Goal: Task Accomplishment & Management: Use online tool/utility

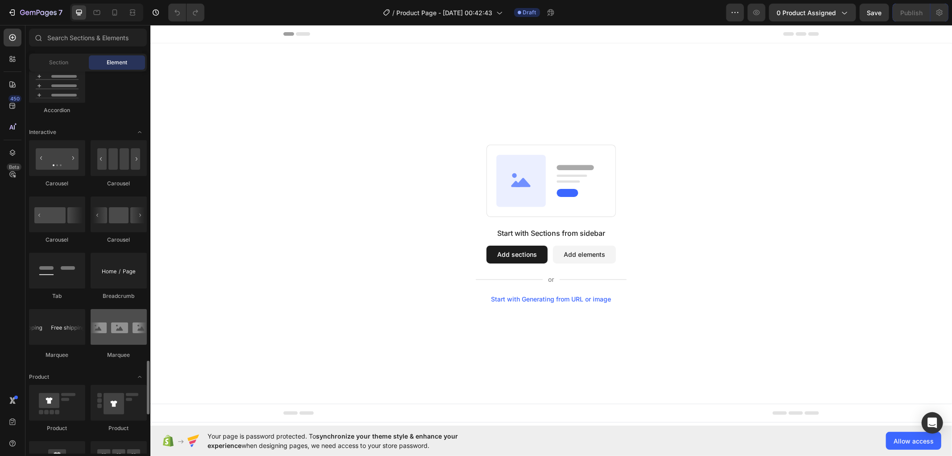
scroll to position [992, 0]
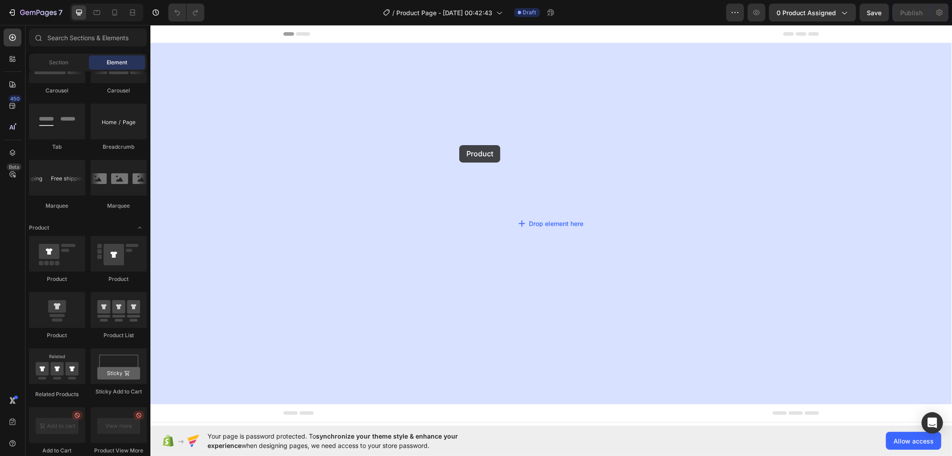
drag, startPoint x: 199, startPoint y: 280, endPoint x: 459, endPoint y: 145, distance: 293.1
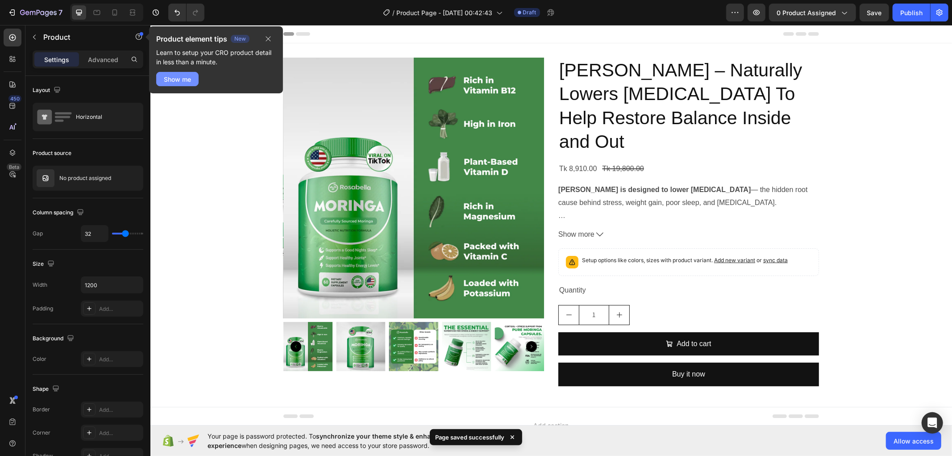
click at [182, 80] on div "Show me" at bounding box center [177, 79] width 27 height 9
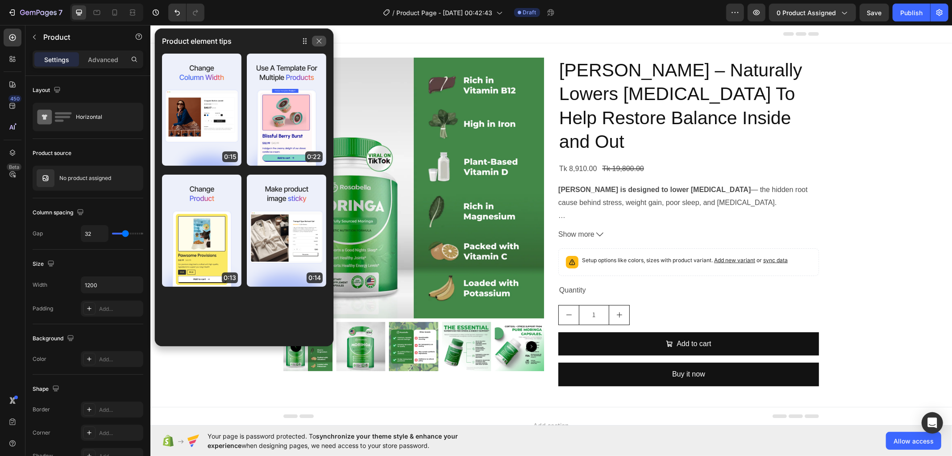
drag, startPoint x: 318, startPoint y: 42, endPoint x: 159, endPoint y: 18, distance: 160.3
click at [318, 42] on icon "button" at bounding box center [319, 41] width 5 height 5
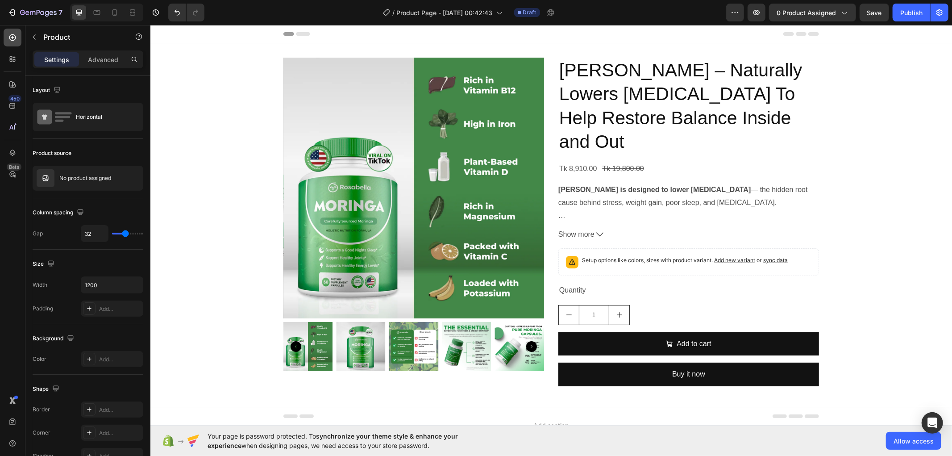
click at [11, 38] on icon at bounding box center [12, 37] width 9 height 9
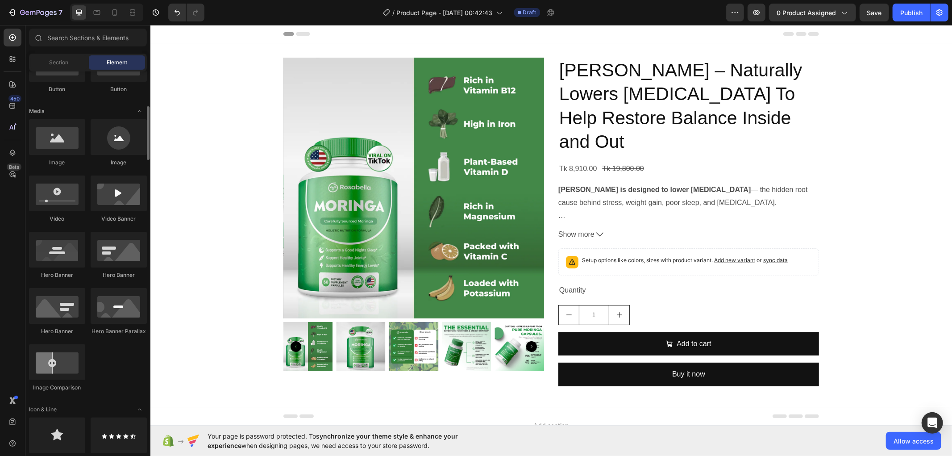
scroll to position [0, 0]
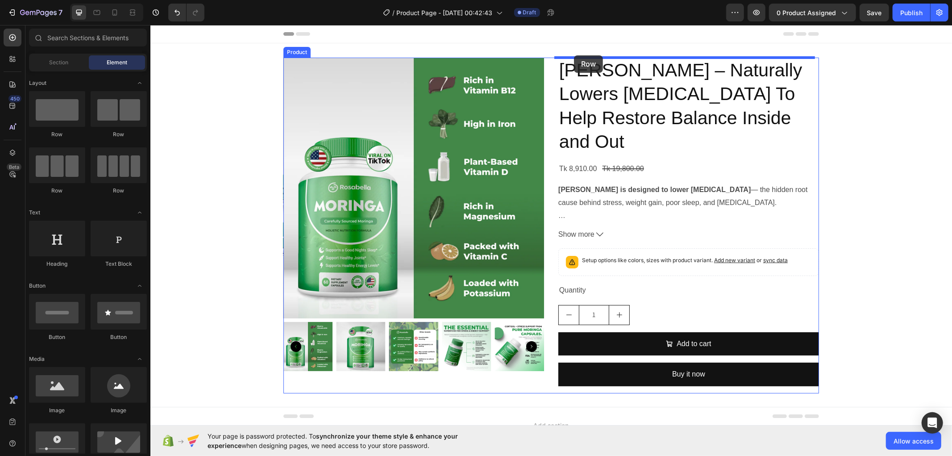
drag, startPoint x: 271, startPoint y: 140, endPoint x: 574, endPoint y: 55, distance: 314.3
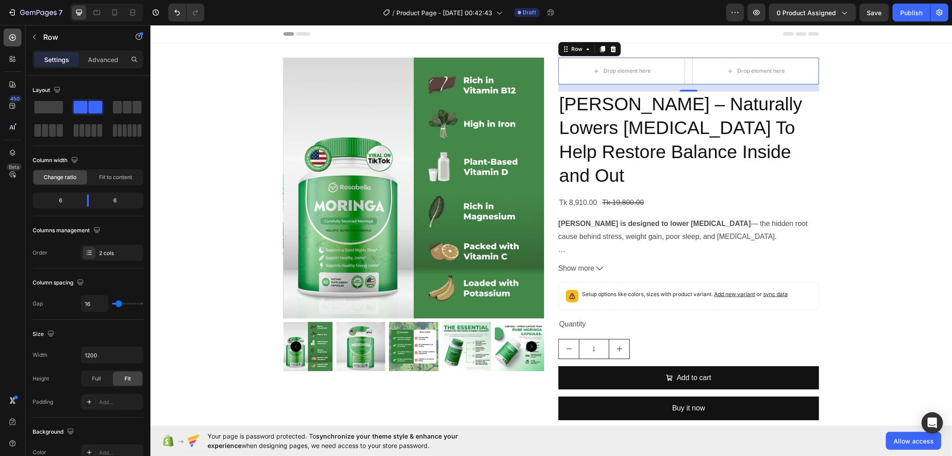
click at [13, 40] on icon at bounding box center [12, 37] width 7 height 7
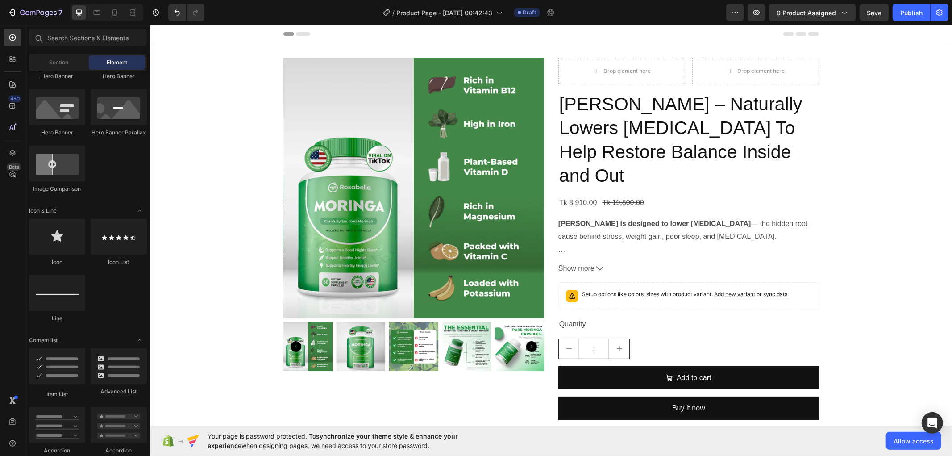
scroll to position [496, 0]
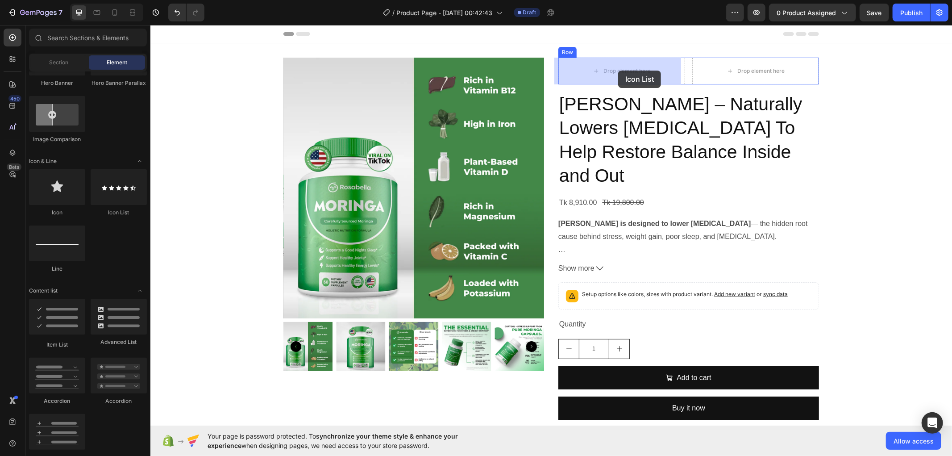
drag, startPoint x: 261, startPoint y: 214, endPoint x: 615, endPoint y: 70, distance: 382.5
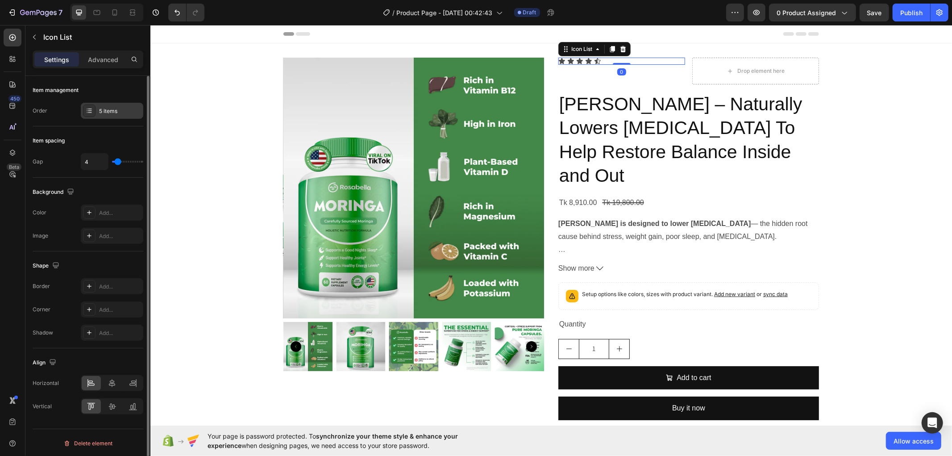
click at [106, 112] on div "5 items" at bounding box center [120, 111] width 42 height 8
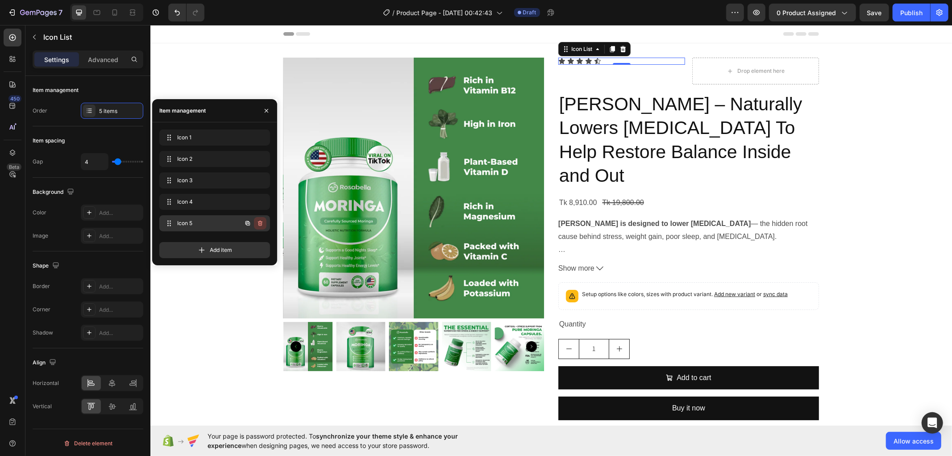
click at [259, 223] on icon "button" at bounding box center [260, 223] width 7 height 7
click at [259, 223] on div "Delete" at bounding box center [254, 223] width 17 height 8
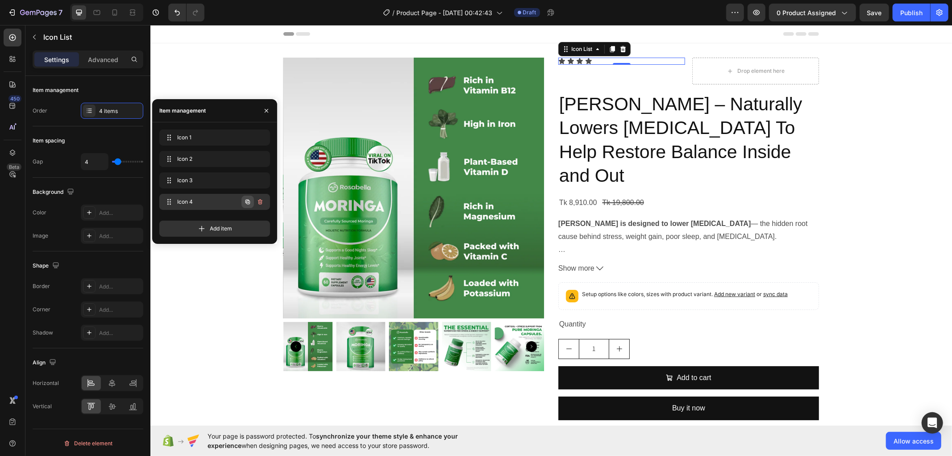
click at [247, 201] on icon "button" at bounding box center [248, 202] width 4 height 4
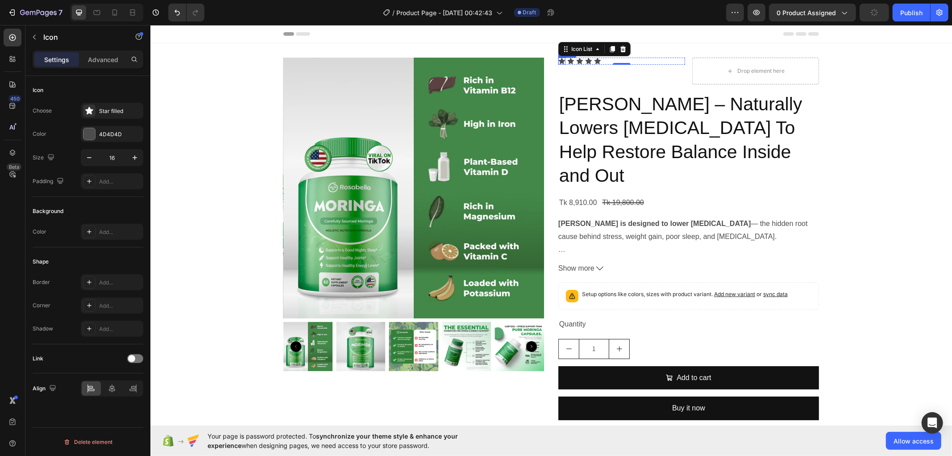
click at [558, 59] on icon at bounding box center [561, 61] width 6 height 6
click at [117, 132] on div "4D4D4D" at bounding box center [112, 134] width 26 height 8
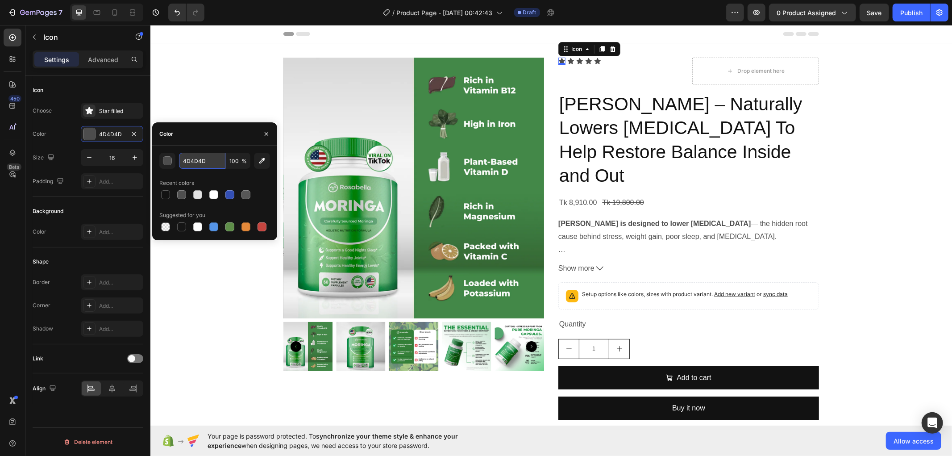
click at [203, 162] on input "4D4D4D" at bounding box center [202, 161] width 46 height 16
paste input "#FFA102"
type input "FFA102"
click at [197, 136] on div "Color" at bounding box center [214, 133] width 125 height 23
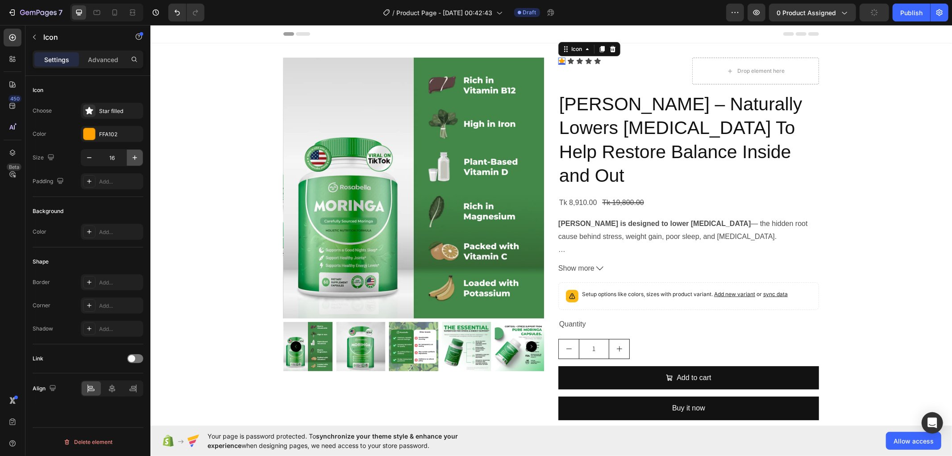
click at [134, 156] on icon "button" at bounding box center [134, 157] width 9 height 9
type input "18"
click at [113, 112] on div "Star filled" at bounding box center [120, 111] width 42 height 8
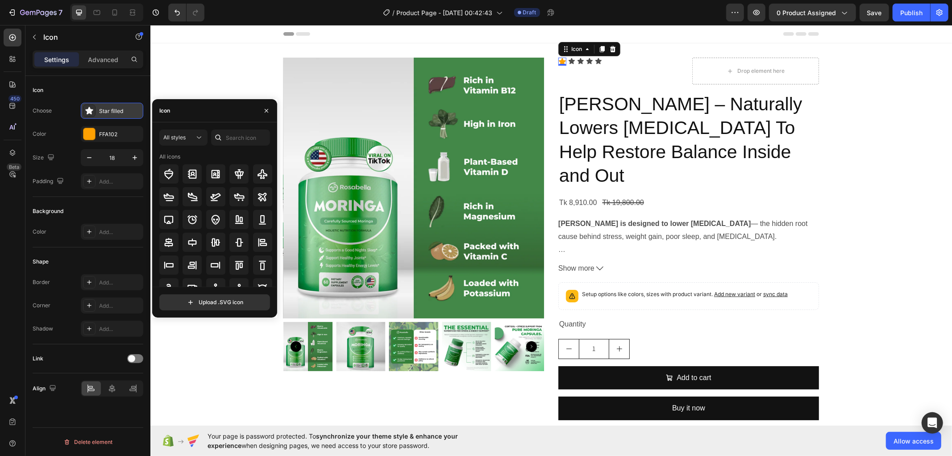
click at [113, 112] on div "Star filled" at bounding box center [120, 111] width 42 height 8
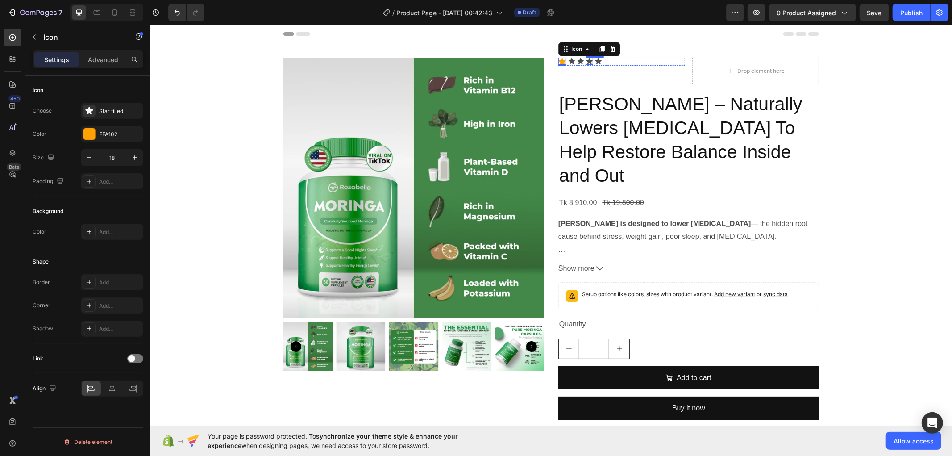
click at [586, 59] on icon at bounding box center [589, 60] width 7 height 7
click at [614, 61] on div "Icon Icon Icon Icon Icon" at bounding box center [621, 61] width 127 height 8
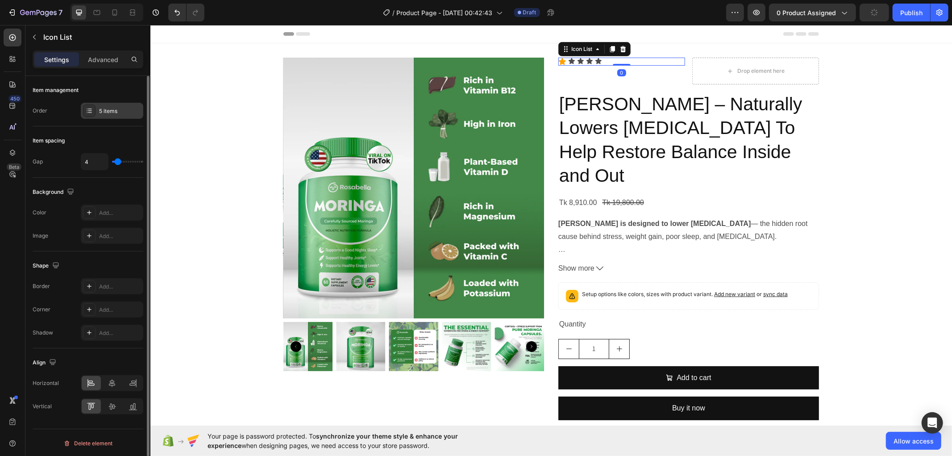
click at [108, 111] on div "5 items" at bounding box center [120, 111] width 42 height 8
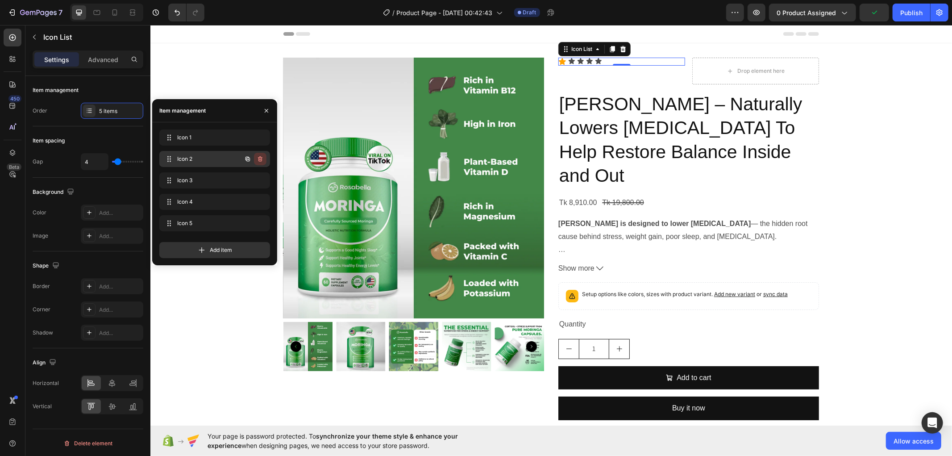
click at [261, 158] on icon "button" at bounding box center [261, 159] width 0 height 2
click at [260, 158] on div "Delete" at bounding box center [254, 159] width 17 height 8
click at [260, 158] on icon "button" at bounding box center [260, 158] width 7 height 7
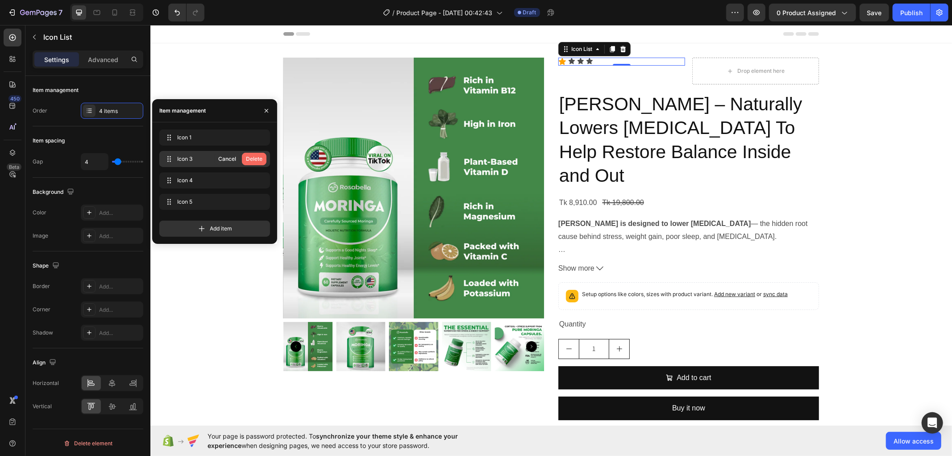
click at [260, 158] on div "Delete" at bounding box center [254, 159] width 17 height 8
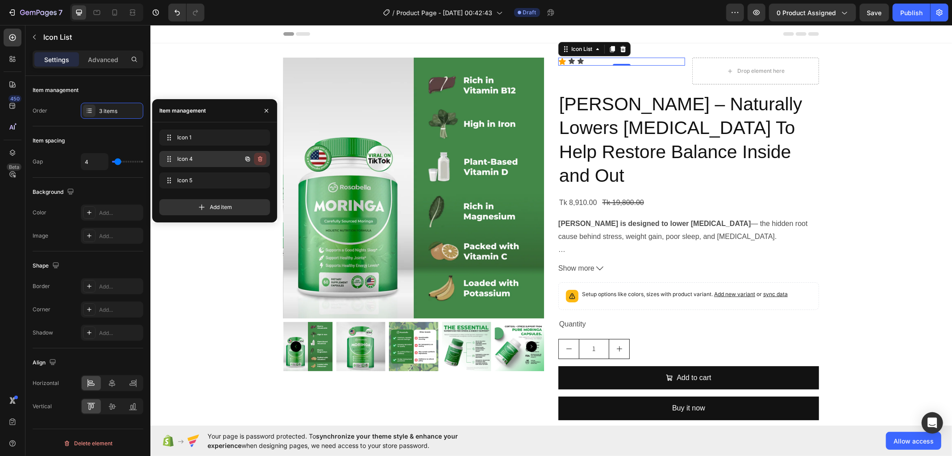
click at [257, 159] on icon "button" at bounding box center [260, 158] width 7 height 7
click at [261, 159] on div "Delete" at bounding box center [254, 159] width 17 height 8
click at [261, 159] on icon "button" at bounding box center [261, 159] width 0 height 2
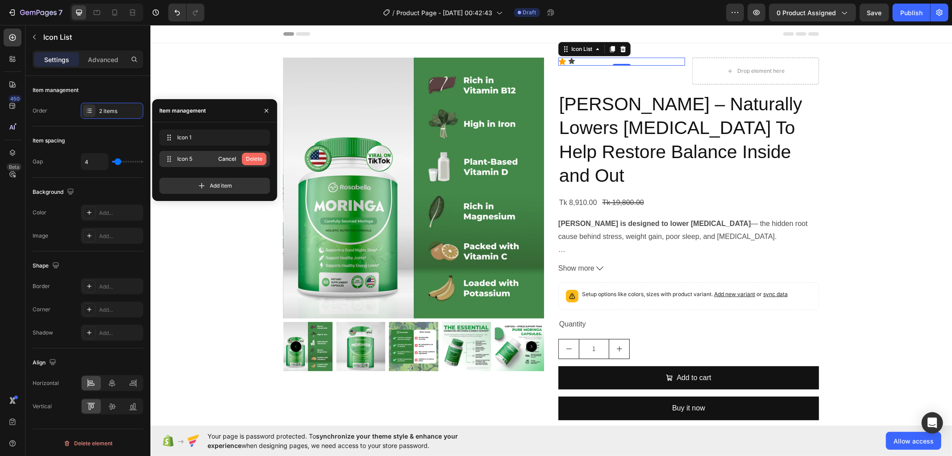
click at [257, 158] on div "Delete" at bounding box center [254, 159] width 17 height 8
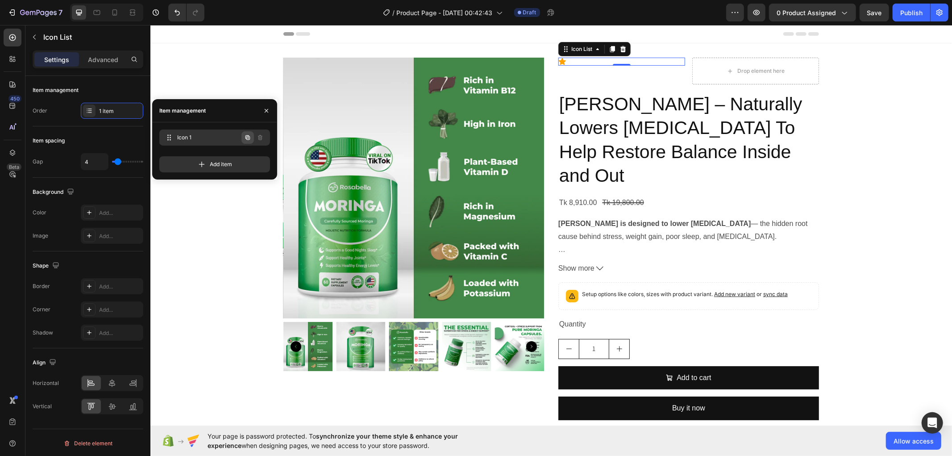
click at [246, 139] on icon "button" at bounding box center [248, 137] width 4 height 4
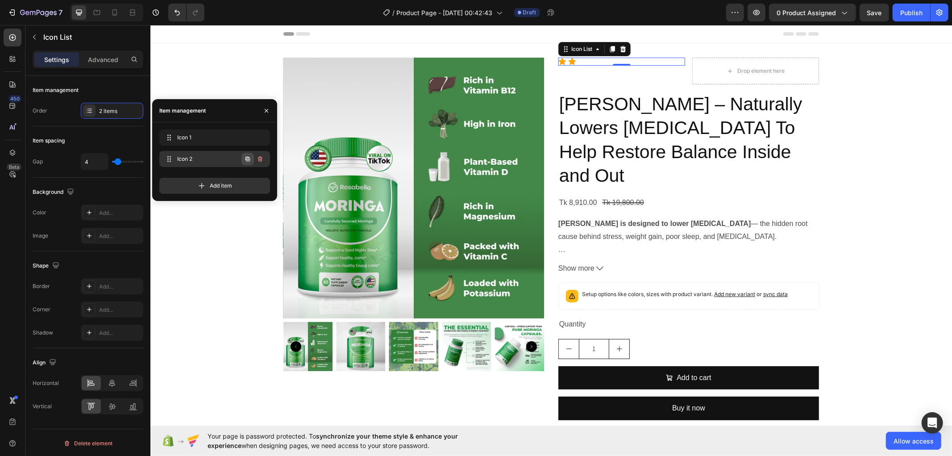
click at [247, 154] on button "button" at bounding box center [248, 159] width 13 height 13
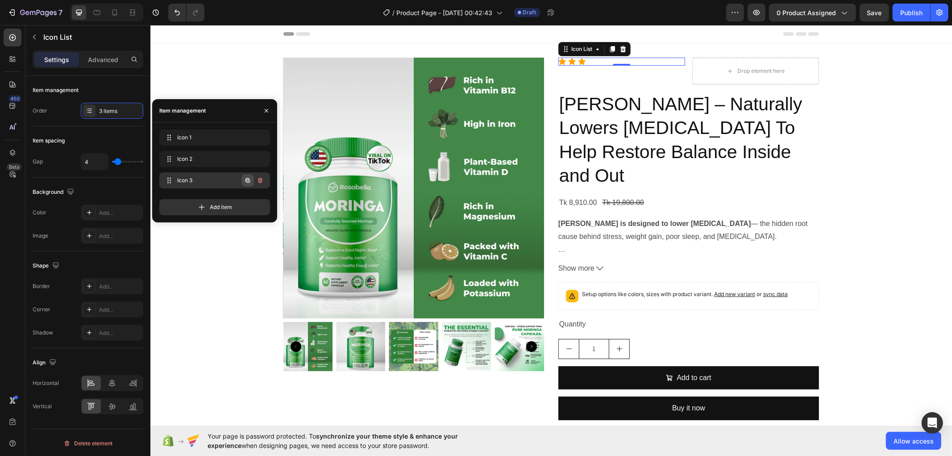
click at [246, 179] on icon "button" at bounding box center [248, 180] width 4 height 4
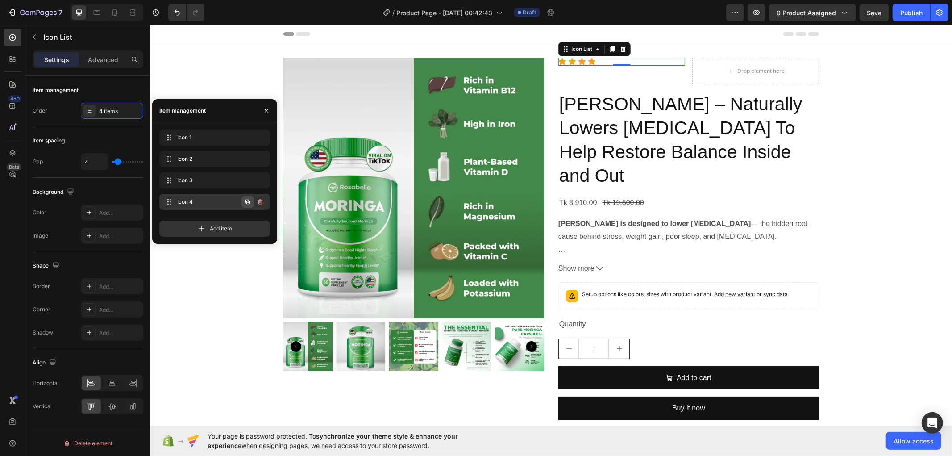
click at [246, 202] on icon "button" at bounding box center [248, 202] width 4 height 4
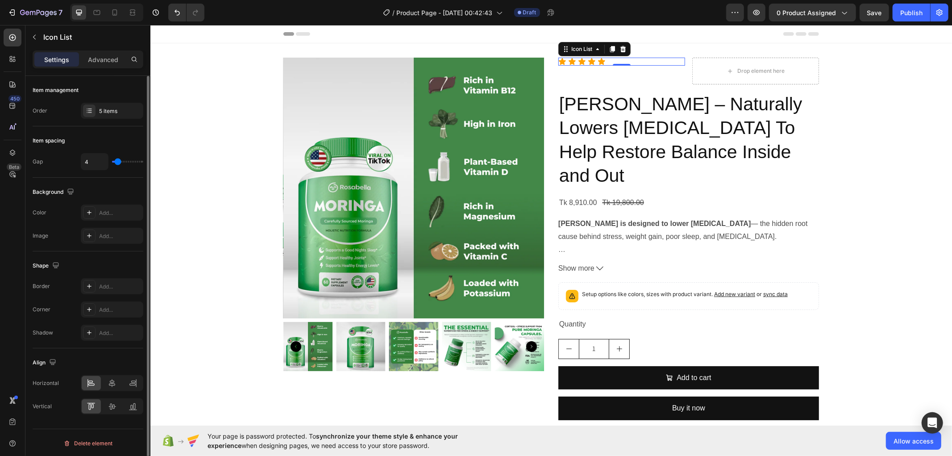
type input "2"
type input "1"
type input "0"
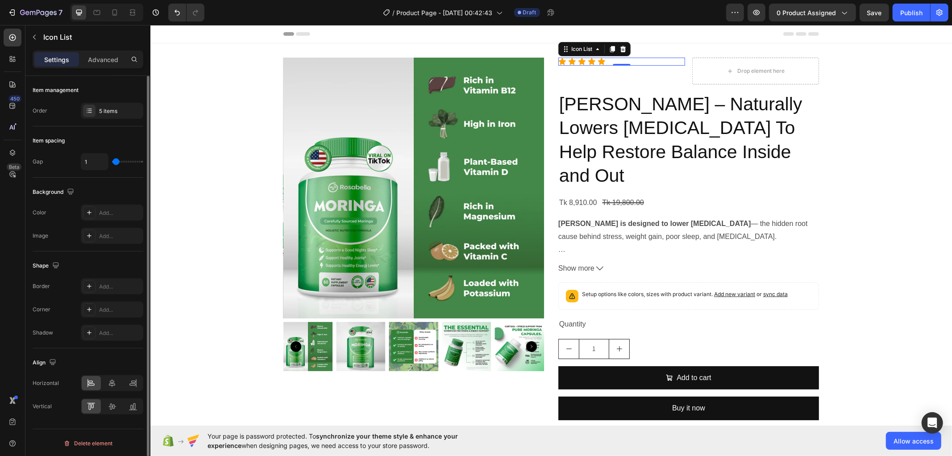
type input "0"
type input "1"
type input "0"
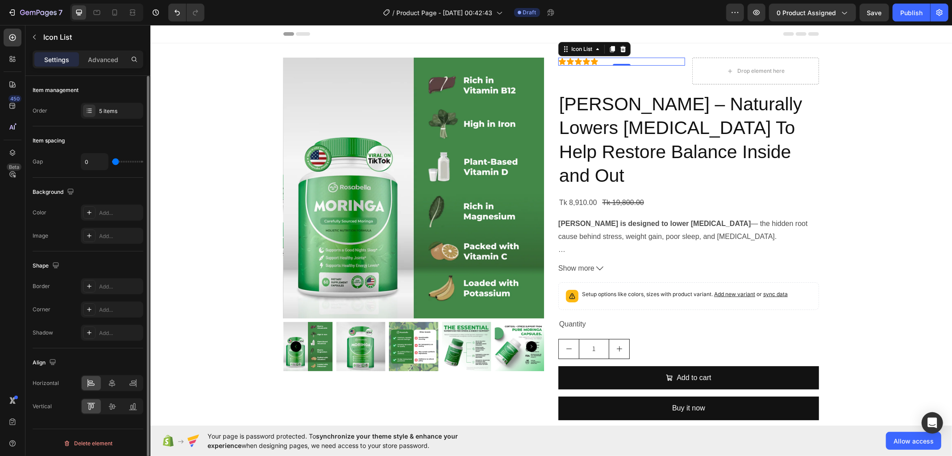
type input "1"
type input "2"
type input "3"
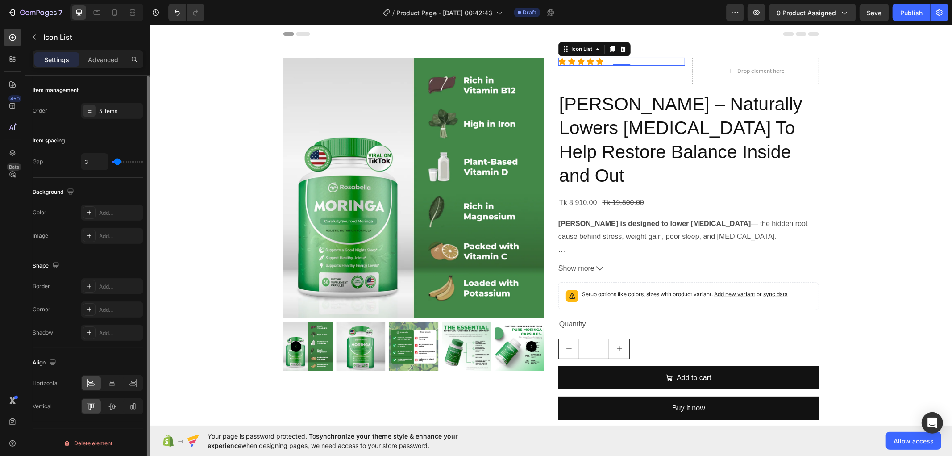
drag, startPoint x: 117, startPoint y: 161, endPoint x: 117, endPoint y: 167, distance: 5.8
type input "3"
click at [117, 163] on input "range" at bounding box center [127, 162] width 31 height 2
click at [112, 175] on div "Item spacing Gap 3" at bounding box center [88, 151] width 111 height 51
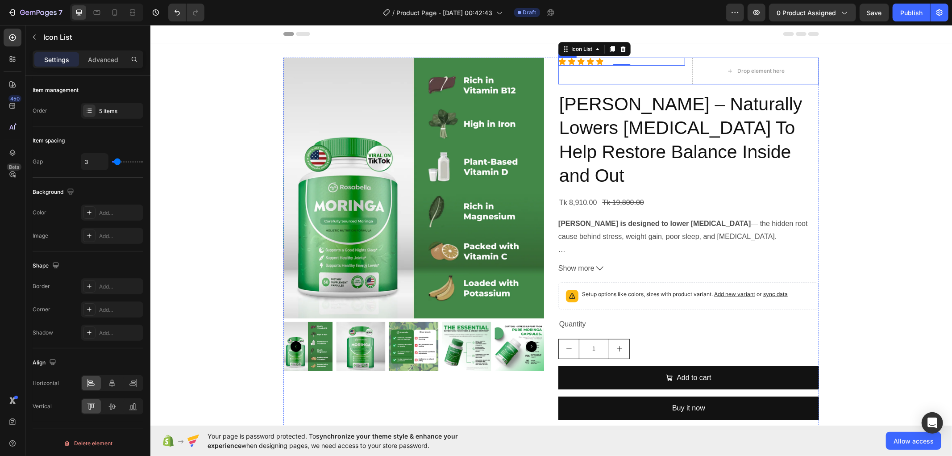
click at [676, 71] on div "Icon Icon Icon Icon Icon Icon List 0" at bounding box center [621, 70] width 127 height 27
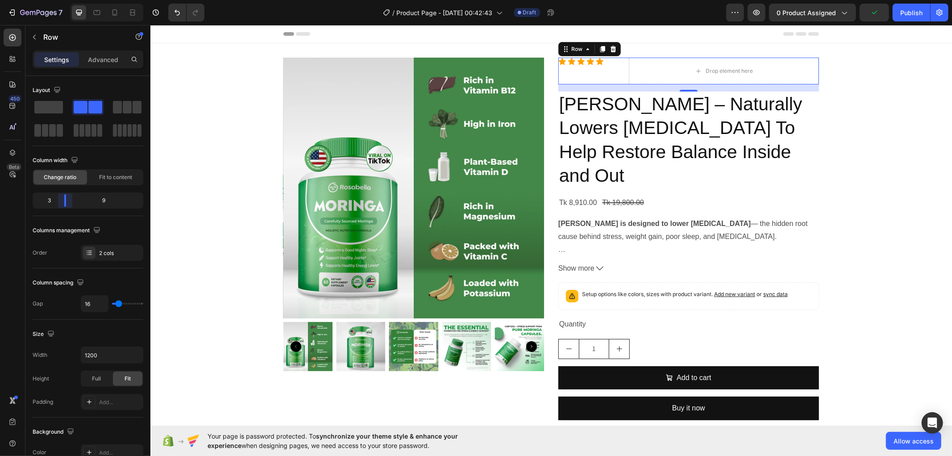
drag, startPoint x: 84, startPoint y: 202, endPoint x: 62, endPoint y: 202, distance: 22.3
click at [62, 67] on body "7 Version history / Product Page - [DATE] 00:42:43 Draft Preview 0 product assi…" at bounding box center [476, 33] width 952 height 67
click at [117, 180] on span "Fit to content" at bounding box center [115, 177] width 33 height 8
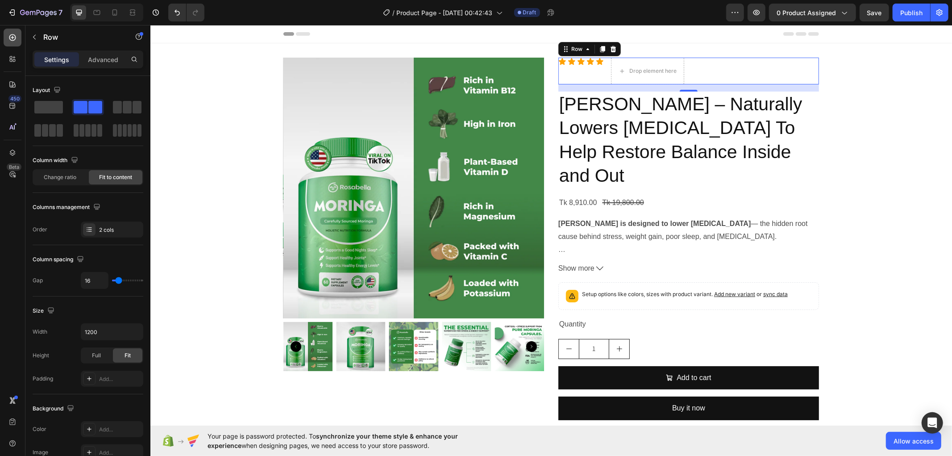
click at [14, 36] on icon at bounding box center [12, 37] width 9 height 9
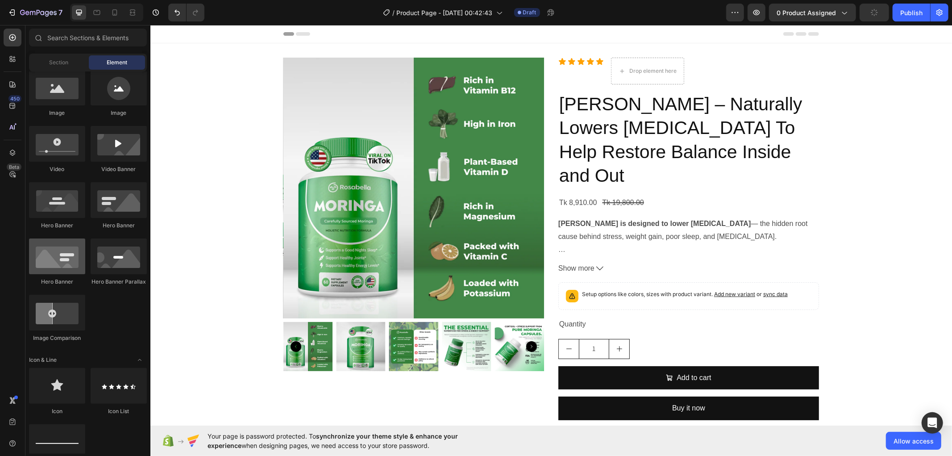
scroll to position [0, 0]
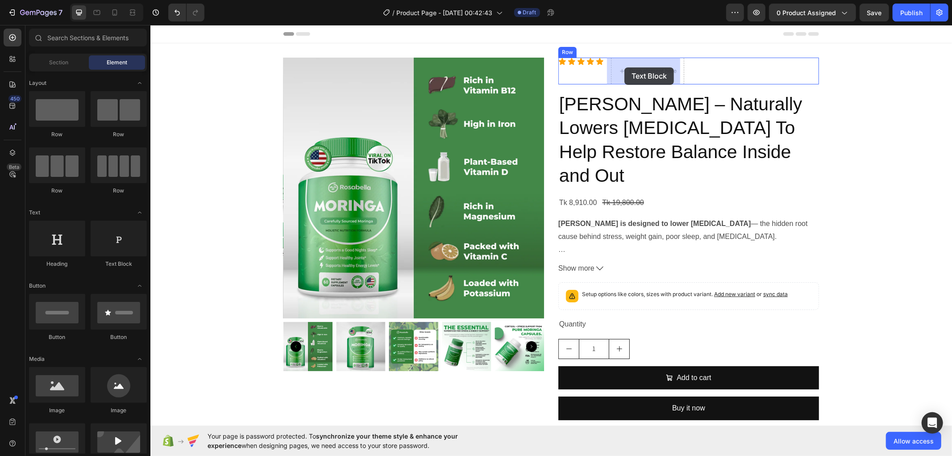
drag, startPoint x: 487, startPoint y: 163, endPoint x: 624, endPoint y: 67, distance: 167.3
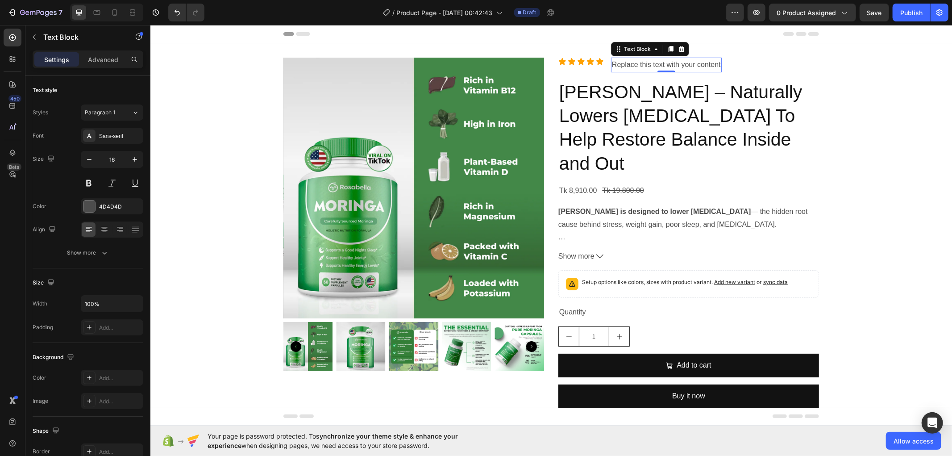
click at [638, 67] on div "Replace this text with your content" at bounding box center [666, 64] width 111 height 15
click at [638, 67] on p "Replace this text with your content" at bounding box center [666, 64] width 109 height 13
click at [637, 67] on p "Replace this text with your content" at bounding box center [666, 64] width 109 height 13
click at [636, 66] on span "based on" at bounding box center [642, 64] width 29 height 8
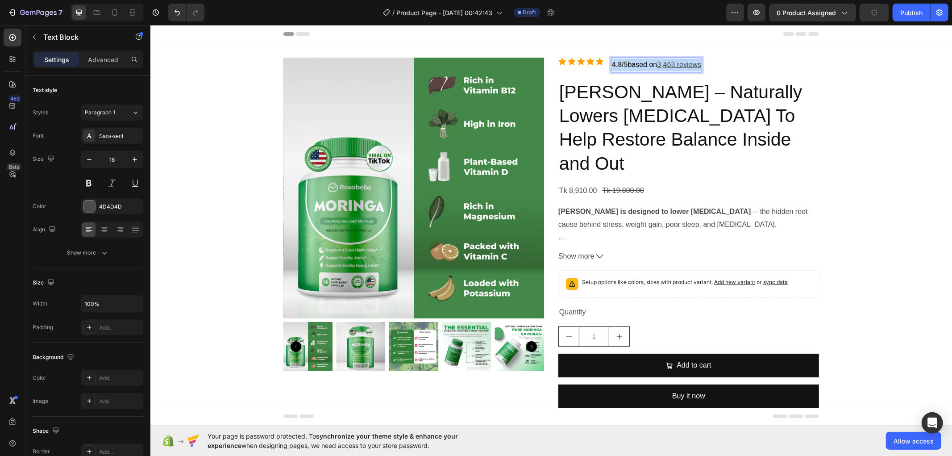
click at [636, 66] on span "based on" at bounding box center [642, 64] width 29 height 8
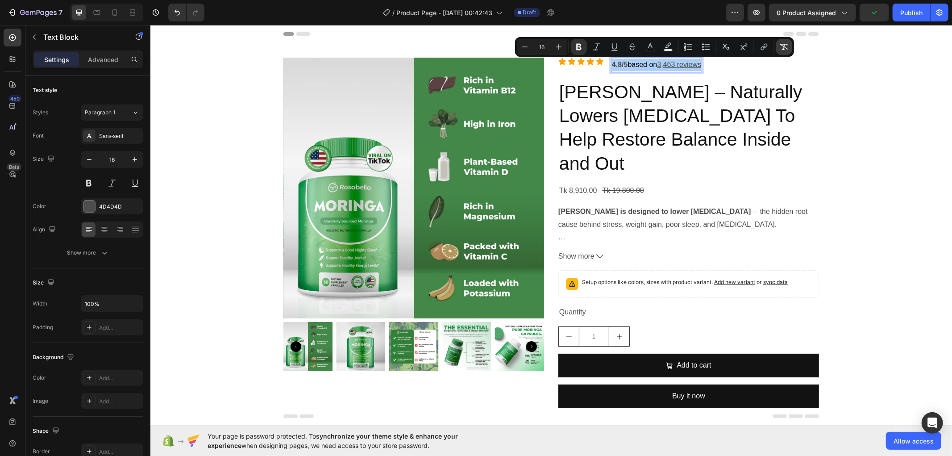
click at [782, 45] on icon "Editor contextual toolbar" at bounding box center [784, 47] width 8 height 6
click at [668, 62] on p "4.8/5 based on 3,463 reviews" at bounding box center [658, 64] width 93 height 13
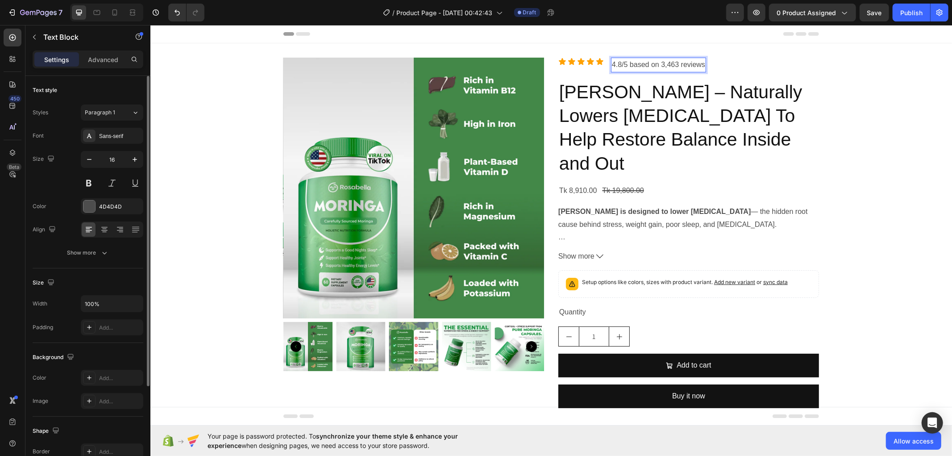
click at [127, 126] on div "Styles Paragraph 1 Font Sans-serif Size 16 Color 4D4D4D Align Show more" at bounding box center [88, 182] width 111 height 156
click at [119, 133] on div "Sans-serif" at bounding box center [120, 136] width 42 height 8
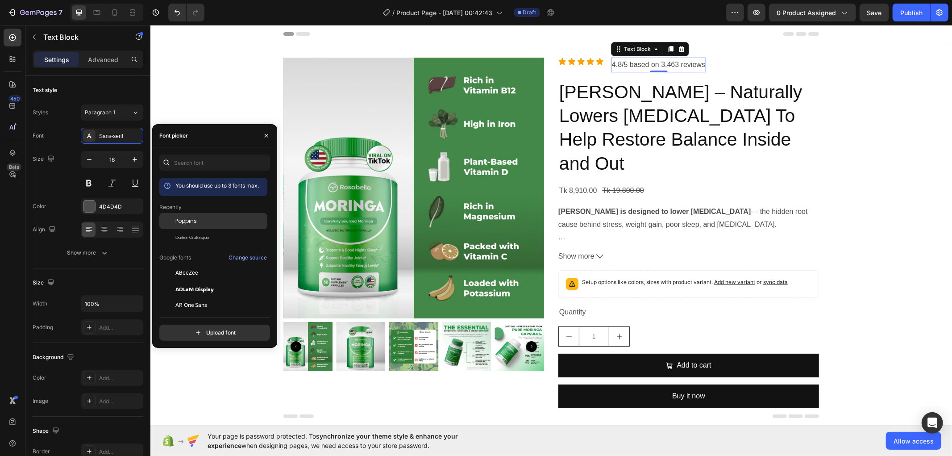
click at [192, 216] on div "Poppins" at bounding box center [213, 221] width 108 height 16
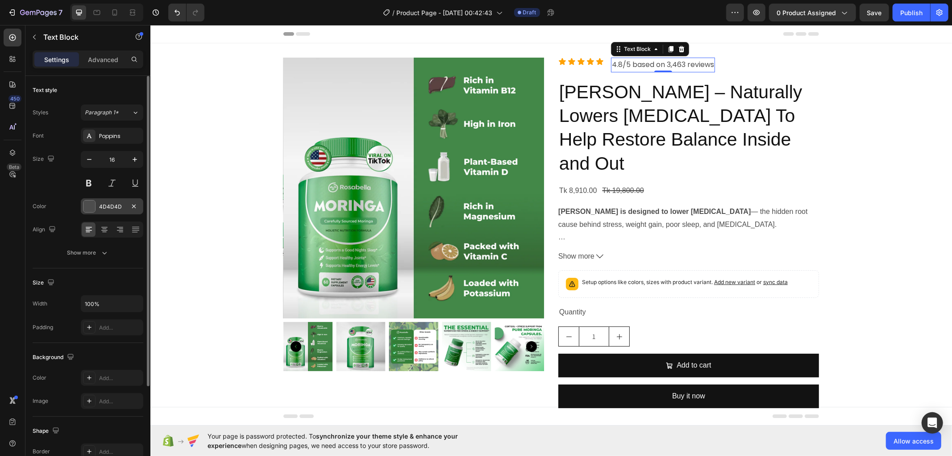
click at [90, 201] on div at bounding box center [89, 206] width 12 height 12
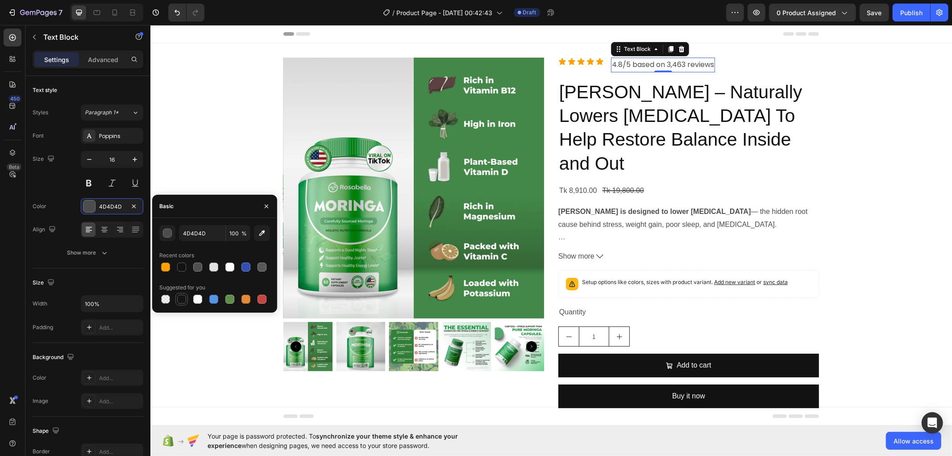
click at [180, 297] on div at bounding box center [181, 299] width 9 height 9
type input "151515"
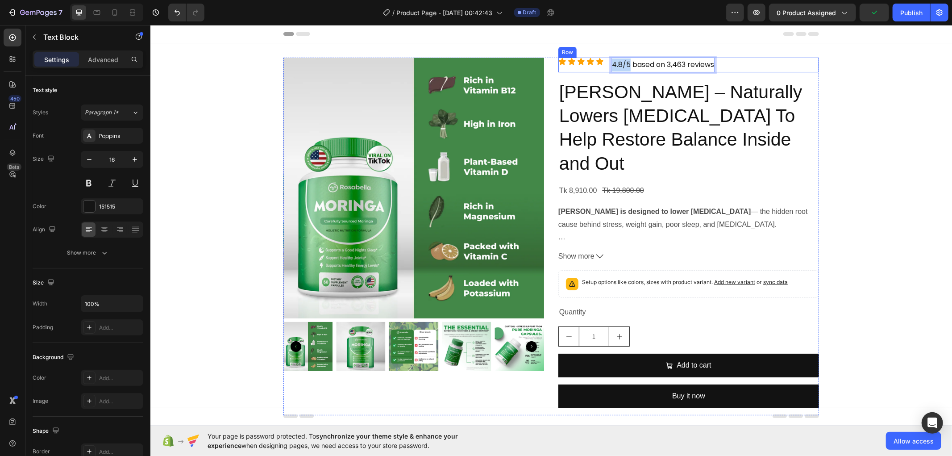
drag, startPoint x: 625, startPoint y: 63, endPoint x: 604, endPoint y: 68, distance: 21.5
click at [604, 68] on div "Icon Icon Icon Icon Icon Icon List 4.8/5 based on 3,463 reviews Text Block 0 Row" at bounding box center [688, 64] width 261 height 15
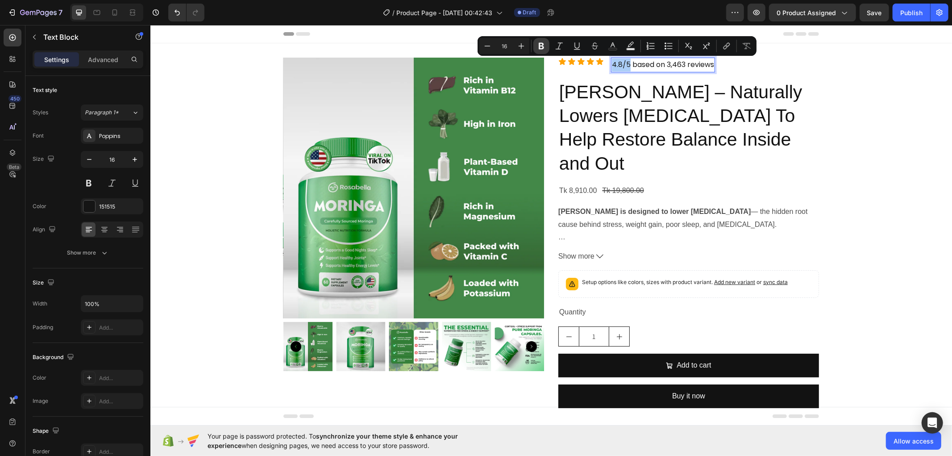
drag, startPoint x: 543, startPoint y: 42, endPoint x: 393, endPoint y: 21, distance: 151.9
click at [543, 42] on icon "Editor contextual toolbar" at bounding box center [541, 46] width 9 height 9
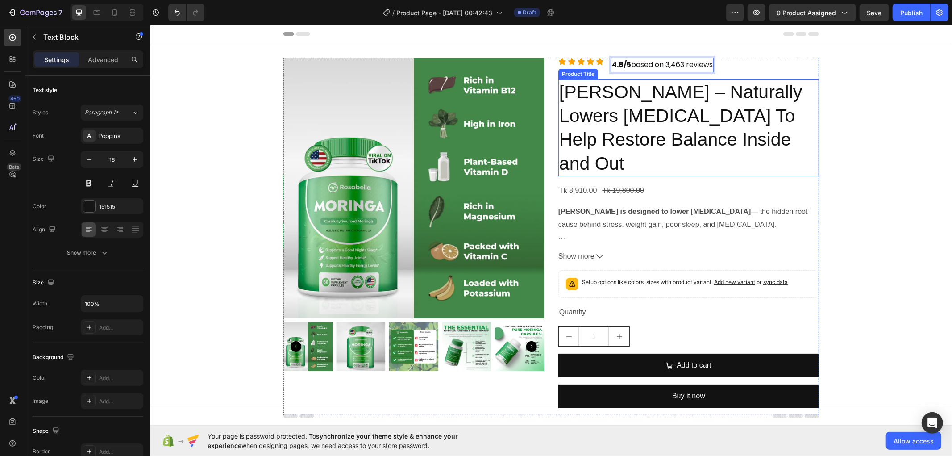
click at [702, 95] on h2 "[PERSON_NAME] – Naturally Lowers [MEDICAL_DATA] To Help Restore Balance Inside …" at bounding box center [688, 127] width 261 height 97
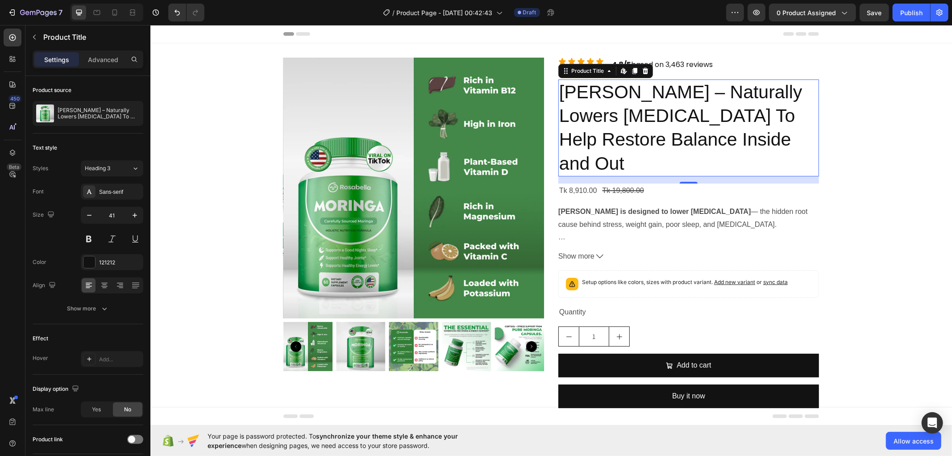
click at [666, 113] on h2 "[PERSON_NAME] – Naturally Lowers [MEDICAL_DATA] To Help Restore Balance Inside …" at bounding box center [688, 127] width 261 height 97
click at [631, 137] on h2 "[PERSON_NAME] – Naturally Lowers [MEDICAL_DATA] To Help Restore Balance Inside …" at bounding box center [688, 127] width 261 height 97
click at [598, 90] on h2 "[PERSON_NAME] – Naturally Lowers [MEDICAL_DATA] To Help Restore Balance Inside …" at bounding box center [688, 127] width 261 height 97
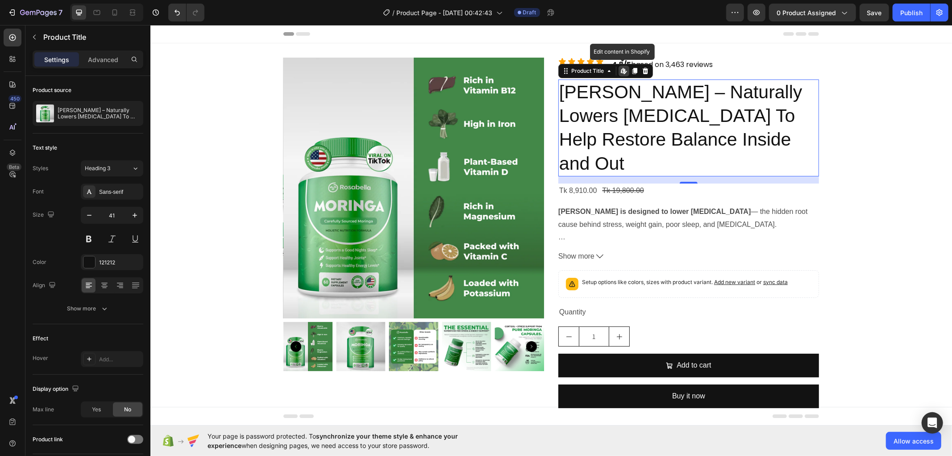
click at [598, 90] on h2 "[PERSON_NAME] – Naturally Lowers [MEDICAL_DATA] To Help Restore Balance Inside …" at bounding box center [688, 127] width 261 height 97
click at [642, 68] on icon at bounding box center [645, 70] width 7 height 7
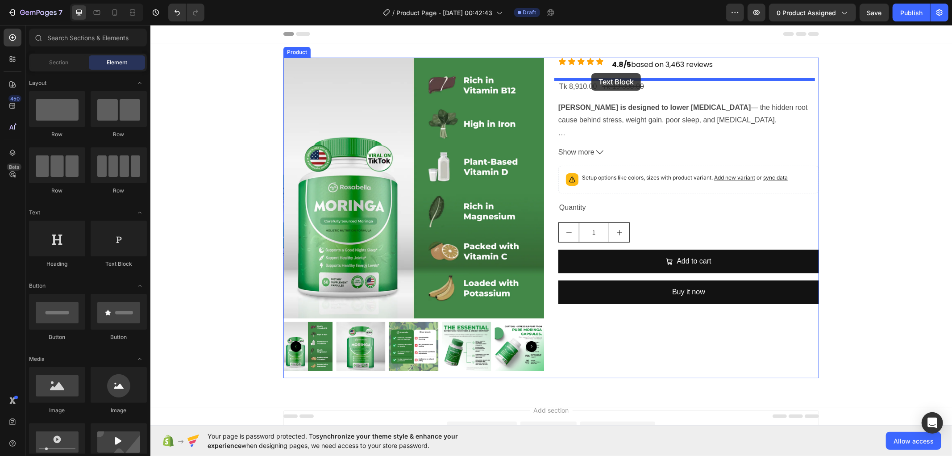
drag, startPoint x: 265, startPoint y: 267, endPoint x: 591, endPoint y: 73, distance: 379.1
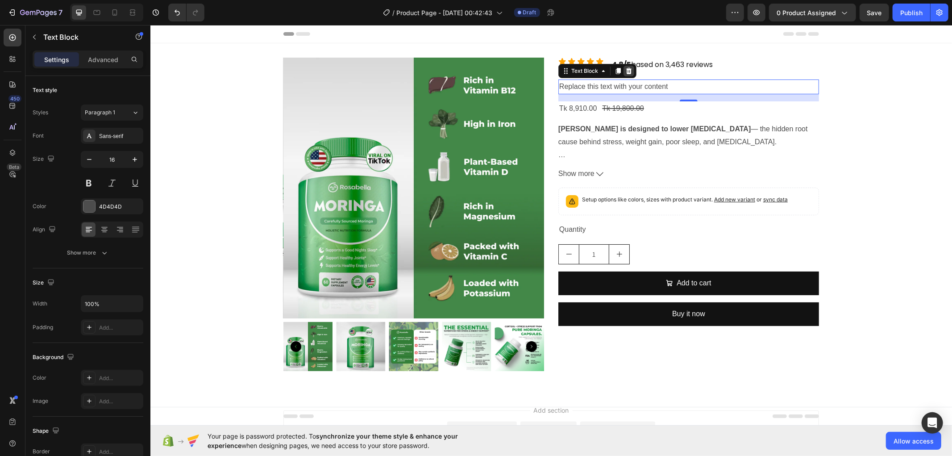
click at [628, 71] on icon at bounding box center [628, 70] width 7 height 7
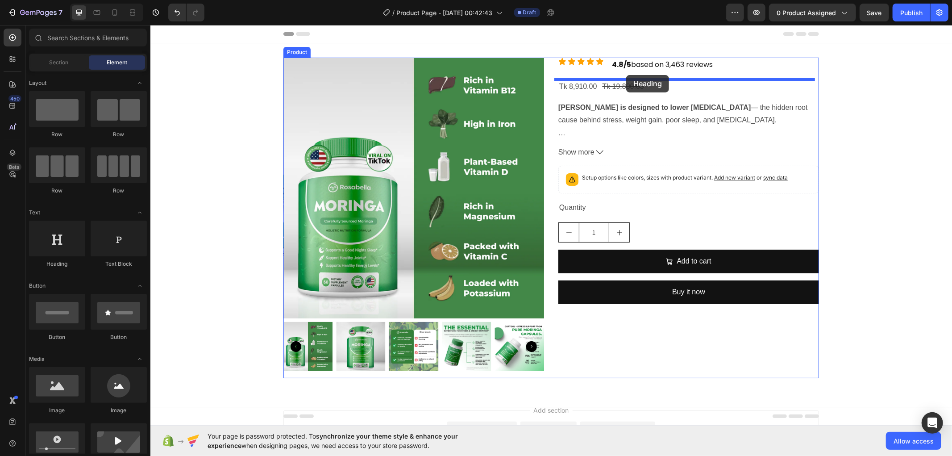
drag, startPoint x: 211, startPoint y: 269, endPoint x: 626, endPoint y: 75, distance: 458.0
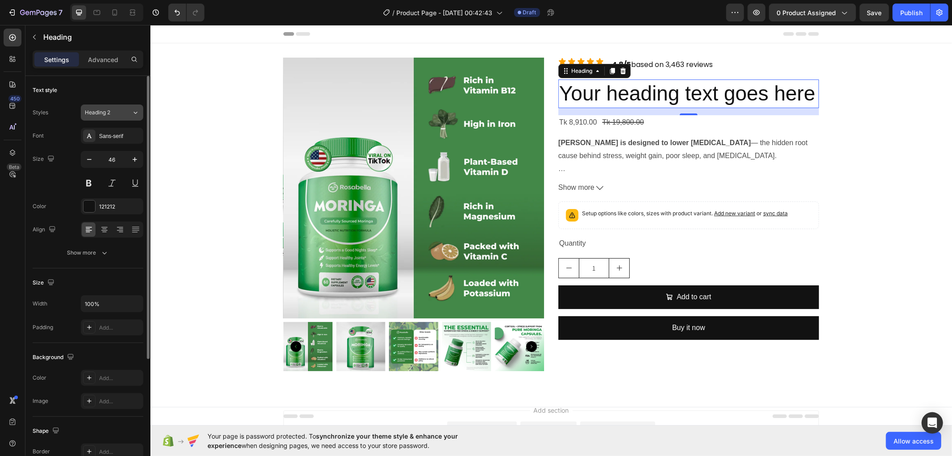
click at [111, 109] on div "Heading 2" at bounding box center [103, 112] width 36 height 8
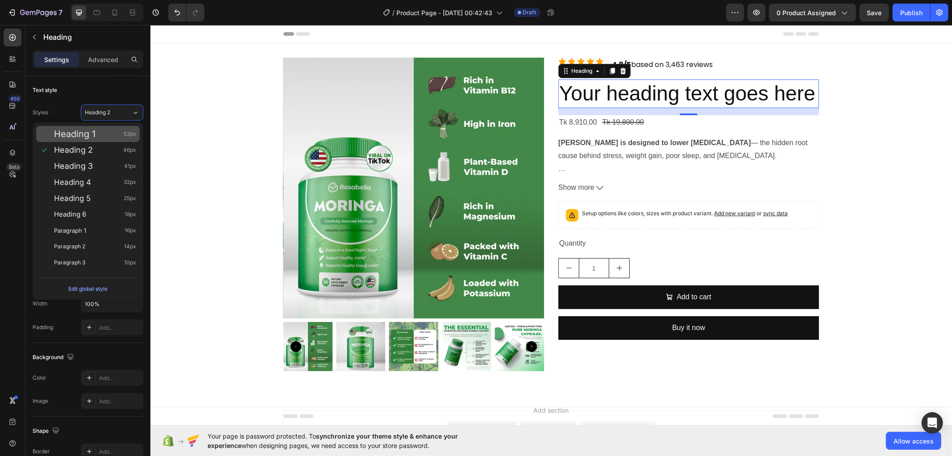
click at [110, 127] on div "Heading 1 52px" at bounding box center [88, 134] width 104 height 16
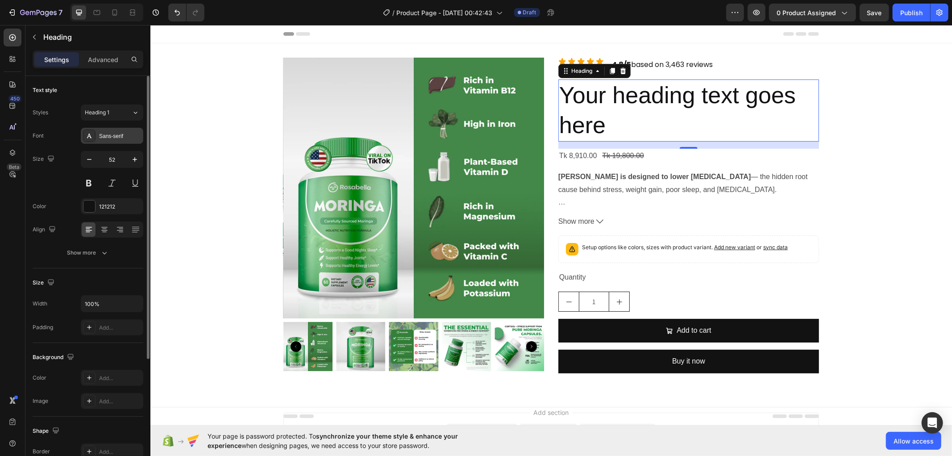
click at [112, 134] on div "Sans-serif" at bounding box center [120, 136] width 42 height 8
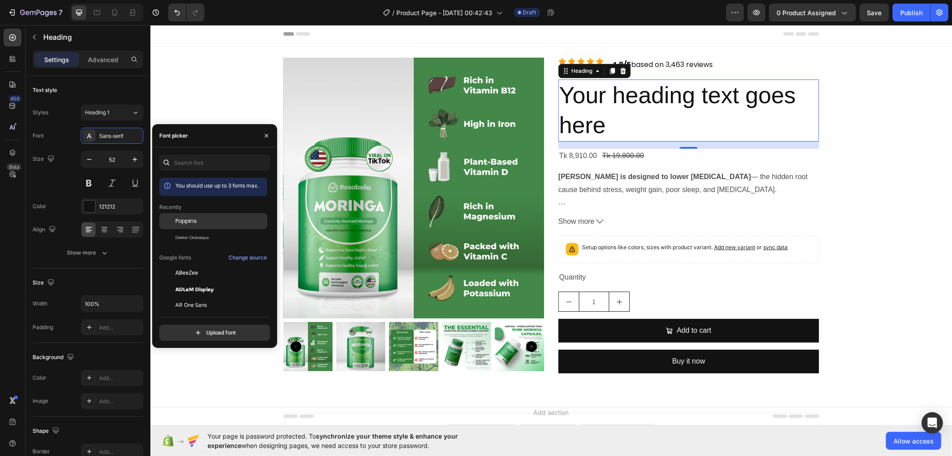
click at [190, 217] on div "Poppins" at bounding box center [213, 221] width 108 height 16
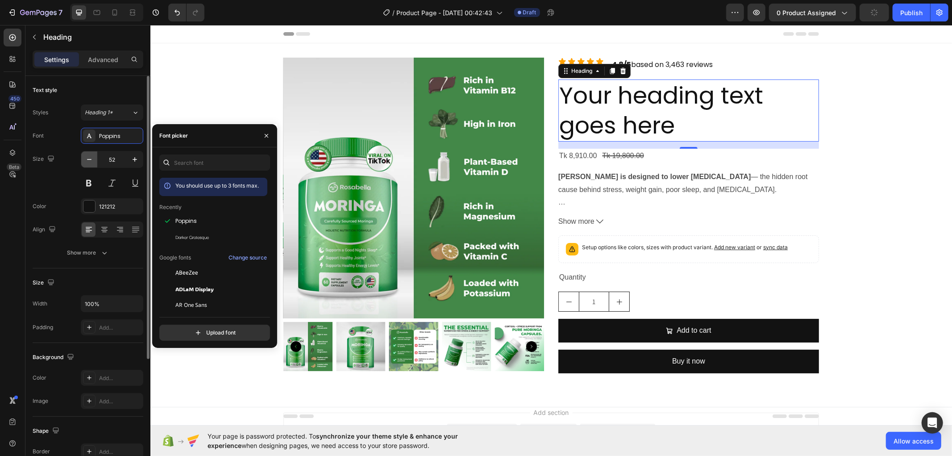
click at [88, 155] on icon "button" at bounding box center [89, 159] width 9 height 9
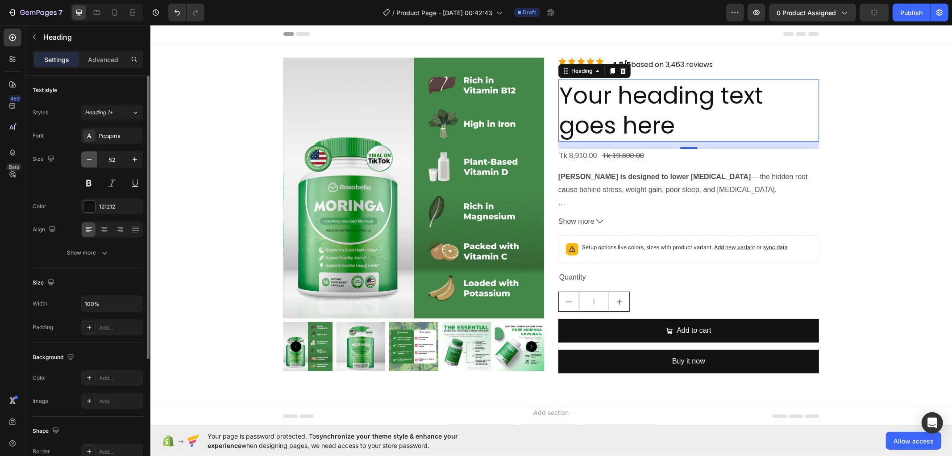
click at [88, 155] on icon "button" at bounding box center [89, 159] width 9 height 9
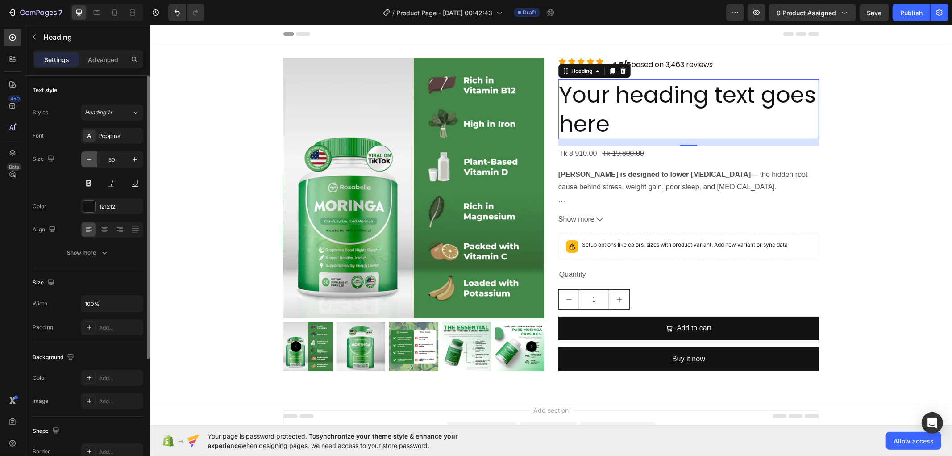
click at [88, 155] on icon "button" at bounding box center [89, 159] width 9 height 9
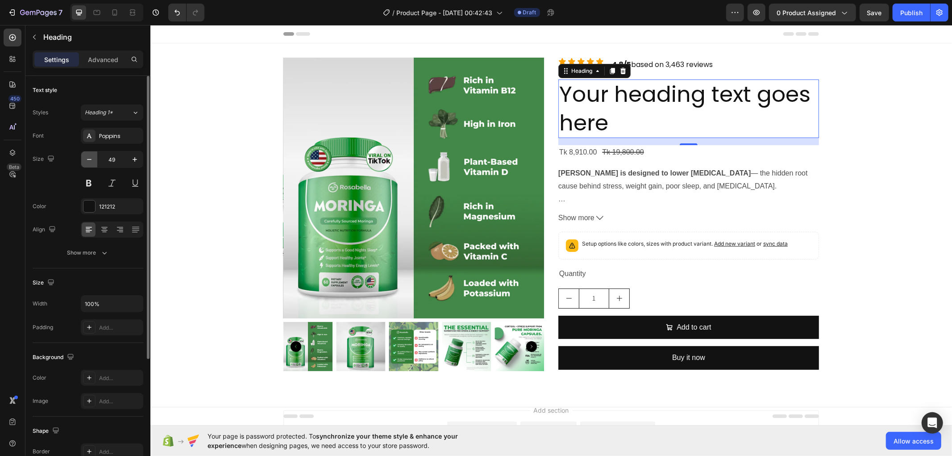
click at [88, 155] on icon "button" at bounding box center [89, 159] width 9 height 9
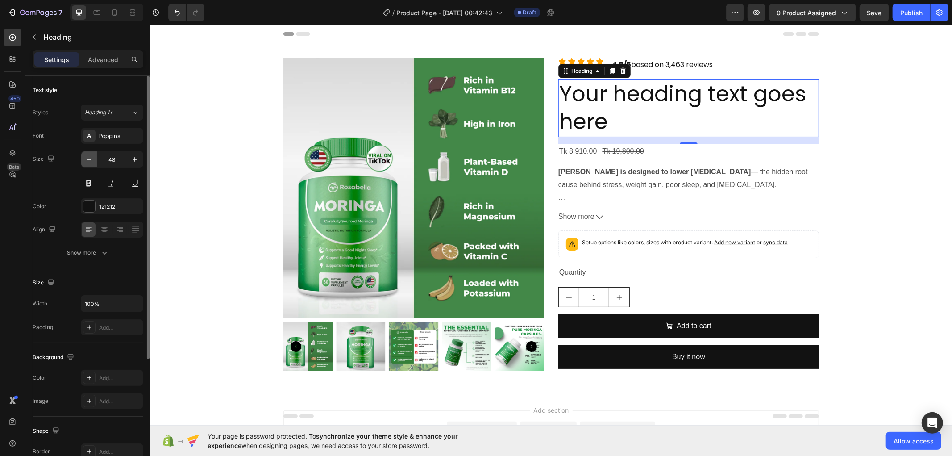
click at [88, 155] on icon "button" at bounding box center [89, 159] width 9 height 9
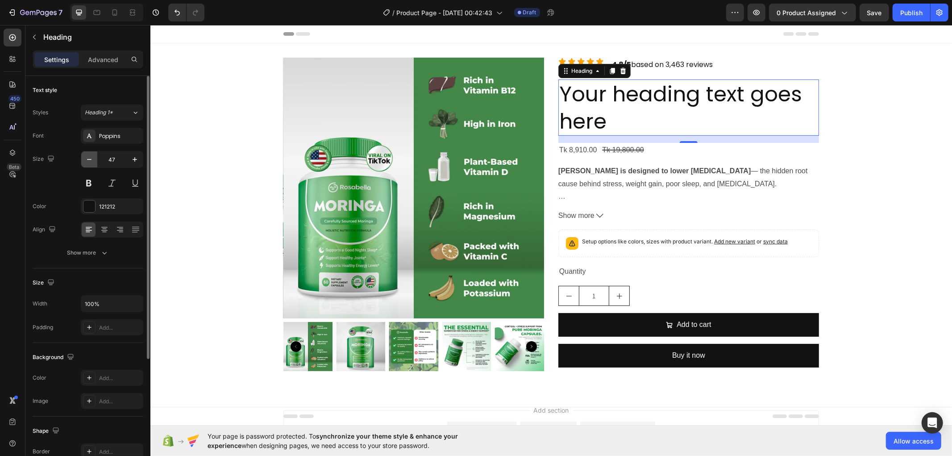
click at [88, 155] on icon "button" at bounding box center [89, 159] width 9 height 9
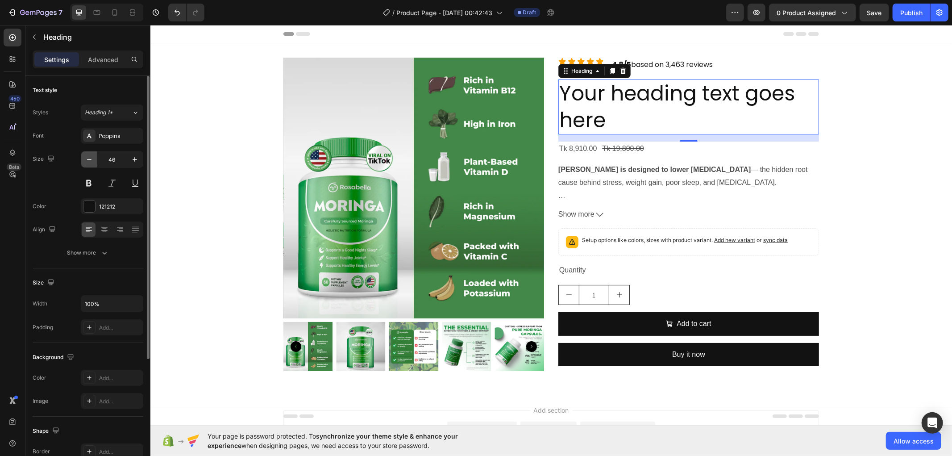
click at [88, 155] on icon "button" at bounding box center [89, 159] width 9 height 9
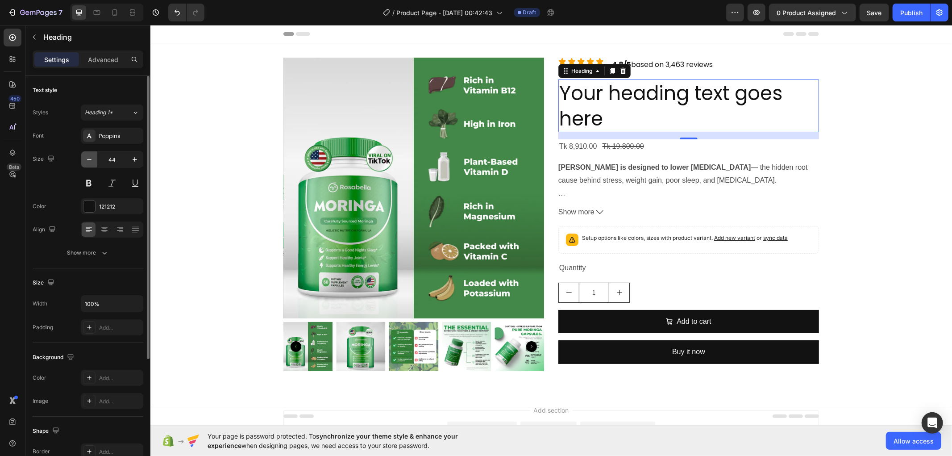
click at [88, 155] on icon "button" at bounding box center [89, 159] width 9 height 9
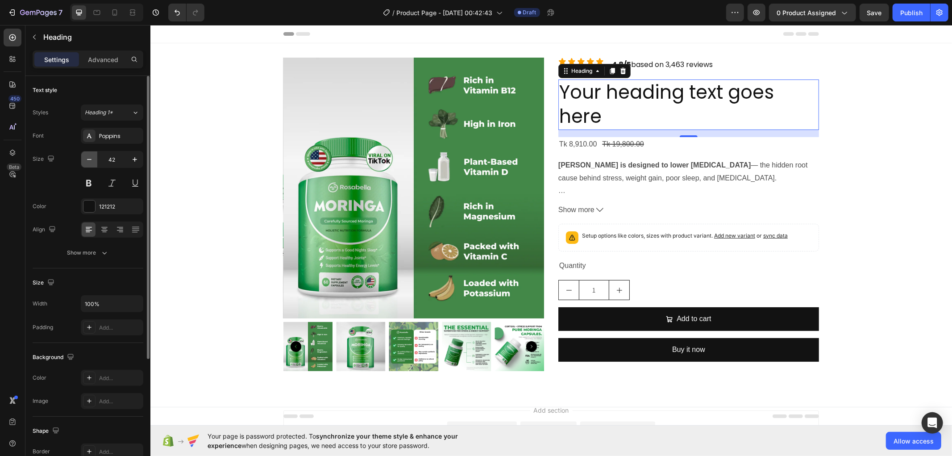
click at [88, 155] on icon "button" at bounding box center [89, 159] width 9 height 9
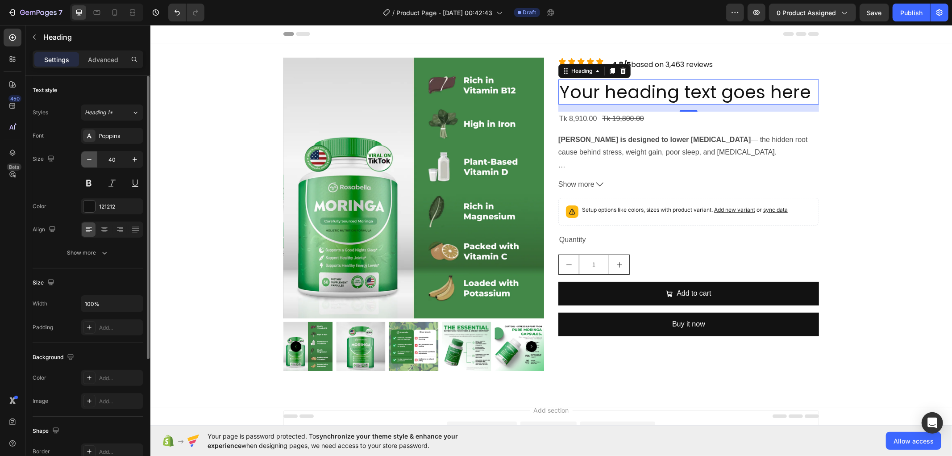
click at [88, 155] on icon "button" at bounding box center [89, 159] width 9 height 9
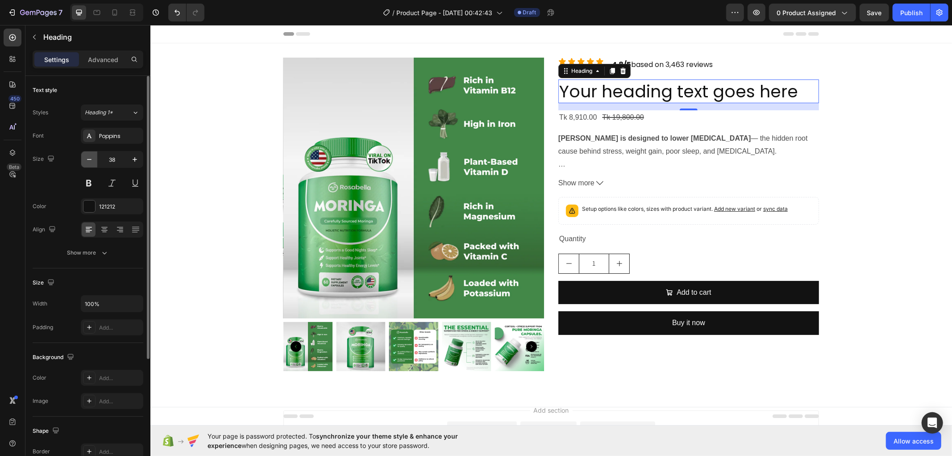
click at [88, 155] on icon "button" at bounding box center [89, 159] width 9 height 9
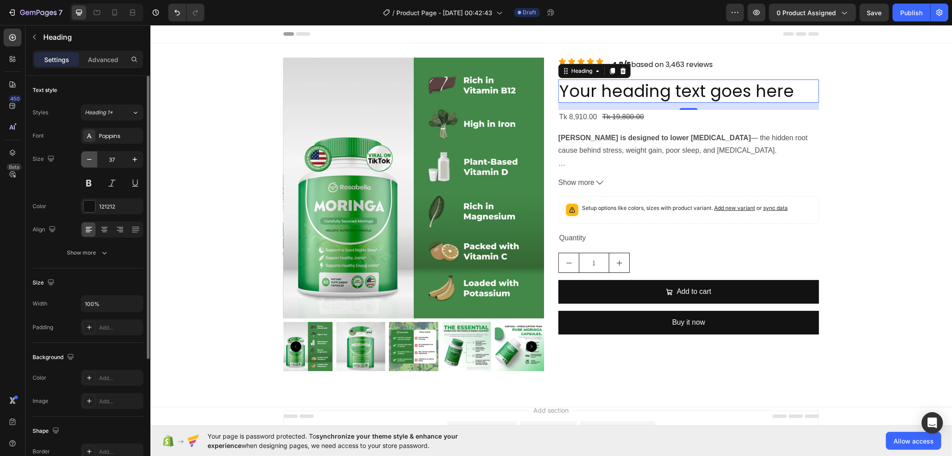
click at [88, 155] on icon "button" at bounding box center [89, 159] width 9 height 9
type input "36"
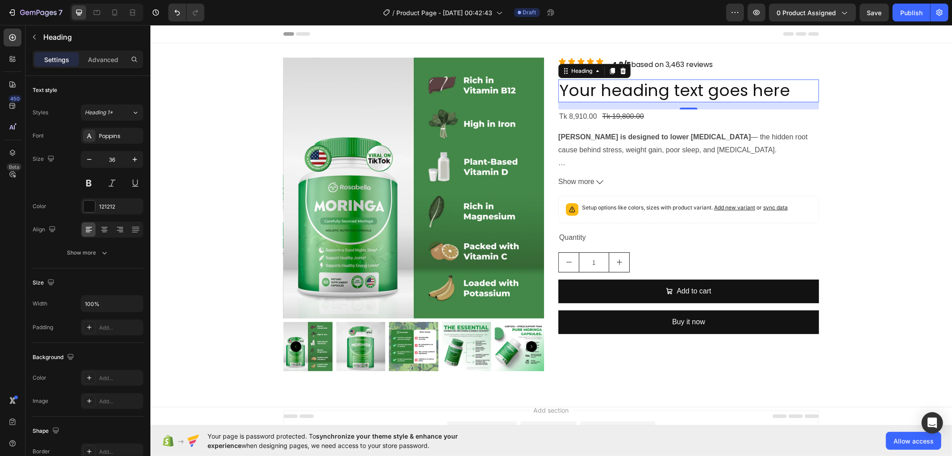
click at [608, 89] on h2 "Your heading text goes here" at bounding box center [688, 90] width 261 height 23
click at [608, 89] on p "Your heading text goes here" at bounding box center [688, 90] width 259 height 21
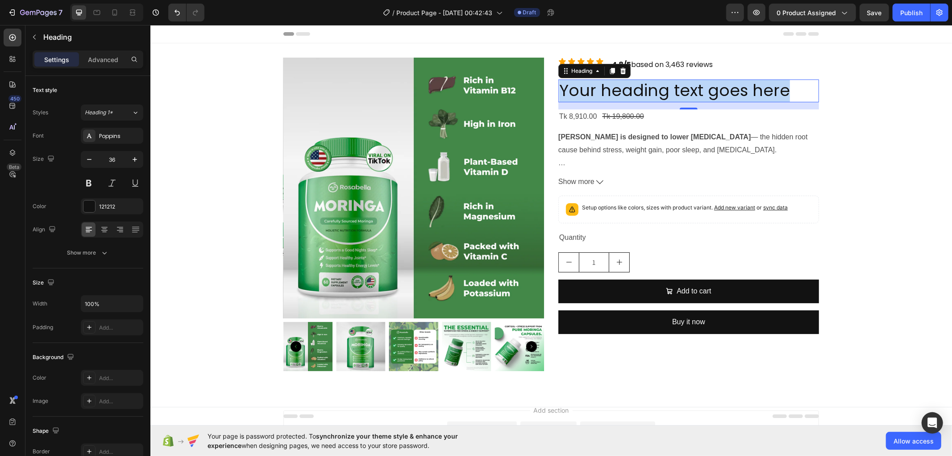
click at [608, 89] on p "Your heading text goes here" at bounding box center [688, 90] width 259 height 21
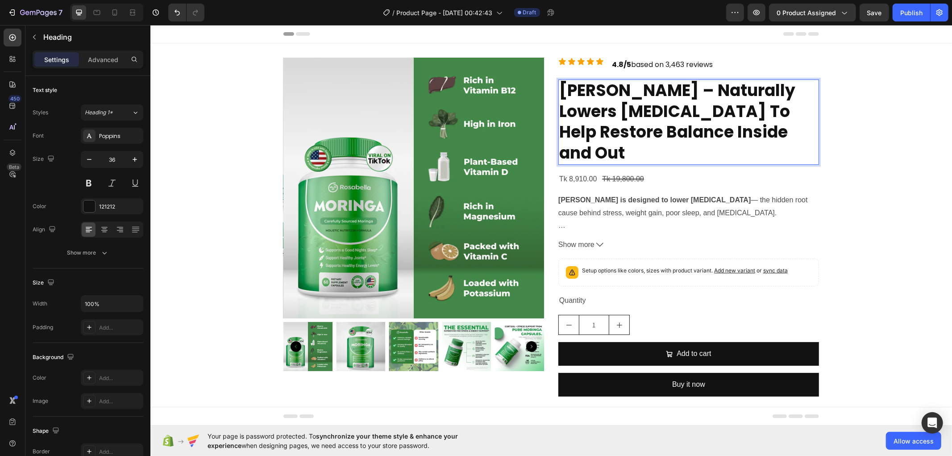
click at [595, 107] on strong "[PERSON_NAME] – Naturally Lowers [MEDICAL_DATA] To Help Restore Balance Inside …" at bounding box center [677, 121] width 236 height 85
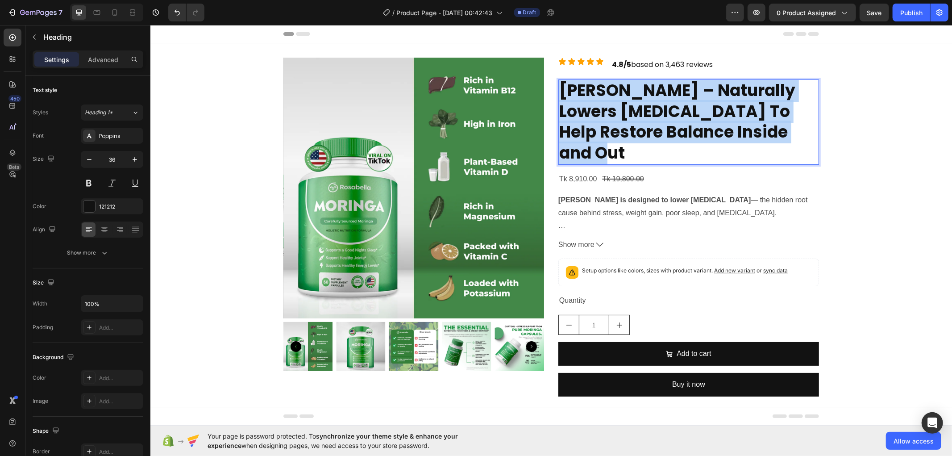
click at [595, 107] on strong "[PERSON_NAME] – Naturally Lowers [MEDICAL_DATA] To Help Restore Balance Inside …" at bounding box center [677, 121] width 236 height 85
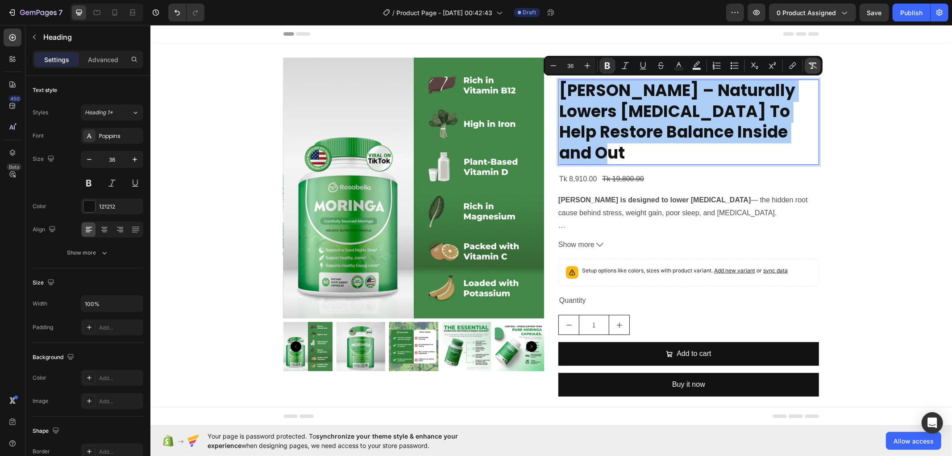
click at [810, 64] on icon "Editor contextual toolbar" at bounding box center [813, 66] width 8 height 6
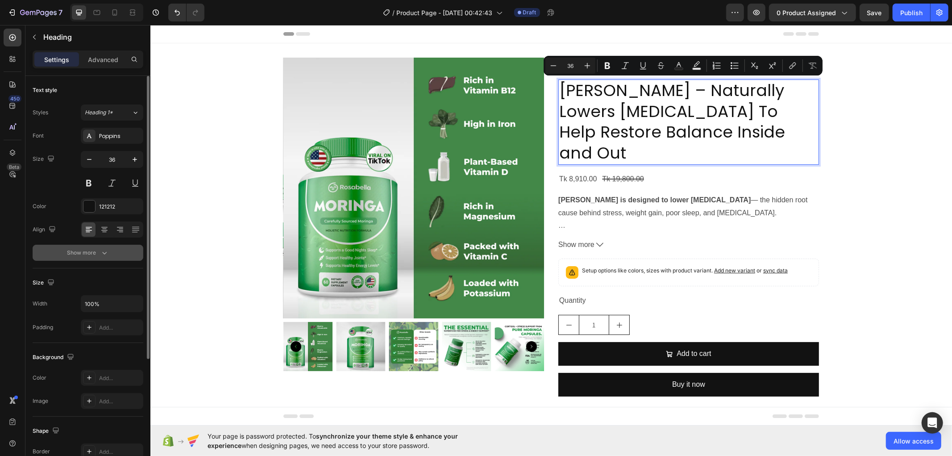
click at [107, 252] on icon "button" at bounding box center [104, 252] width 9 height 9
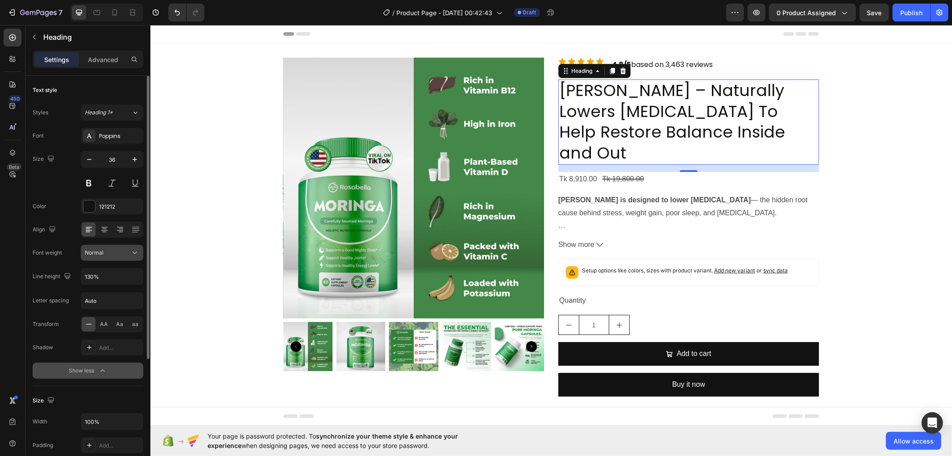
click at [137, 255] on icon at bounding box center [134, 252] width 9 height 9
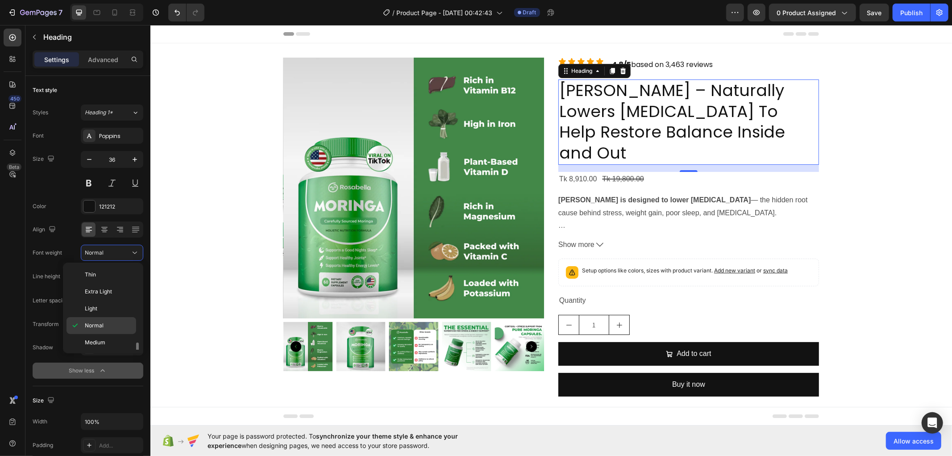
scroll to position [50, 0]
click at [113, 324] on p "Bold" at bounding box center [108, 327] width 47 height 8
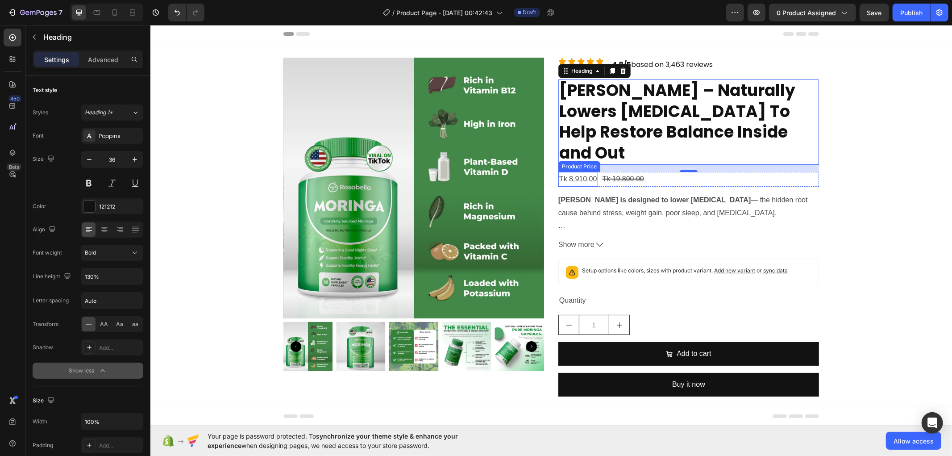
click at [586, 171] on div "Tk 8,910.00" at bounding box center [578, 178] width 40 height 15
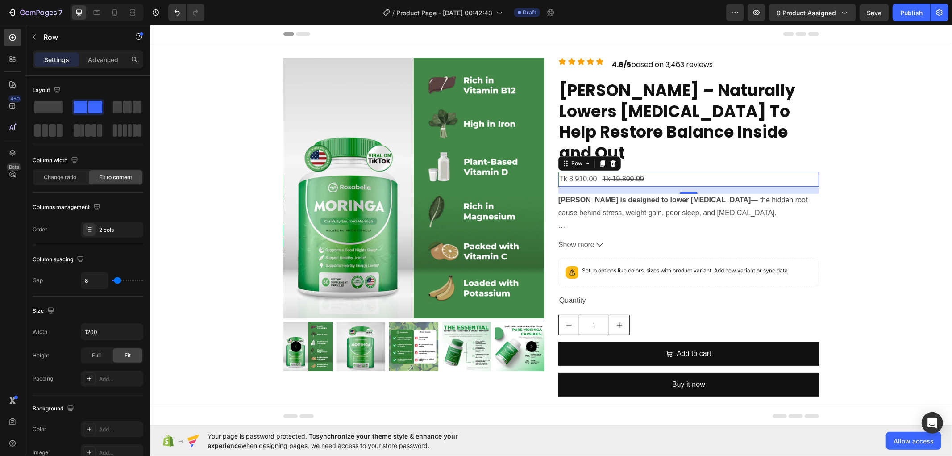
click at [596, 171] on div "Tk 8,910.00 Product Price Product Price Tk 19,800.00 Product Price Product Pric…" at bounding box center [688, 178] width 261 height 15
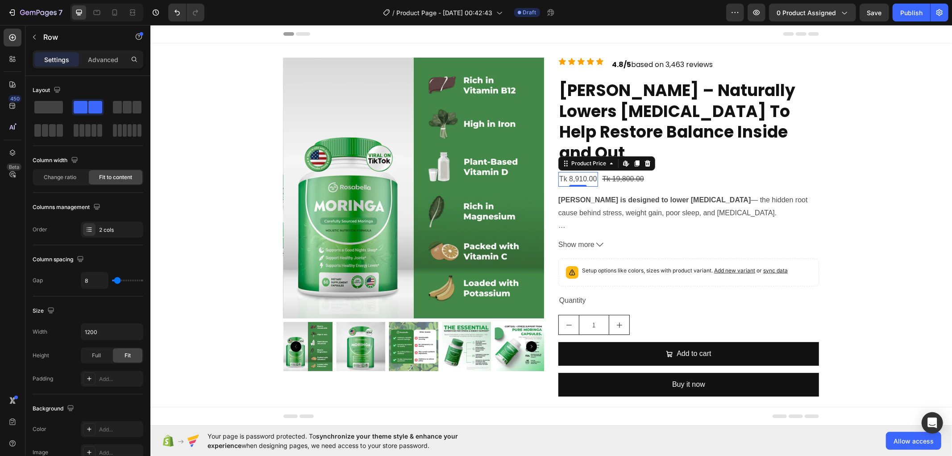
click at [575, 171] on div "Tk 8,910.00" at bounding box center [578, 178] width 40 height 15
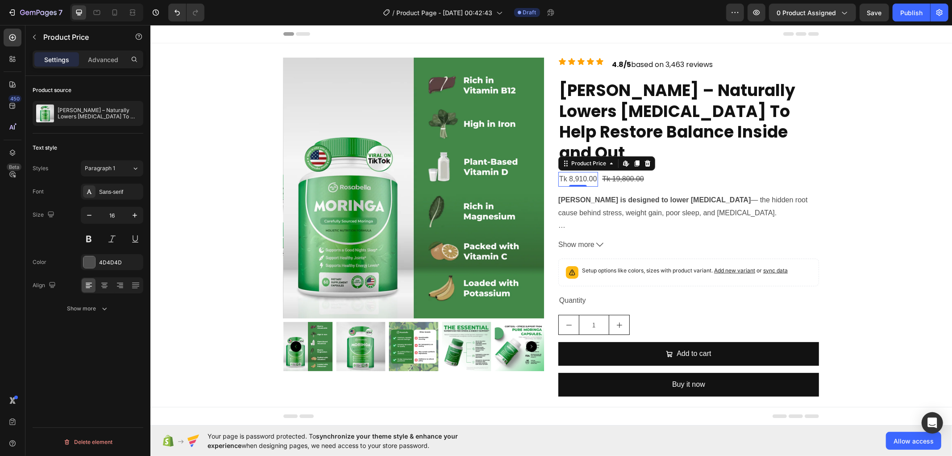
click at [575, 171] on div "Tk 8,910.00" at bounding box center [578, 178] width 40 height 15
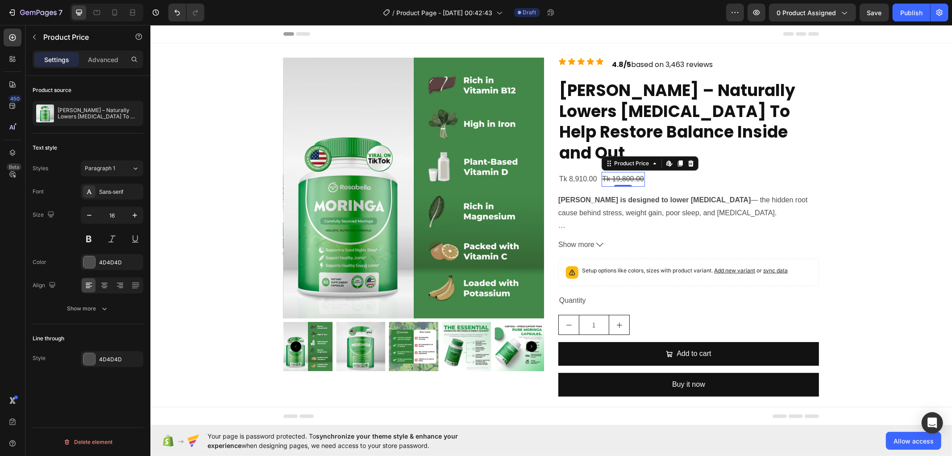
click at [608, 171] on div "Tk 19,800.00" at bounding box center [622, 178] width 43 height 15
click at [576, 171] on div "Tk 8,910.00" at bounding box center [578, 178] width 40 height 15
click at [617, 171] on div "Tk 19,800.00" at bounding box center [622, 178] width 43 height 15
click at [588, 171] on div "Tk 8,910.00" at bounding box center [578, 178] width 40 height 15
click at [619, 171] on div "Tk 19,800.00" at bounding box center [622, 178] width 43 height 15
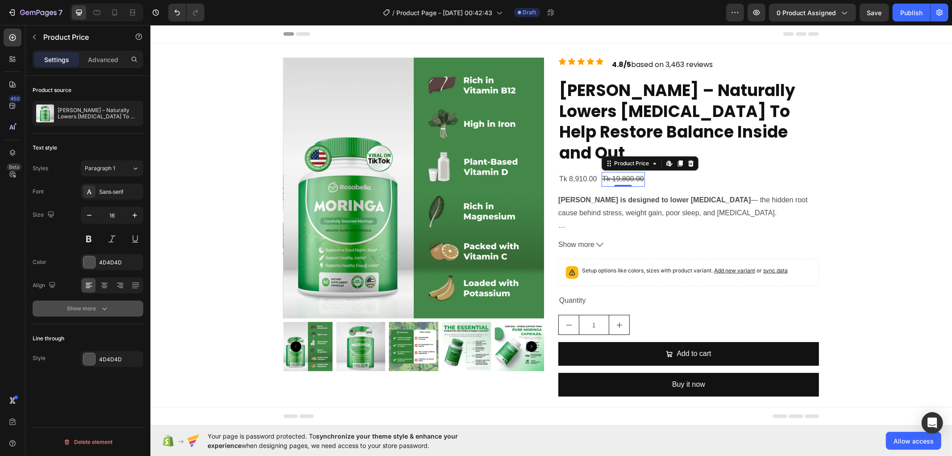
click at [100, 314] on button "Show more" at bounding box center [88, 308] width 111 height 16
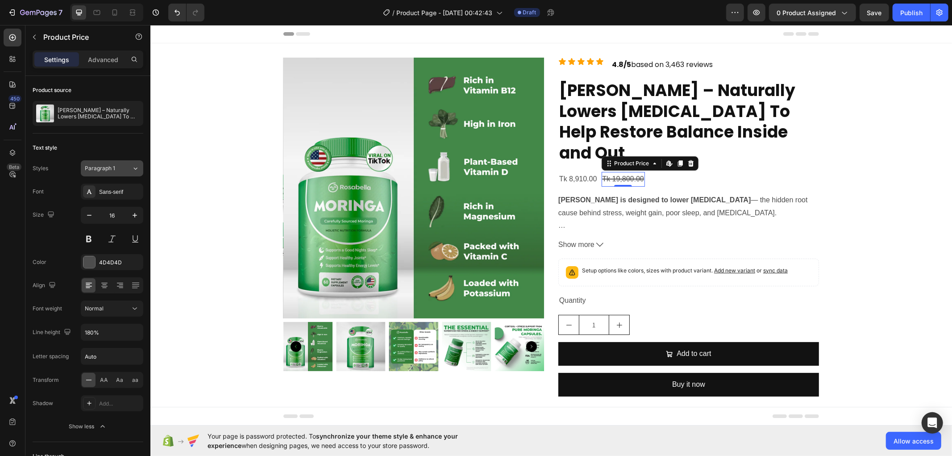
click at [108, 171] on span "Paragraph 1" at bounding box center [100, 168] width 30 height 8
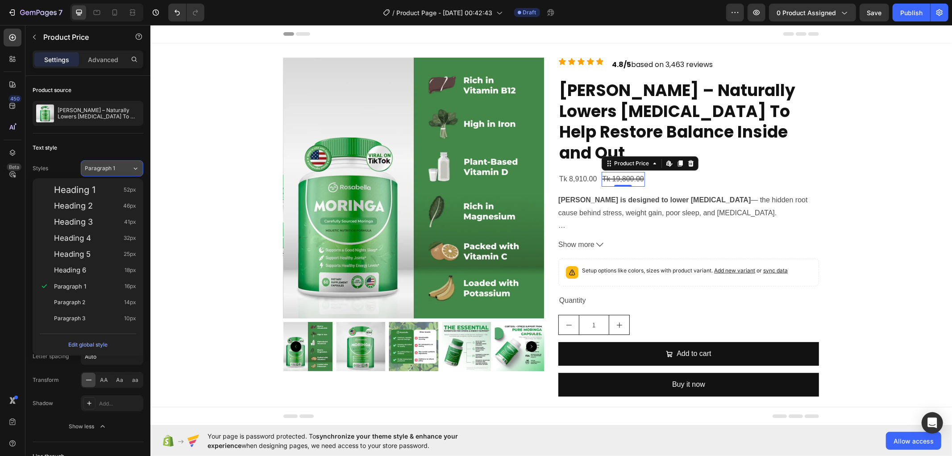
click at [108, 171] on span "Paragraph 1" at bounding box center [100, 168] width 30 height 8
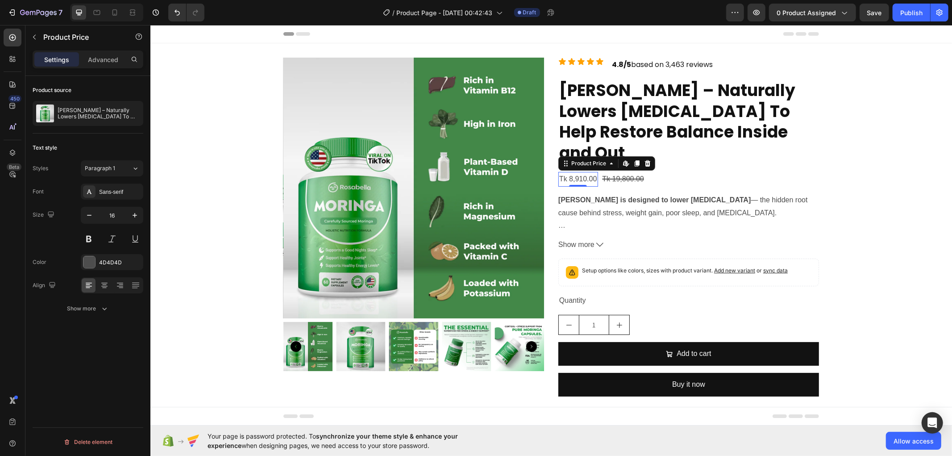
click at [572, 171] on div "Tk 8,910.00" at bounding box center [578, 178] width 40 height 15
click at [606, 171] on div "Tk 19,800.00" at bounding box center [622, 178] width 43 height 15
click at [578, 171] on div "Tk 8,910.00" at bounding box center [578, 178] width 40 height 15
click at [106, 55] on p "Advanced" at bounding box center [103, 59] width 30 height 9
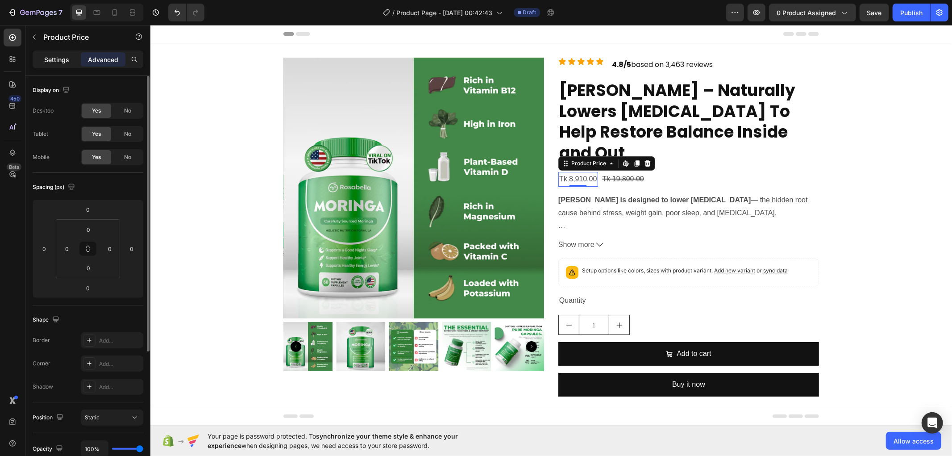
click at [50, 55] on p "Settings" at bounding box center [56, 59] width 25 height 9
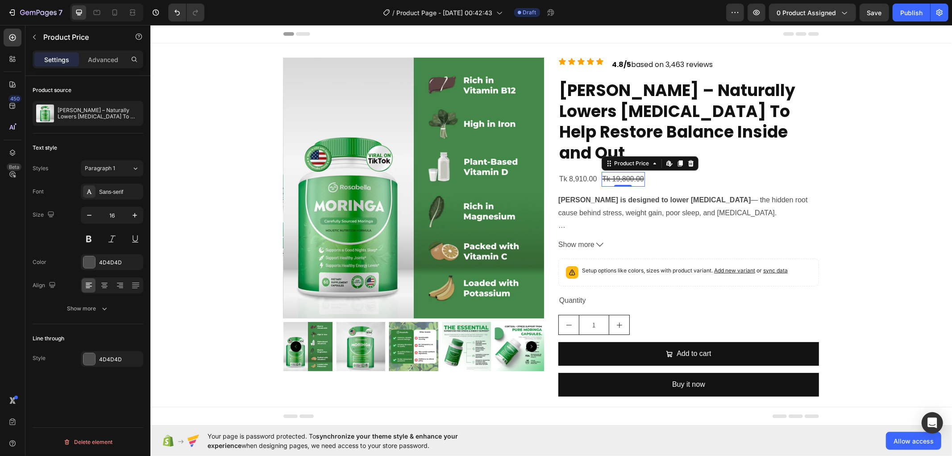
click at [609, 171] on div "Tk 19,800.00" at bounding box center [622, 178] width 43 height 15
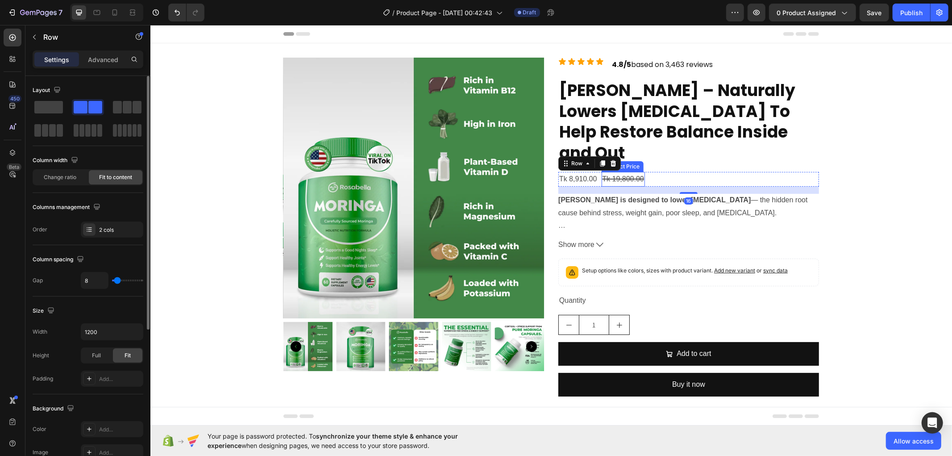
click at [601, 171] on div "Tk 19,800.00" at bounding box center [622, 178] width 43 height 15
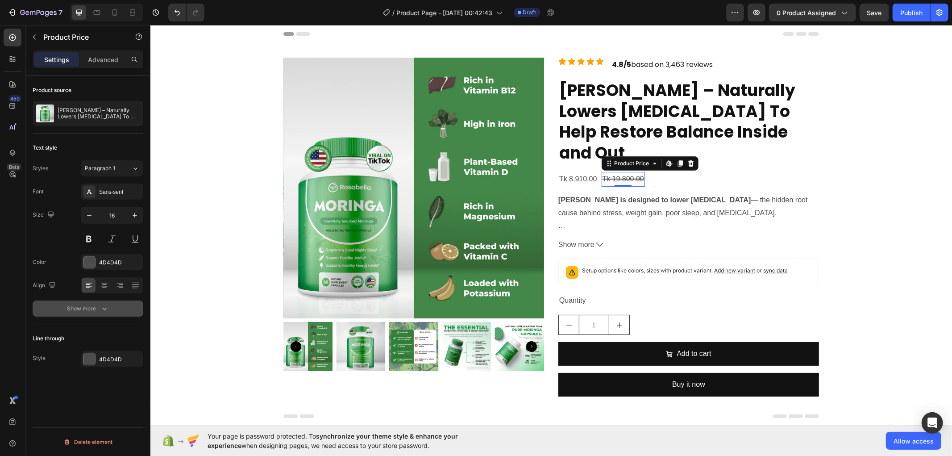
click at [82, 307] on div "Show more" at bounding box center [88, 308] width 42 height 9
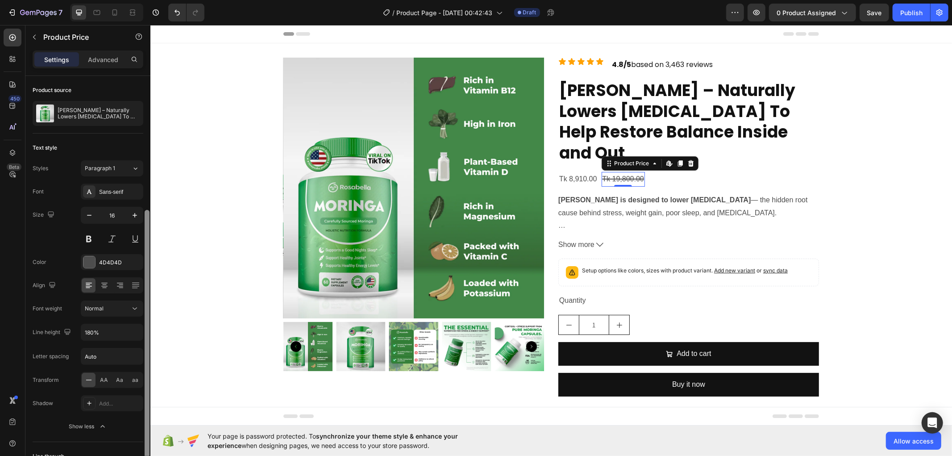
scroll to position [72, 0]
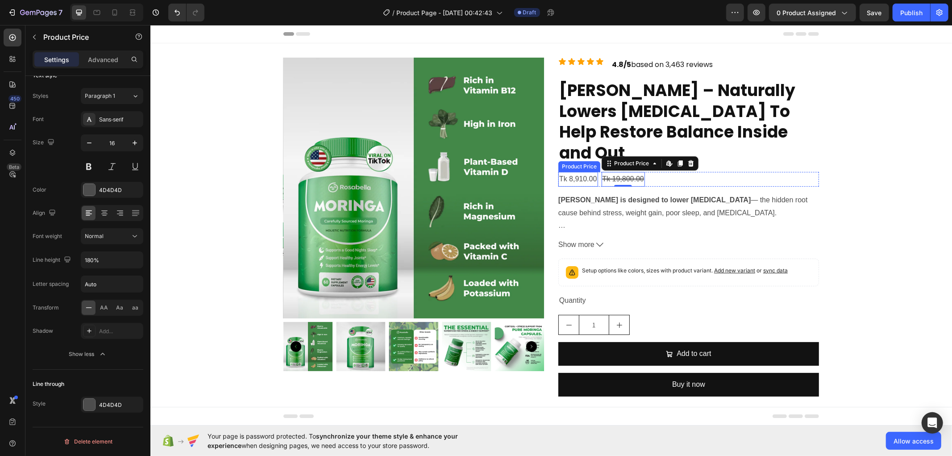
click at [586, 171] on div "Tk 8,910.00" at bounding box center [578, 178] width 40 height 15
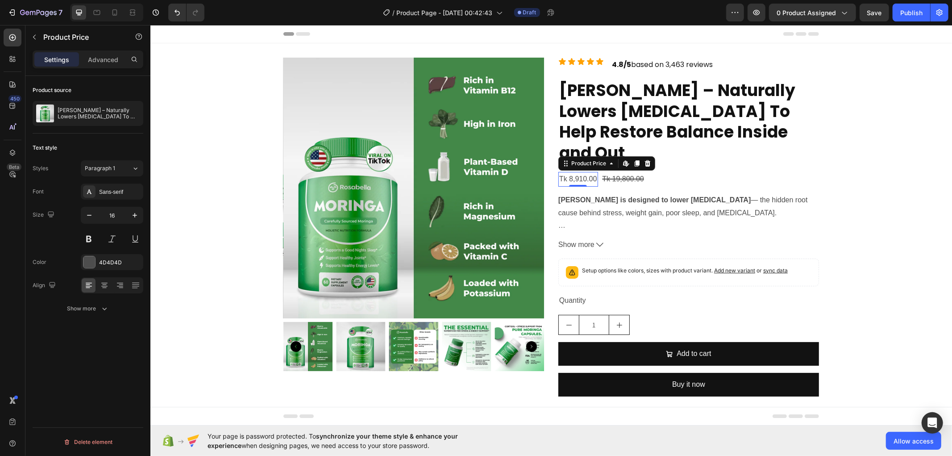
scroll to position [0, 0]
click at [104, 309] on icon "button" at bounding box center [104, 308] width 9 height 9
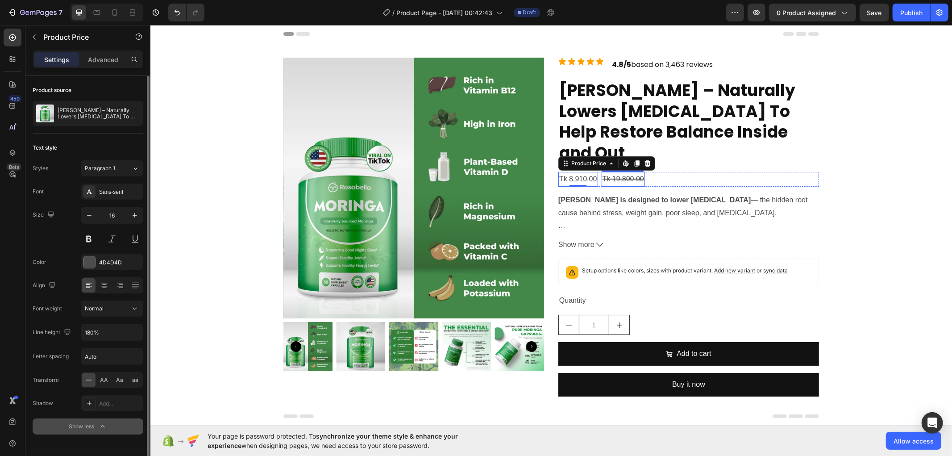
click at [610, 171] on div "Tk 19,800.00" at bounding box center [622, 178] width 43 height 15
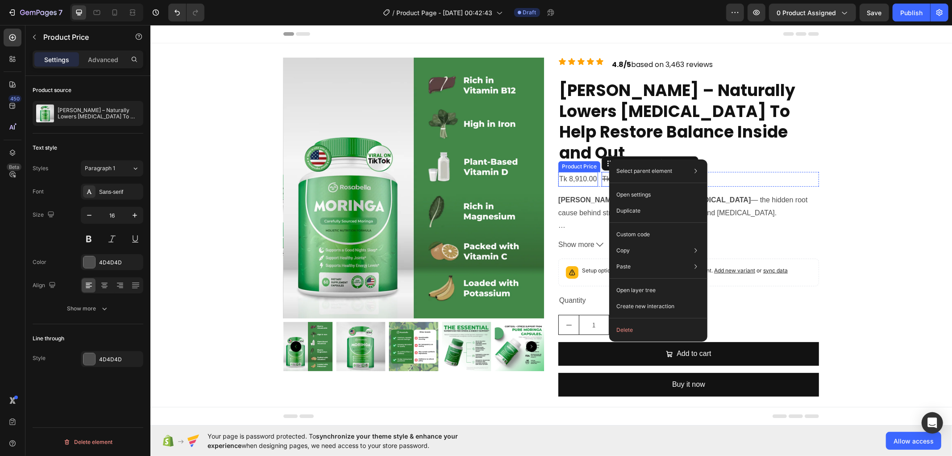
click at [575, 171] on div "Tk 8,910.00" at bounding box center [578, 178] width 40 height 15
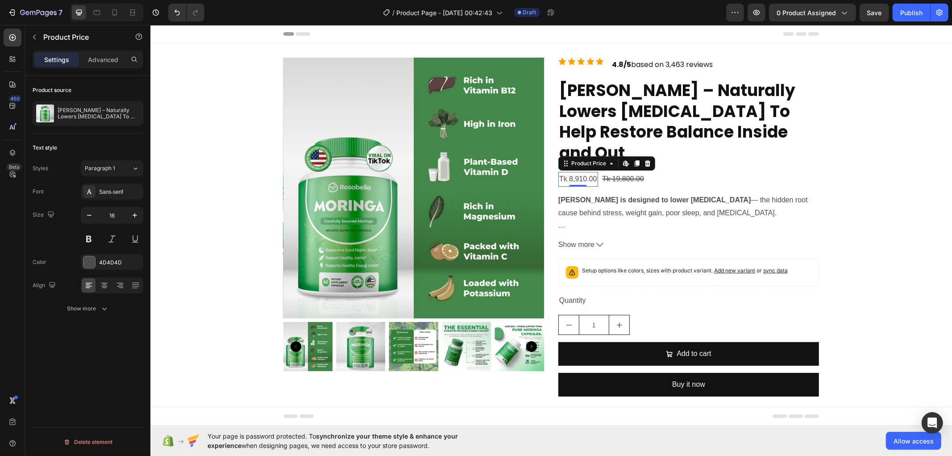
click at [575, 171] on div "Tk 8,910.00" at bounding box center [578, 178] width 40 height 15
click at [686, 129] on p "[PERSON_NAME] – Naturally Lowers [MEDICAL_DATA] To Help Restore Balance Inside …" at bounding box center [688, 121] width 259 height 83
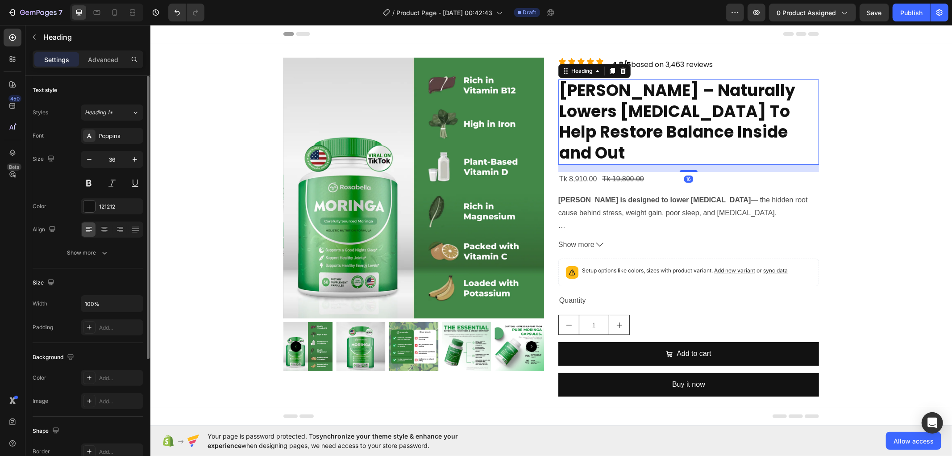
click at [686, 129] on p "[PERSON_NAME] – Naturally Lowers [MEDICAL_DATA] To Help Restore Balance Inside …" at bounding box center [688, 121] width 259 height 83
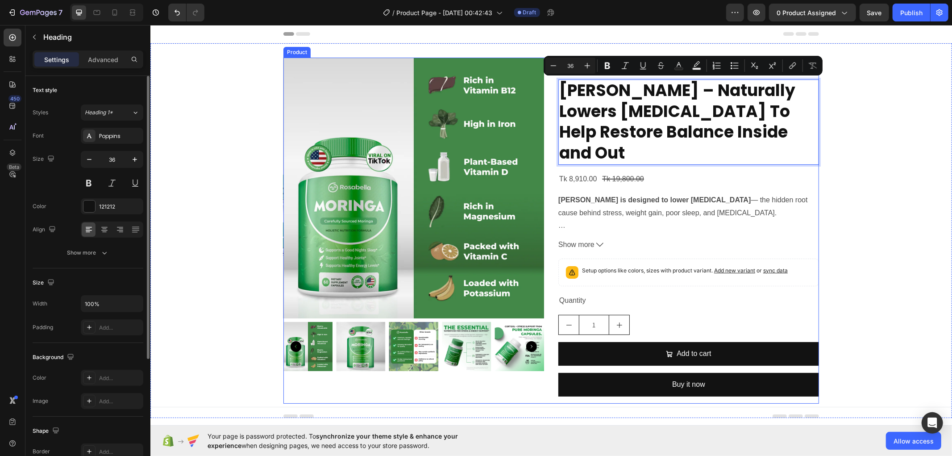
click at [680, 165] on div "Icon Icon Icon Icon Icon Icon List 4.8/5 based on 3,463 reviews Text Block Row …" at bounding box center [688, 230] width 261 height 346
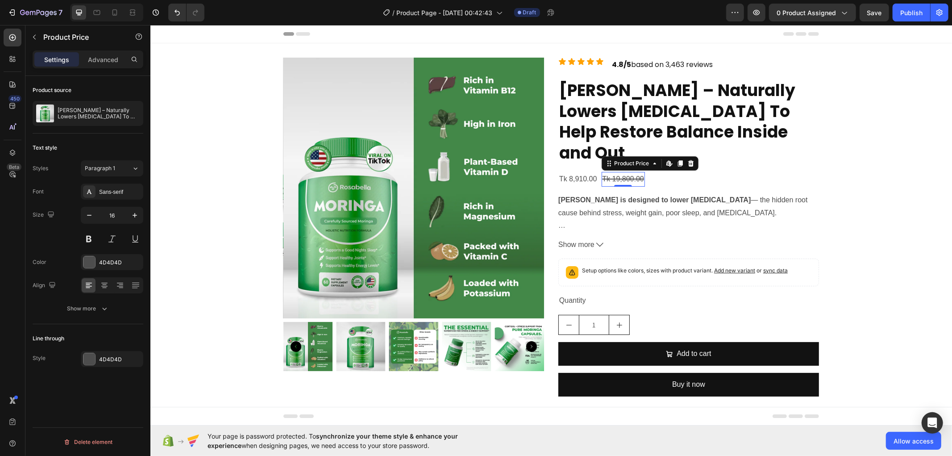
click at [626, 171] on div "Tk 19,800.00" at bounding box center [622, 178] width 43 height 15
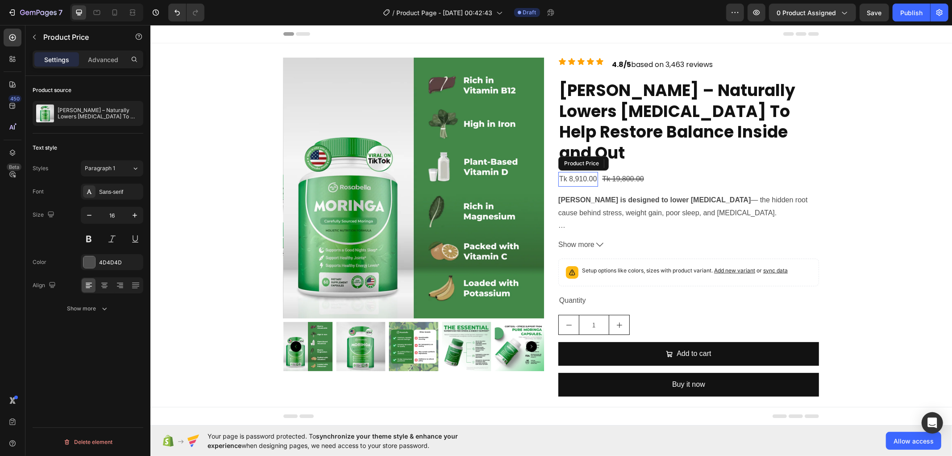
click at [575, 171] on div "Tk 8,910.00" at bounding box center [578, 178] width 40 height 15
click at [664, 171] on div "Tk 8,910.00 Product Price Edit content in Shopify 0 Product Price Edit content …" at bounding box center [688, 178] width 261 height 15
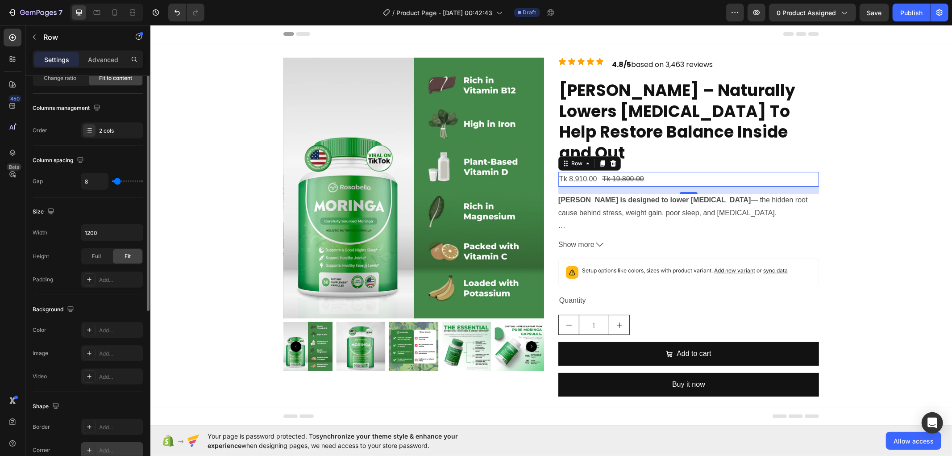
scroll to position [242, 0]
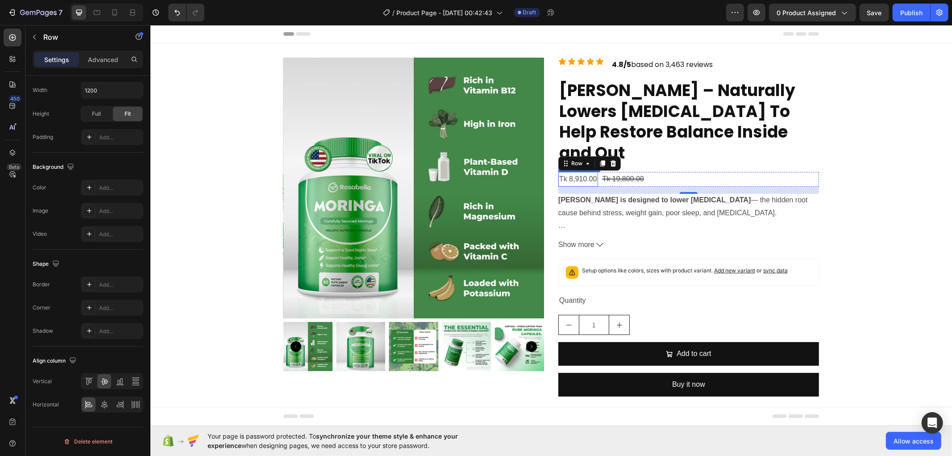
click at [571, 171] on div "Tk 8,910.00" at bounding box center [578, 178] width 40 height 15
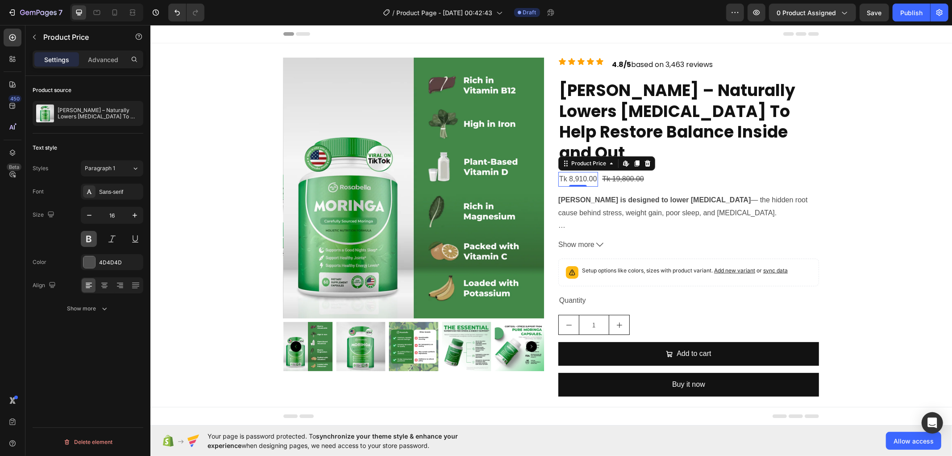
click at [86, 237] on button at bounding box center [89, 239] width 16 height 16
click at [657, 171] on div "Tk 8,910.00 Product Price Edit content in Shopify 0 Product Price Edit content …" at bounding box center [688, 178] width 261 height 15
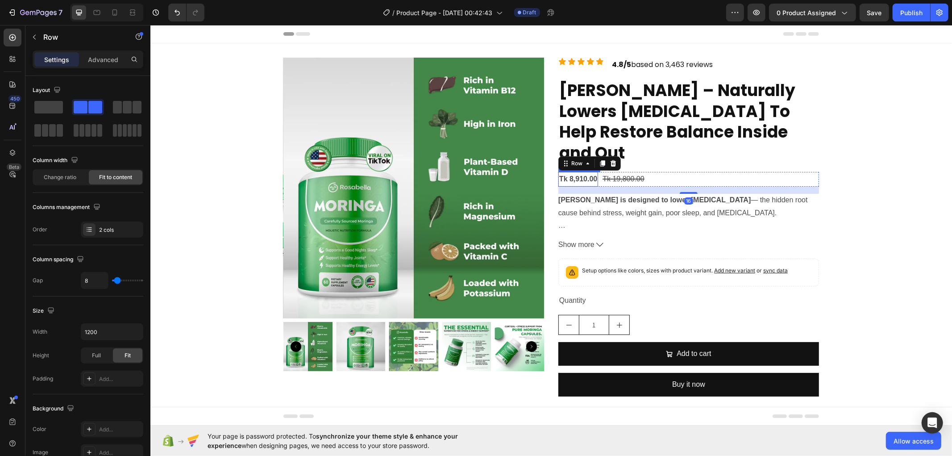
click at [585, 171] on div "Tk 8,910.00" at bounding box center [578, 178] width 40 height 15
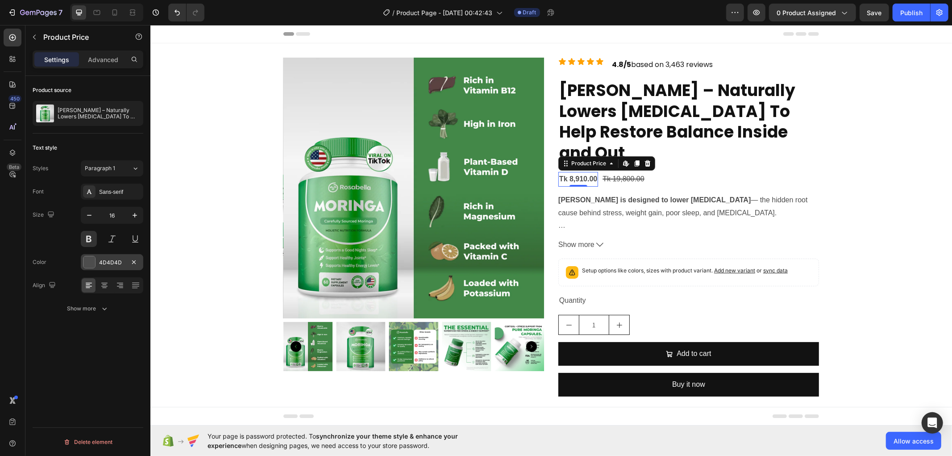
click at [101, 267] on div "4D4D4D" at bounding box center [112, 262] width 63 height 16
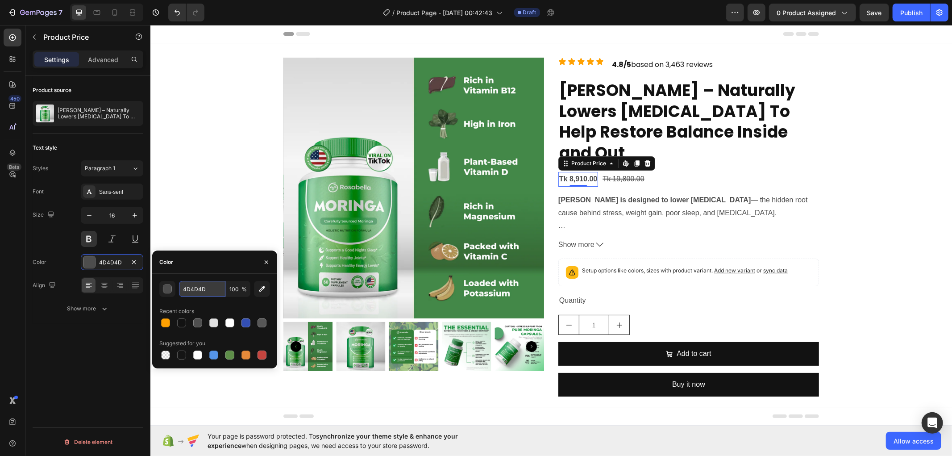
click at [198, 291] on input "4D4D4D" at bounding box center [202, 289] width 46 height 16
paste input "#E04C0E"
type input "#E04C0E"
click at [106, 367] on div "Product source [PERSON_NAME] – Naturally Lowers [MEDICAL_DATA] To Help Restore …" at bounding box center [87, 278] width 125 height 405
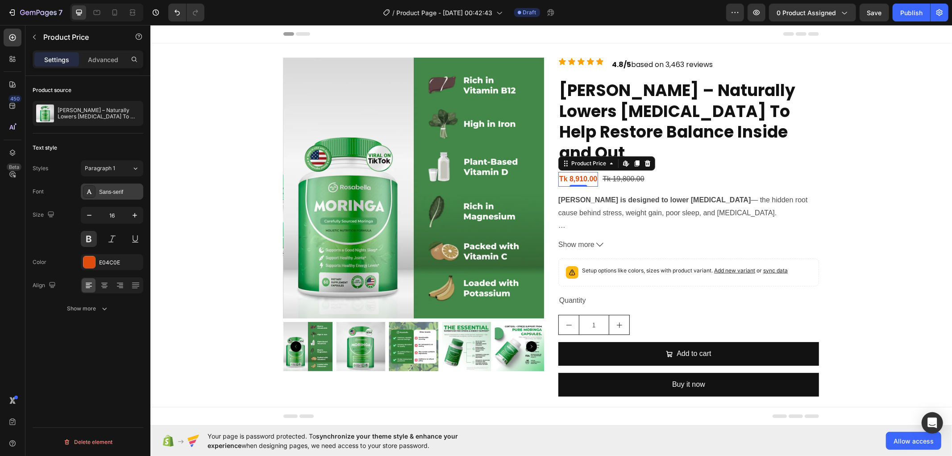
click at [118, 188] on div "Sans-serif" at bounding box center [120, 192] width 42 height 8
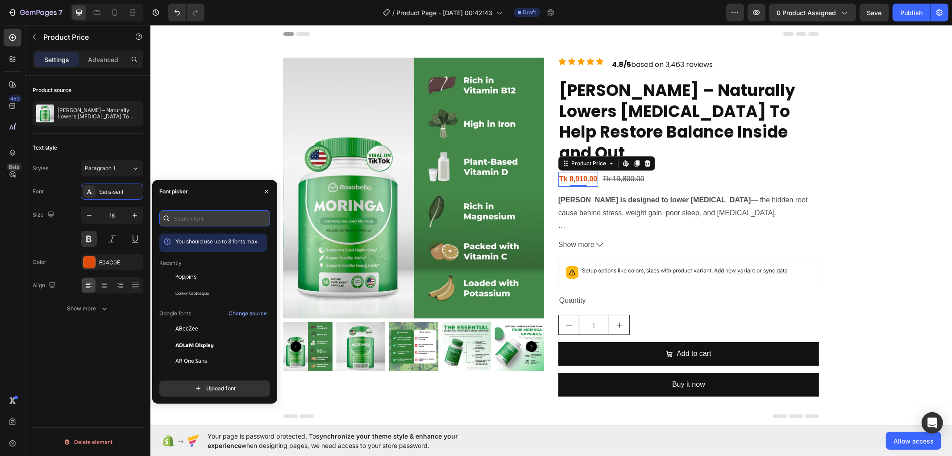
click at [198, 219] on input "text" at bounding box center [214, 218] width 111 height 16
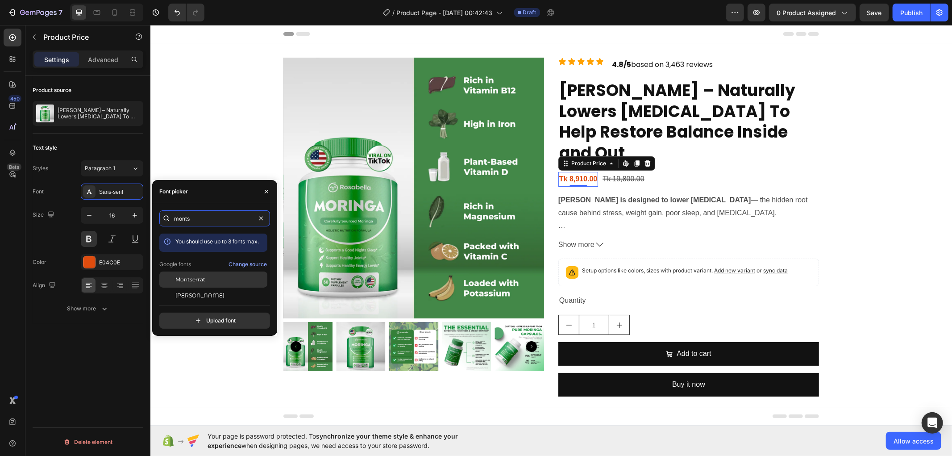
type input "monts"
click at [179, 279] on span "Montserrat" at bounding box center [190, 279] width 30 height 8
click at [130, 215] on icon "button" at bounding box center [134, 215] width 9 height 9
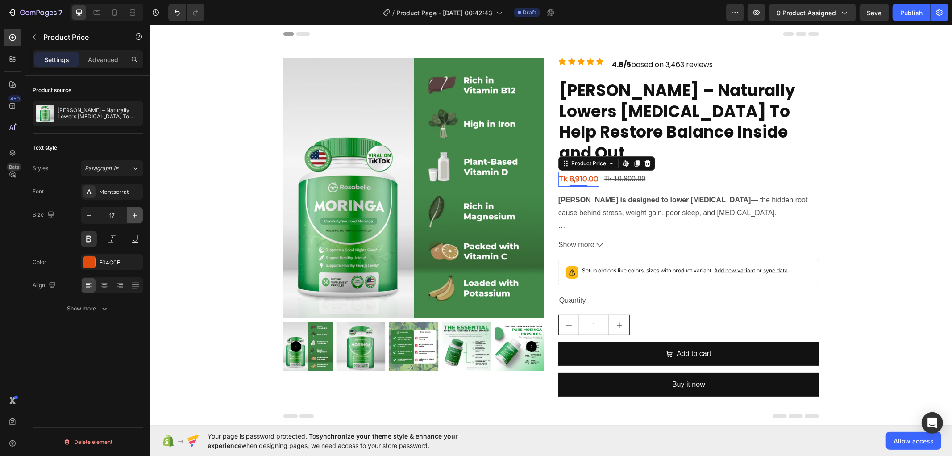
click at [130, 215] on icon "button" at bounding box center [134, 215] width 9 height 9
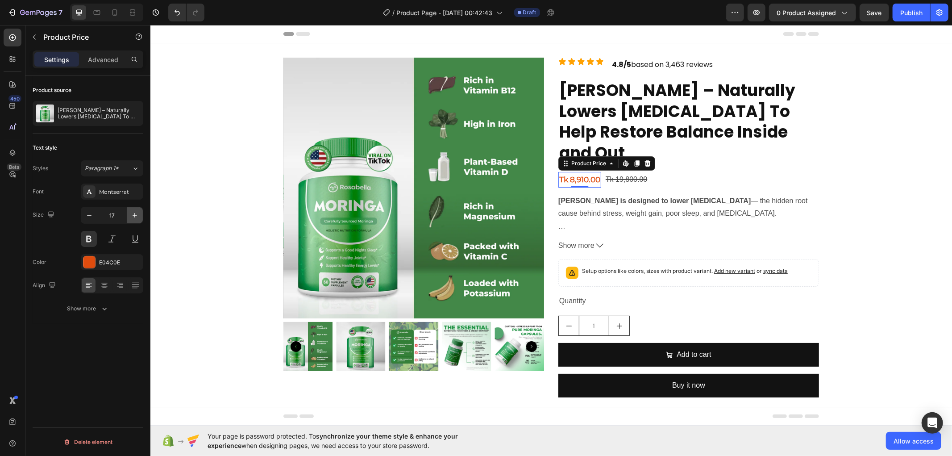
click at [130, 215] on icon "button" at bounding box center [134, 215] width 9 height 9
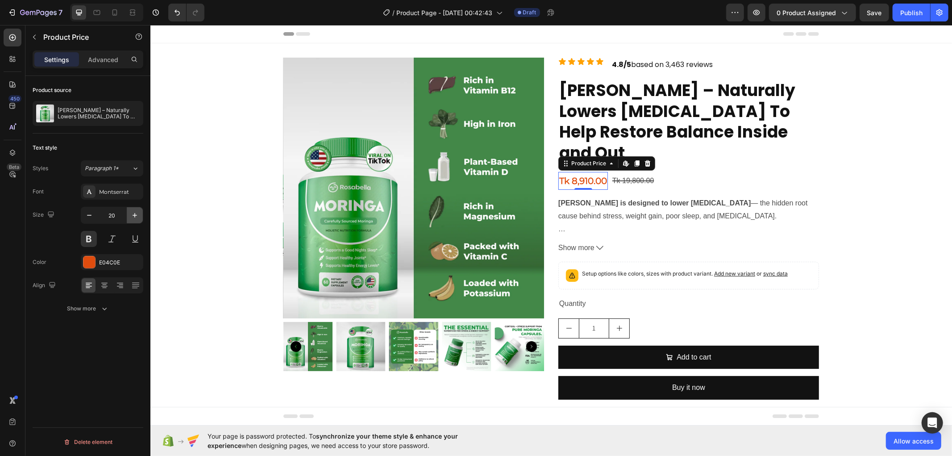
click at [130, 215] on icon "button" at bounding box center [134, 215] width 9 height 9
click at [87, 215] on icon "button" at bounding box center [89, 215] width 4 height 1
click at [101, 301] on button "Show more" at bounding box center [88, 308] width 111 height 16
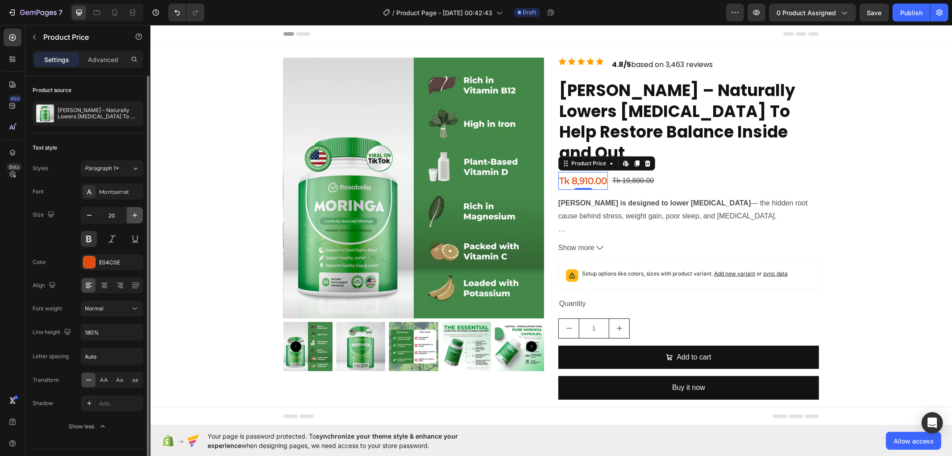
click at [133, 216] on icon "button" at bounding box center [134, 215] width 9 height 9
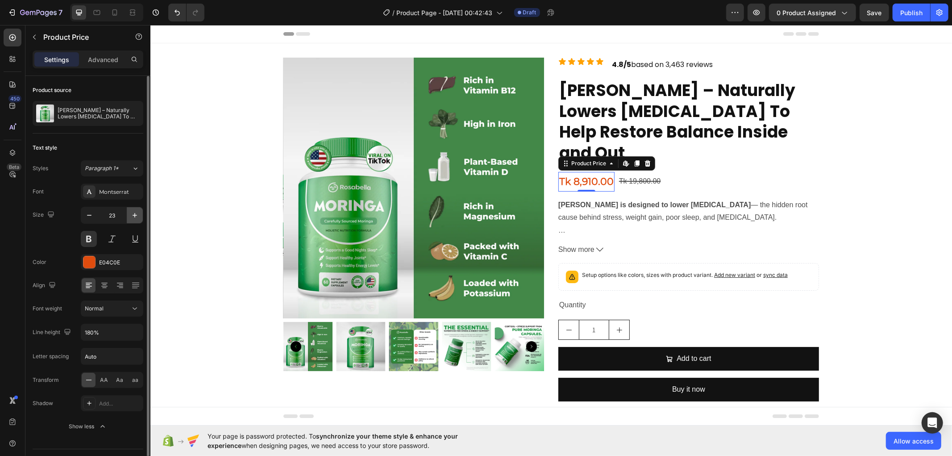
click at [133, 216] on icon "button" at bounding box center [134, 215] width 9 height 9
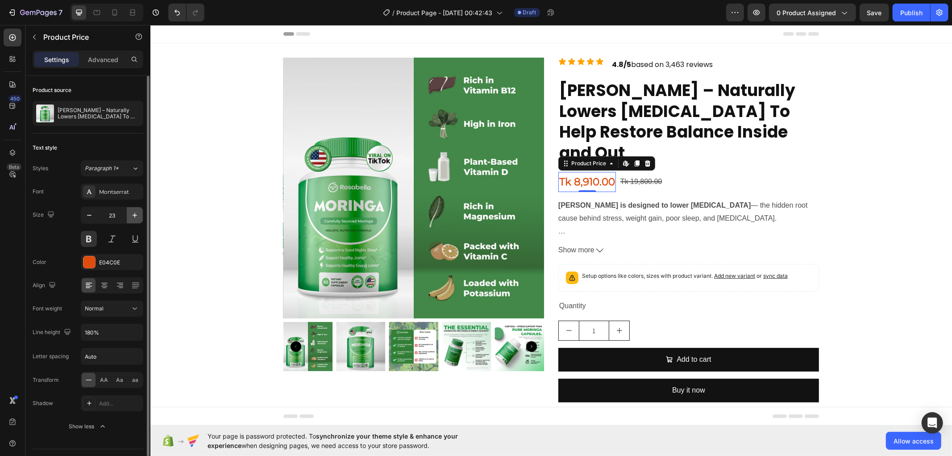
type input "24"
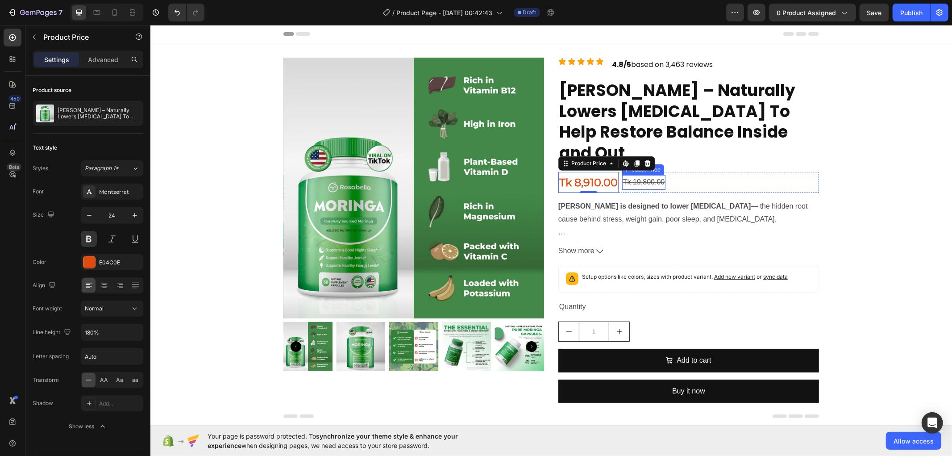
click at [641, 175] on div "Tk 19,800.00" at bounding box center [643, 182] width 43 height 15
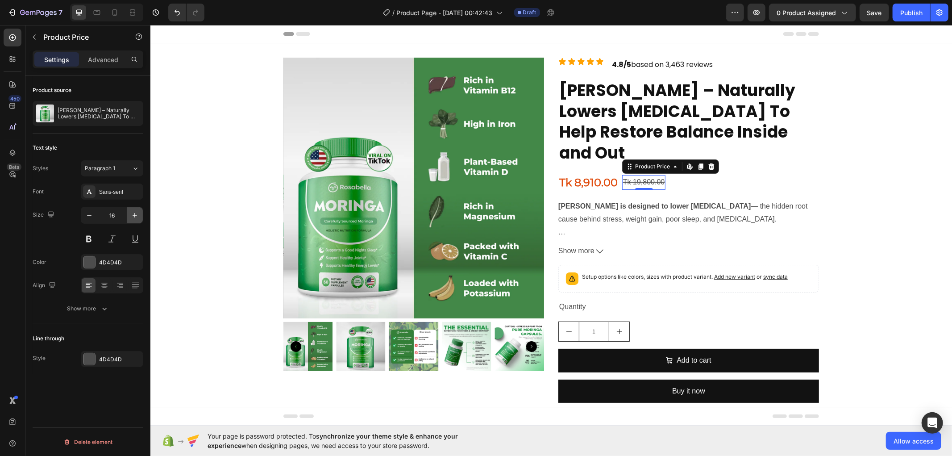
click at [132, 213] on icon "button" at bounding box center [134, 215] width 9 height 9
type input "20"
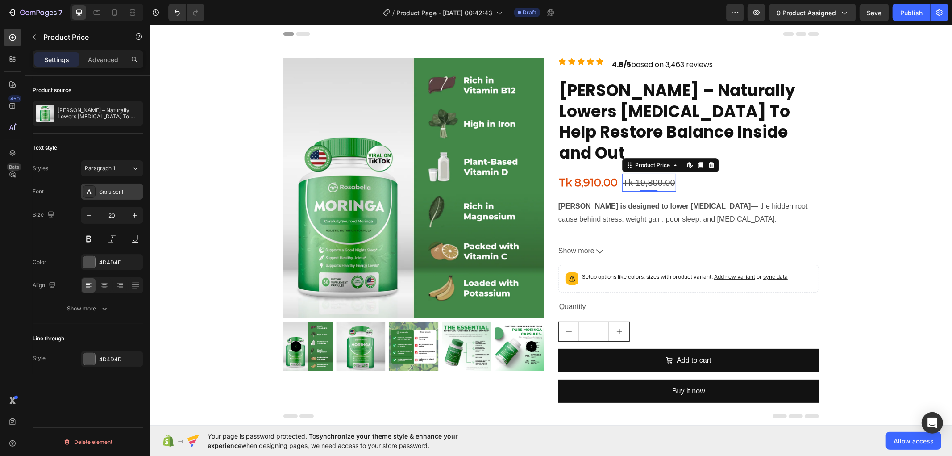
click at [121, 191] on div "Sans-serif" at bounding box center [120, 192] width 42 height 8
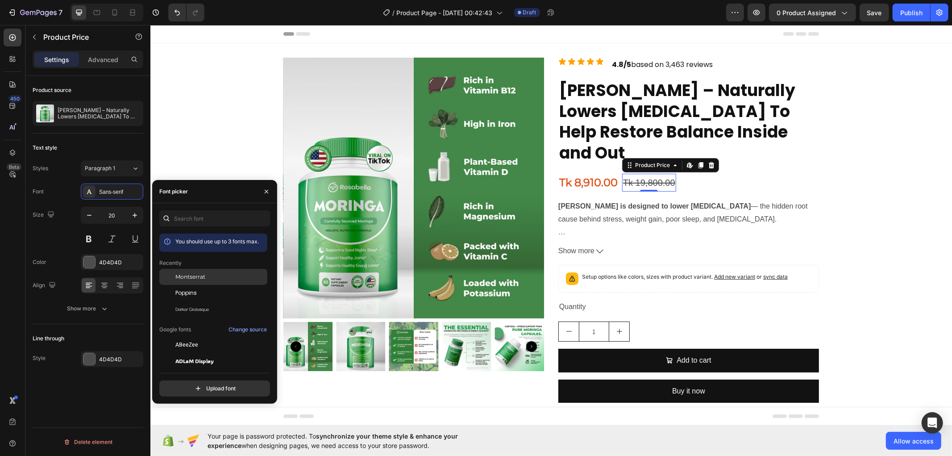
click at [196, 275] on span "Montserrat" at bounding box center [190, 277] width 30 height 8
click at [720, 171] on div "Tk 8,910.00 Product Price Product Price Tk 19,800.00 Product Price Edit content…" at bounding box center [688, 181] width 261 height 21
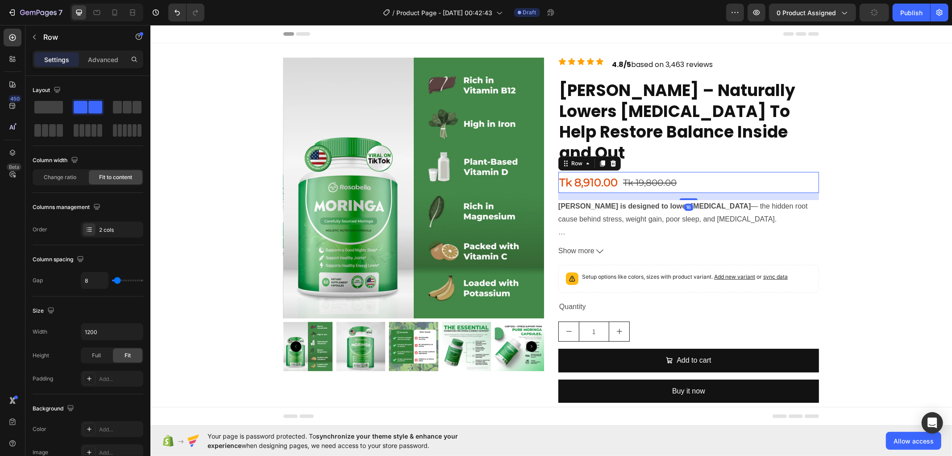
click at [707, 171] on div "Tk 8,910.00 Product Price Product Price Tk 19,800.00 Product Price Product Pric…" at bounding box center [688, 181] width 261 height 21
click at [5, 36] on div at bounding box center [13, 38] width 18 height 18
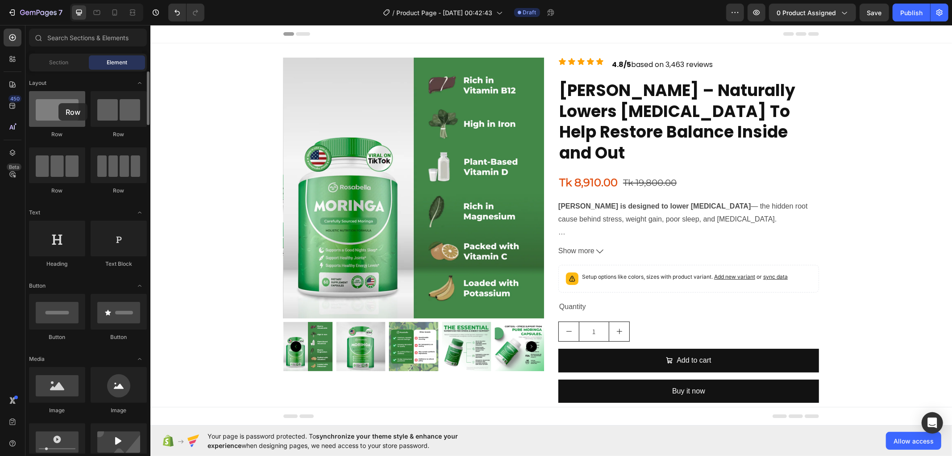
drag, startPoint x: 598, startPoint y: 121, endPoint x: 58, endPoint y: 103, distance: 539.6
click at [58, 103] on div at bounding box center [57, 109] width 56 height 36
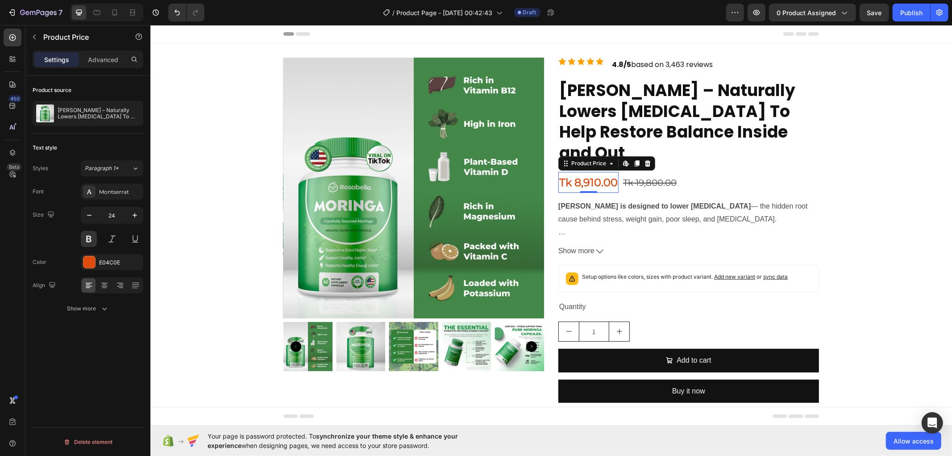
click at [597, 171] on div "Tk 8,910.00" at bounding box center [588, 181] width 60 height 21
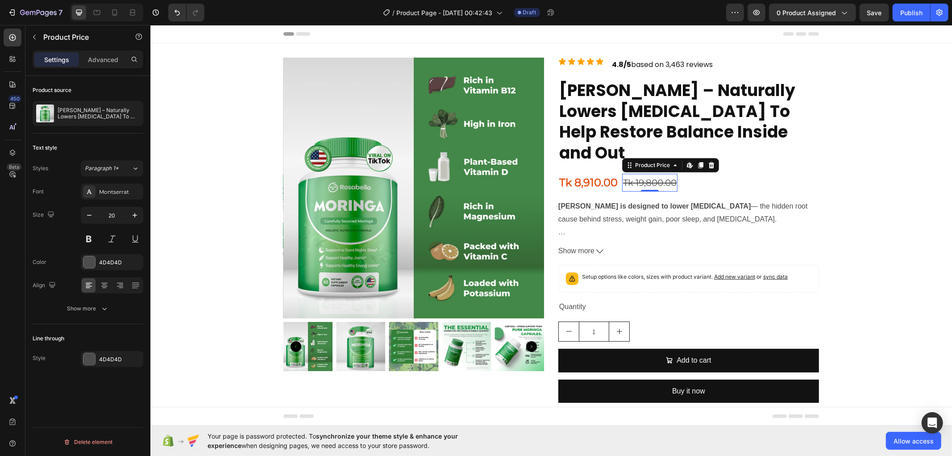
click at [638, 173] on div "Tk 19,800.00" at bounding box center [649, 182] width 55 height 18
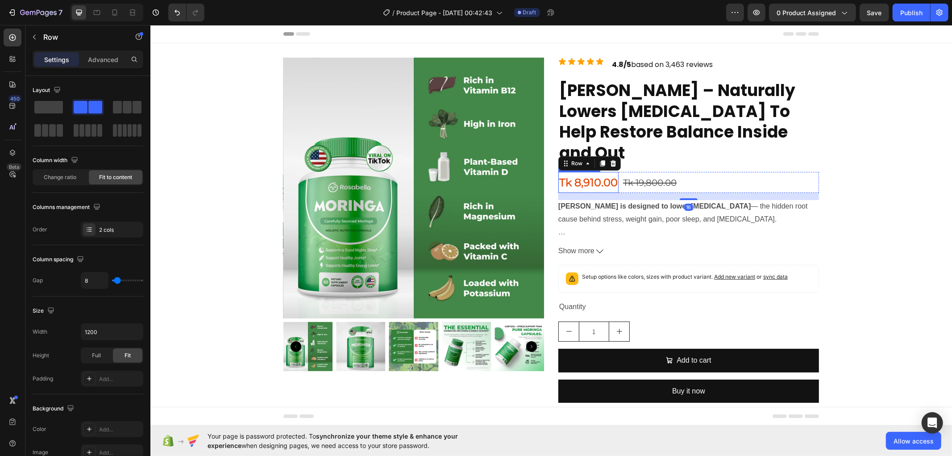
click at [592, 171] on div "Tk 8,910.00" at bounding box center [588, 181] width 60 height 21
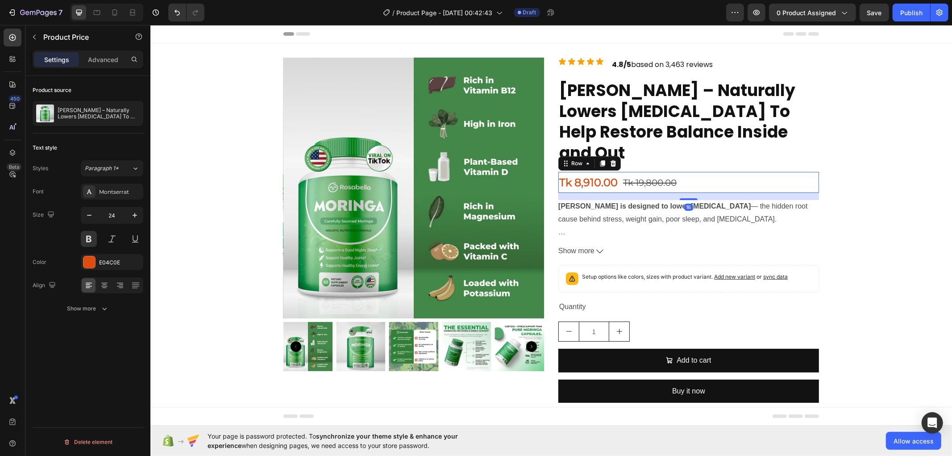
click at [690, 171] on div "Tk 8,910.00 Product Price Product Price Tk 19,800.00 Product Price Product Pric…" at bounding box center [688, 181] width 261 height 21
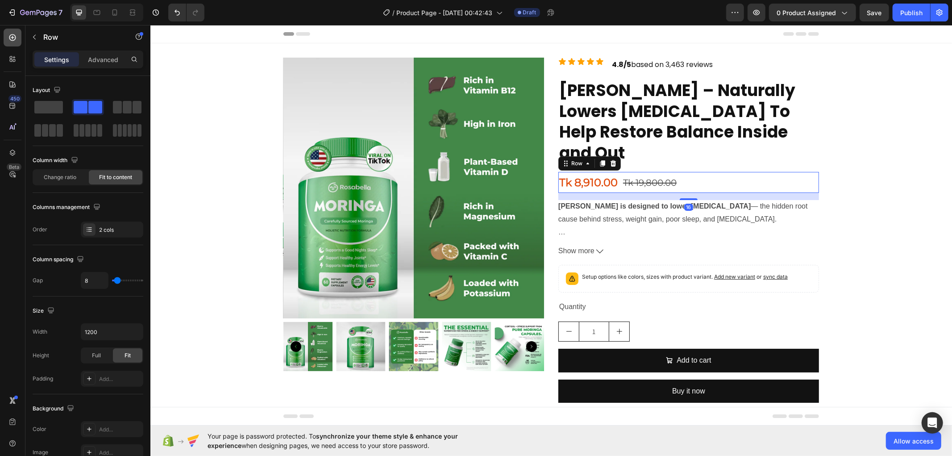
click at [12, 36] on icon at bounding box center [13, 38] width 4 height 4
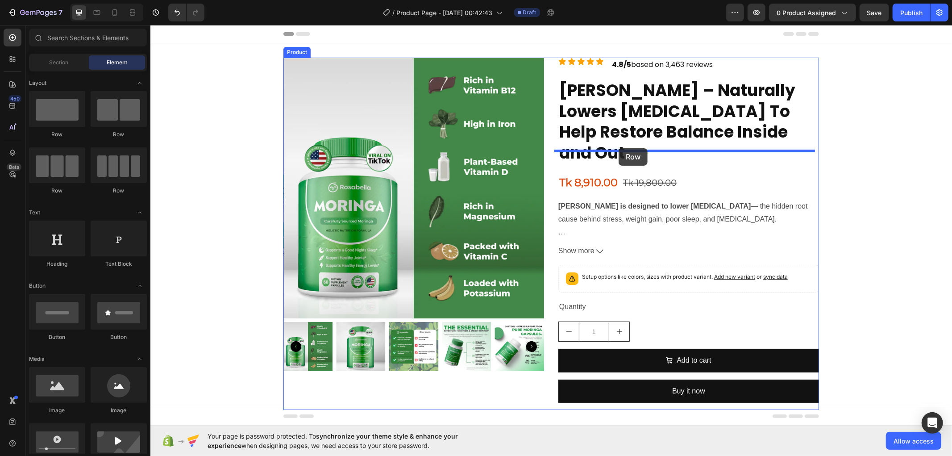
drag, startPoint x: 213, startPoint y: 187, endPoint x: 618, endPoint y: 148, distance: 406.8
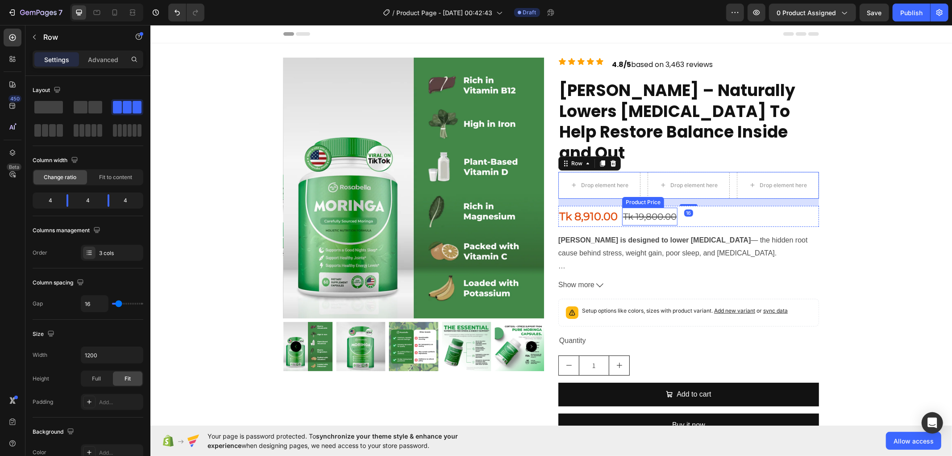
click at [648, 207] on div "Tk 19,800.00" at bounding box center [649, 216] width 55 height 18
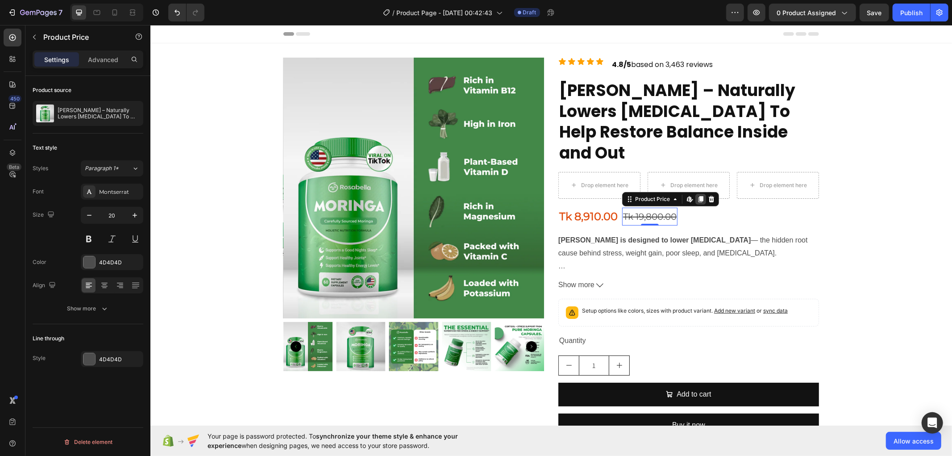
click at [698, 196] on icon at bounding box center [700, 199] width 5 height 6
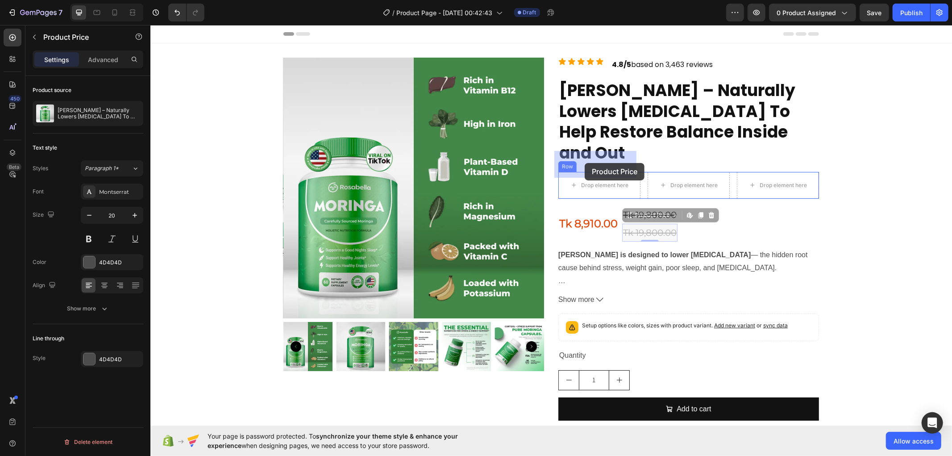
drag, startPoint x: 624, startPoint y: 195, endPoint x: 584, endPoint y: 163, distance: 51.0
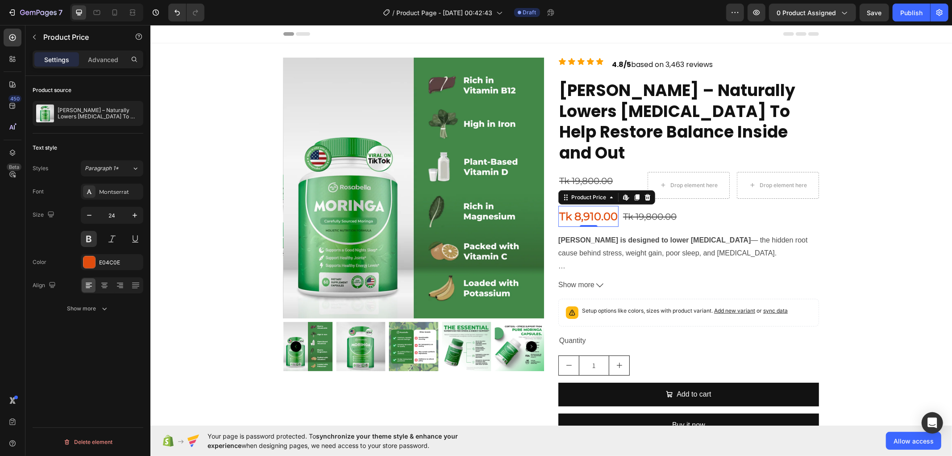
click at [591, 205] on div "Tk 8,910.00" at bounding box center [588, 215] width 60 height 21
click at [633, 193] on icon at bounding box center [636, 196] width 7 height 7
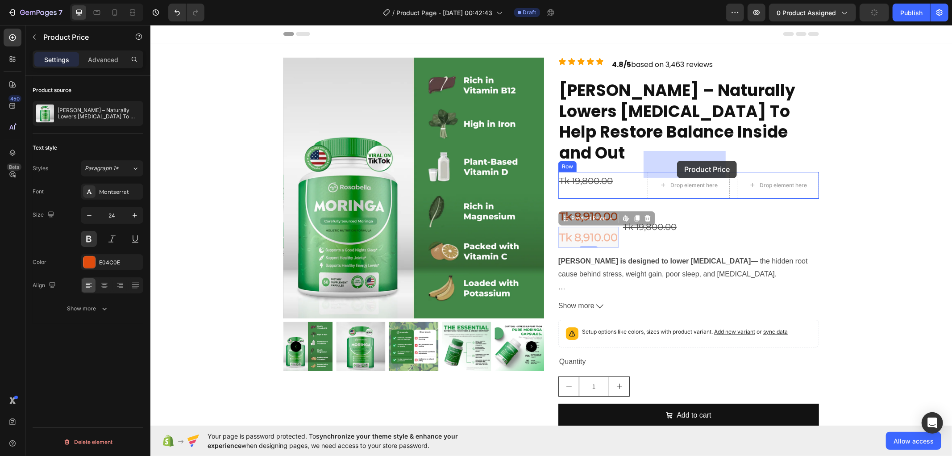
drag, startPoint x: 563, startPoint y: 200, endPoint x: 677, endPoint y: 160, distance: 120.4
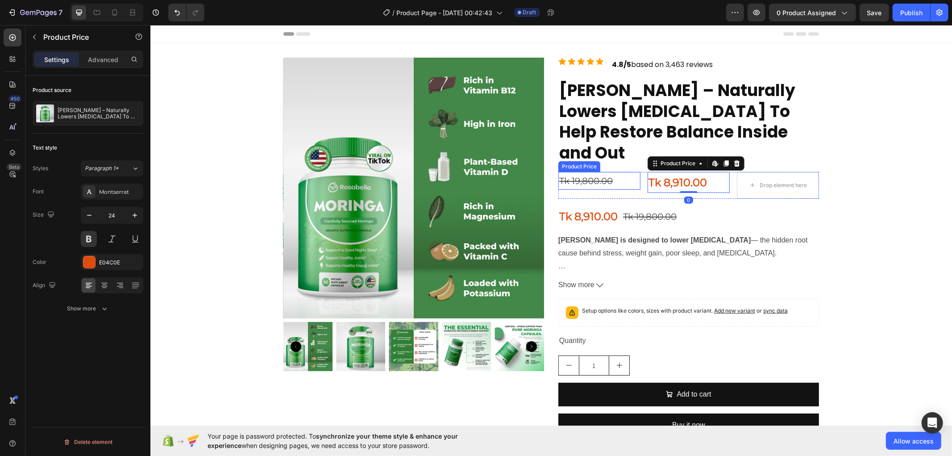
click at [600, 171] on div "Tk 19,800.00" at bounding box center [599, 180] width 82 height 18
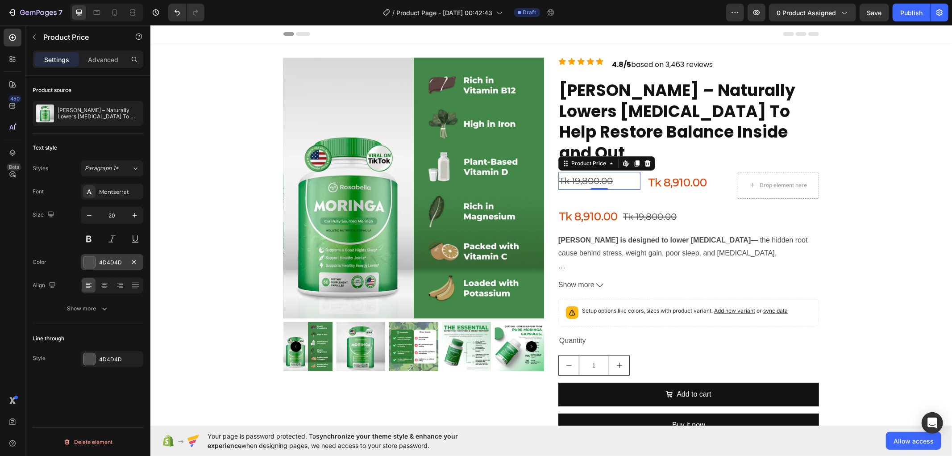
click at [94, 260] on div at bounding box center [89, 262] width 12 height 12
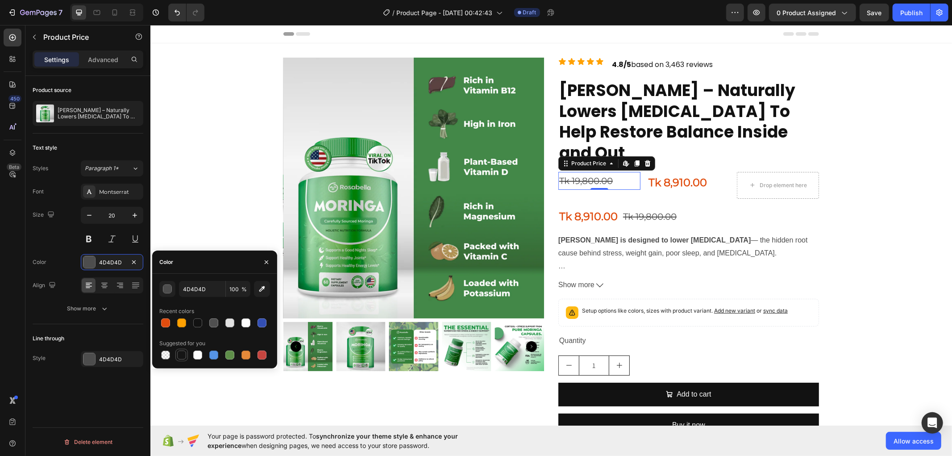
click at [179, 353] on div at bounding box center [181, 354] width 9 height 9
type input "151515"
click at [679, 171] on div "Tk 8,910.00" at bounding box center [688, 181] width 82 height 21
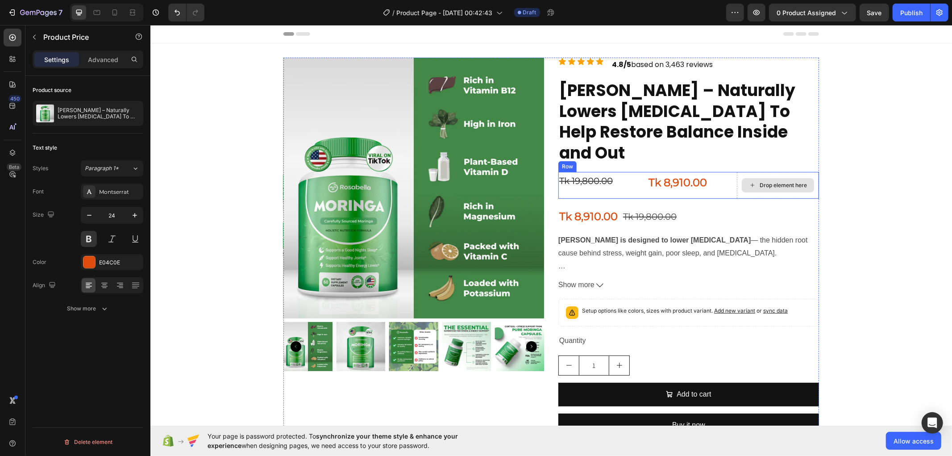
click at [770, 181] on div "Drop element here" at bounding box center [782, 184] width 47 height 7
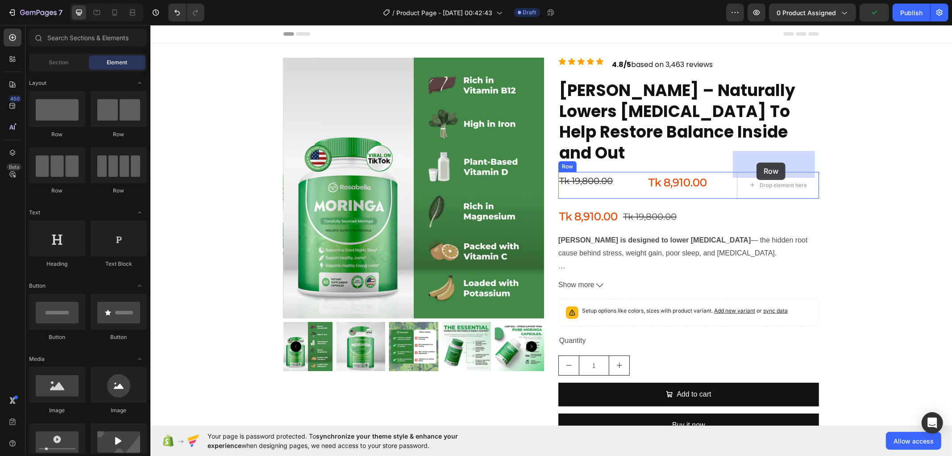
drag, startPoint x: 202, startPoint y: 141, endPoint x: 756, endPoint y: 162, distance: 554.9
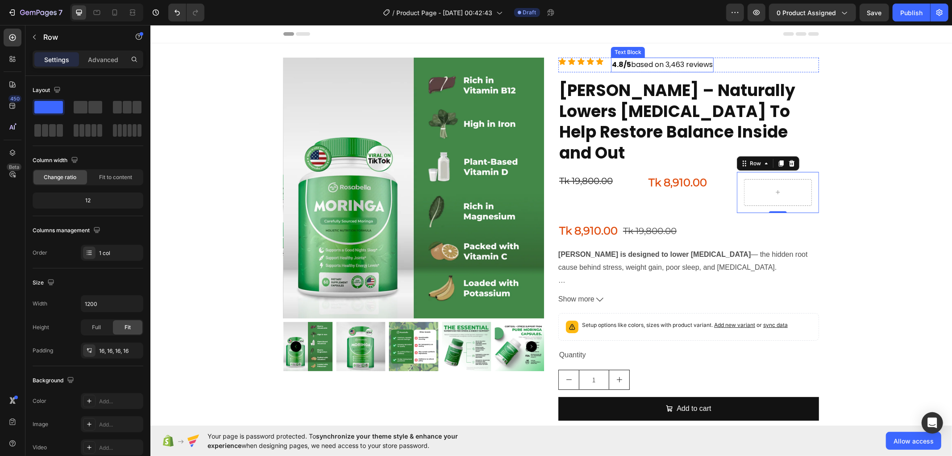
click at [677, 62] on p "4.8/5 based on 3,463 reviews" at bounding box center [662, 64] width 101 height 13
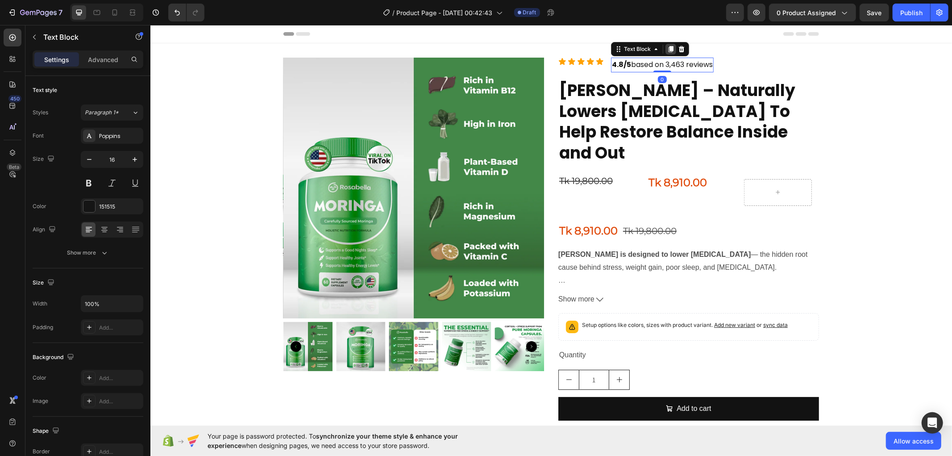
click at [668, 49] on icon at bounding box center [670, 49] width 5 height 6
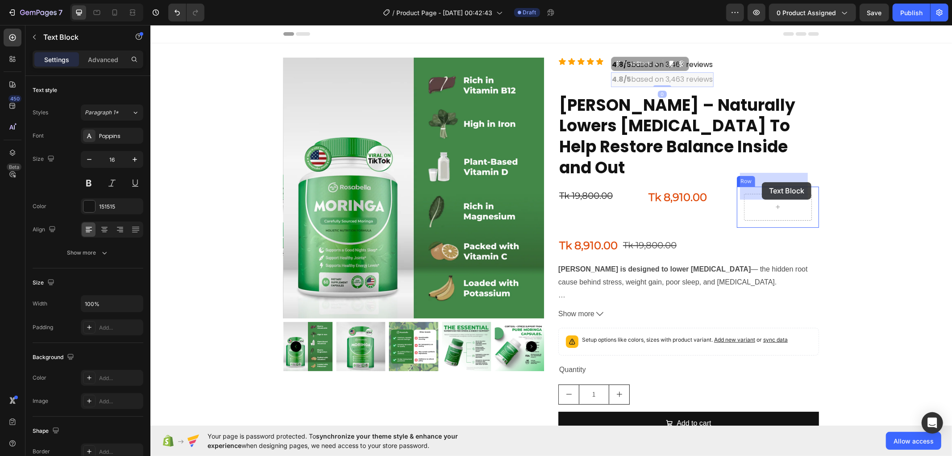
drag, startPoint x: 611, startPoint y: 64, endPoint x: 762, endPoint y: 182, distance: 190.8
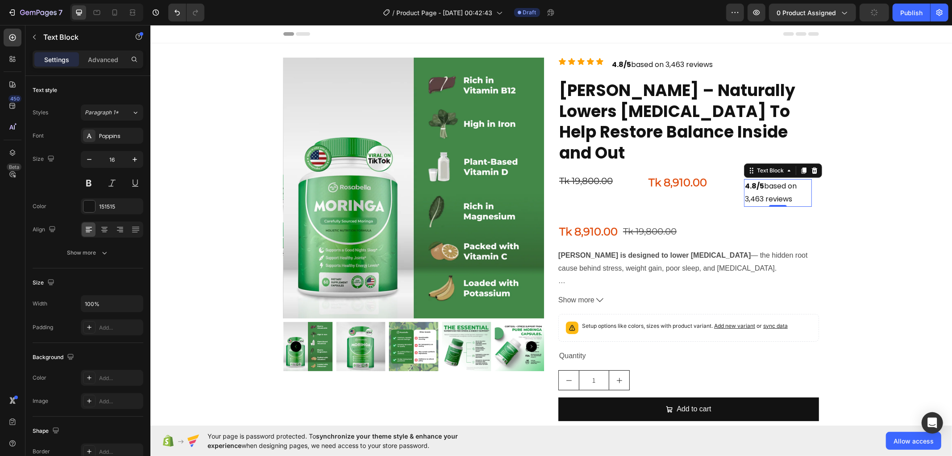
click at [755, 179] on p "4.8/5 based on 3,463 reviews" at bounding box center [778, 192] width 66 height 26
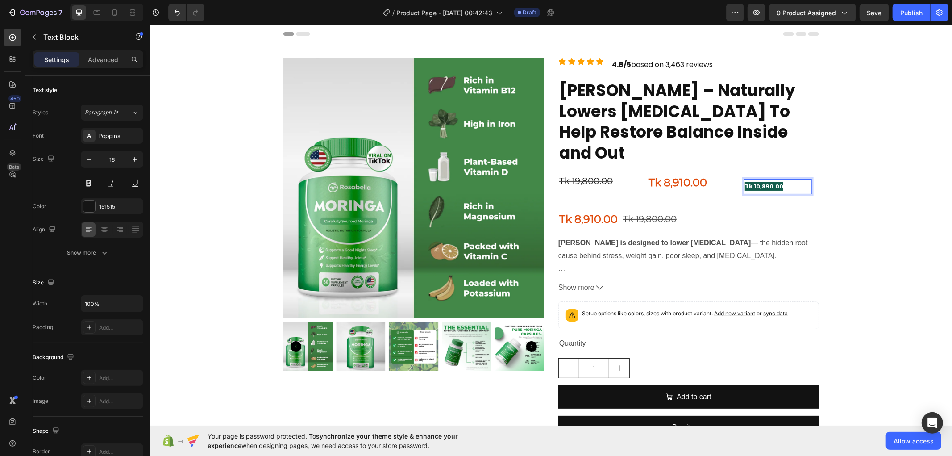
click at [779, 179] on div "Tk 10,890.00 Text Block 0 Row" at bounding box center [778, 185] width 82 height 29
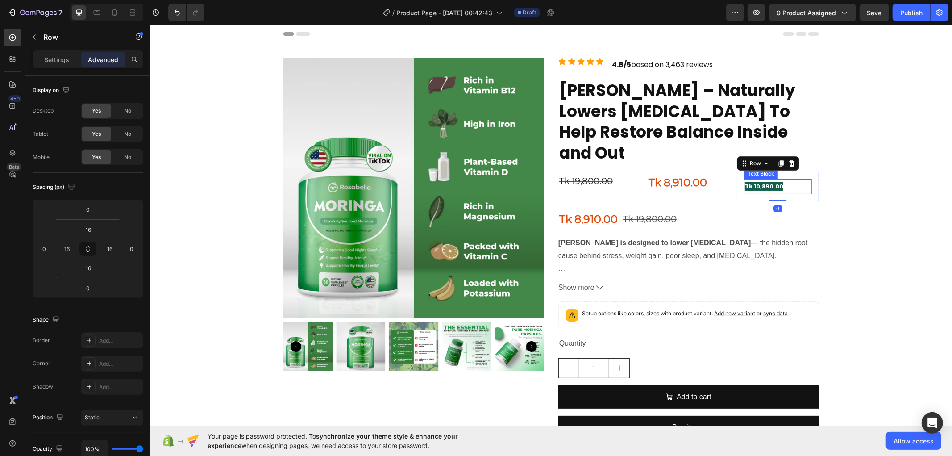
click at [775, 182] on strong "Tk 10,890.00" at bounding box center [764, 186] width 38 height 8
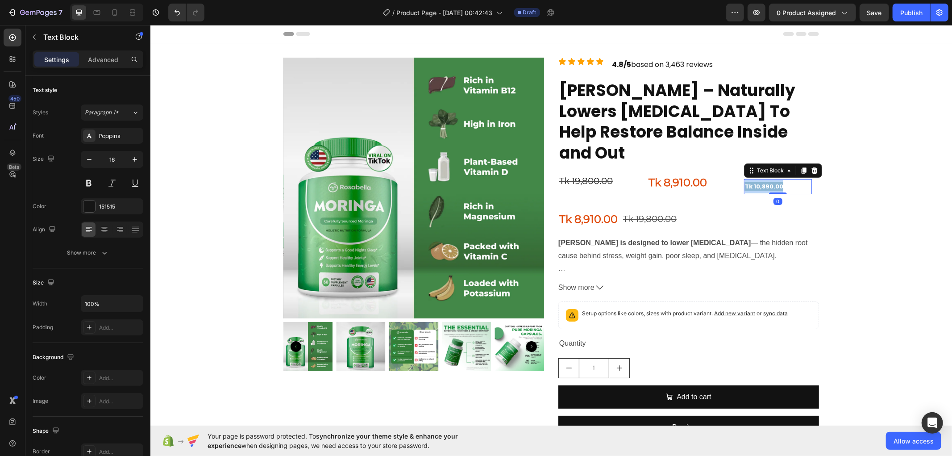
click at [775, 182] on strong "Tk 10,890.00" at bounding box center [764, 186] width 38 height 8
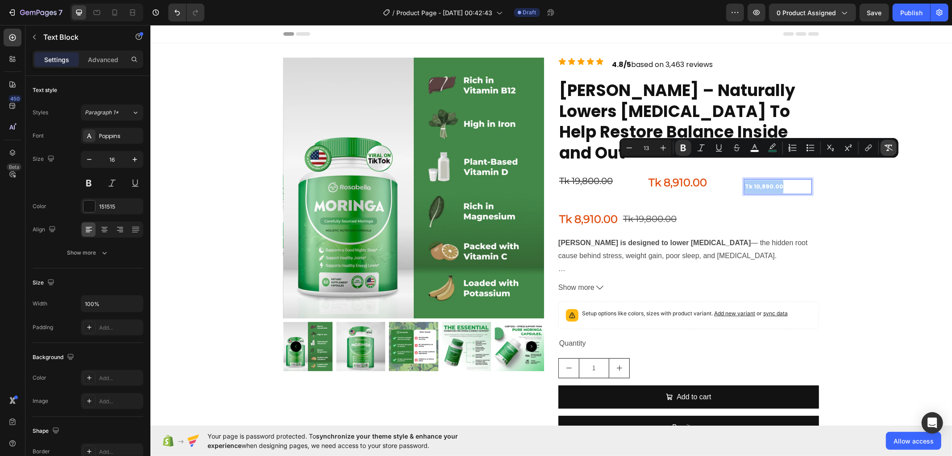
click at [891, 145] on icon "Editor contextual toolbar" at bounding box center [888, 147] width 9 height 9
type input "16"
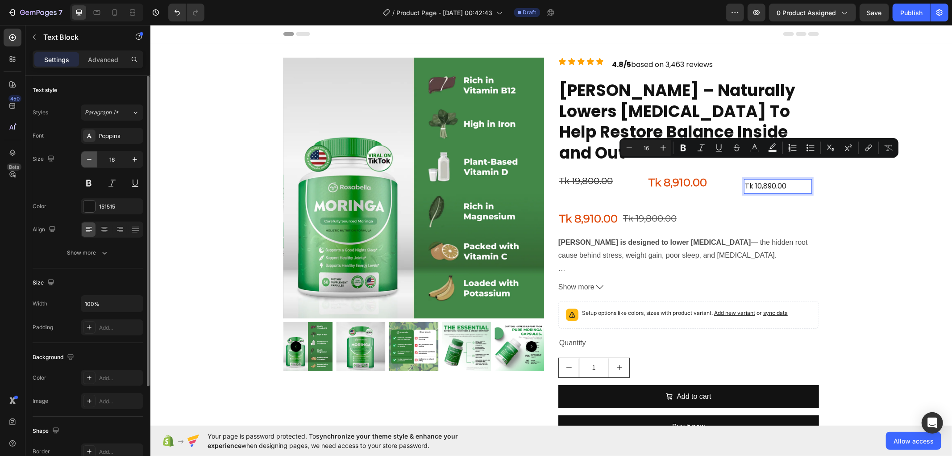
click at [90, 159] on icon "button" at bounding box center [89, 159] width 4 height 1
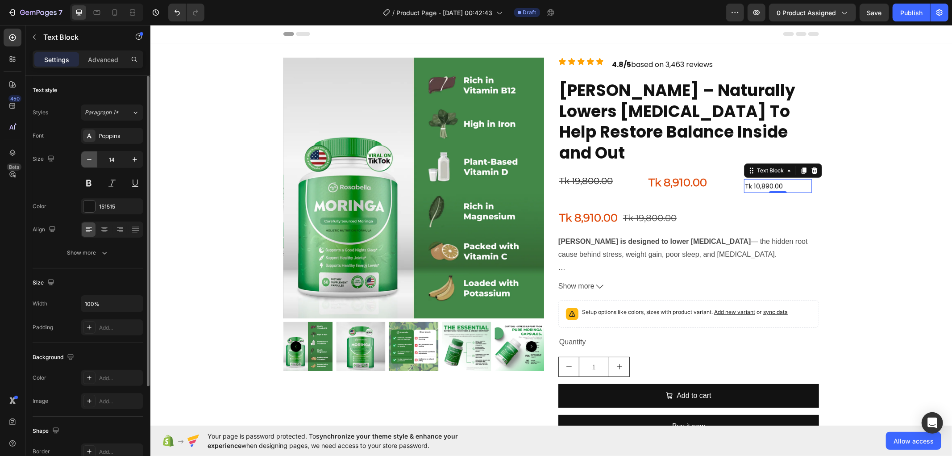
click at [90, 159] on icon "button" at bounding box center [89, 159] width 4 height 1
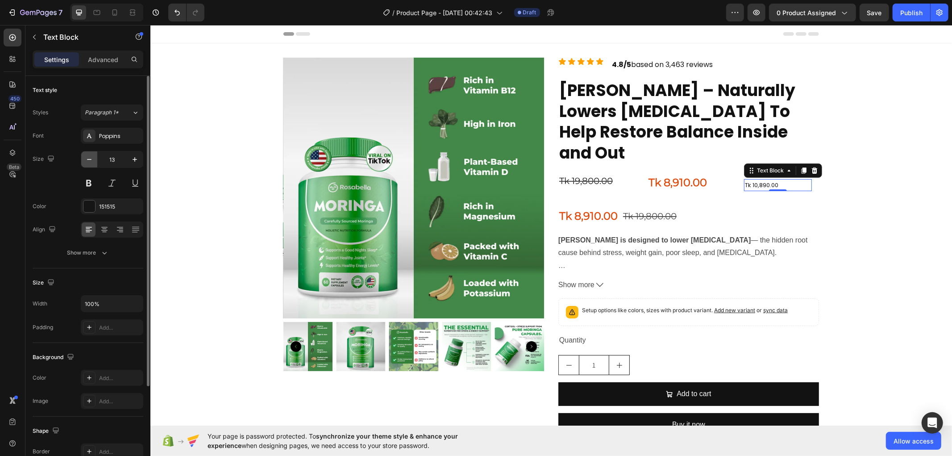
click at [90, 159] on icon "button" at bounding box center [89, 159] width 4 height 1
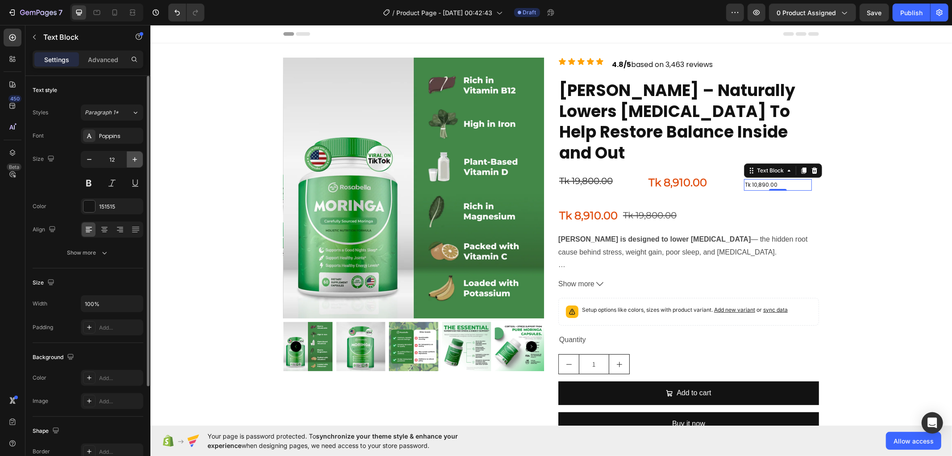
click at [135, 154] on button "button" at bounding box center [135, 159] width 16 height 16
type input "13"
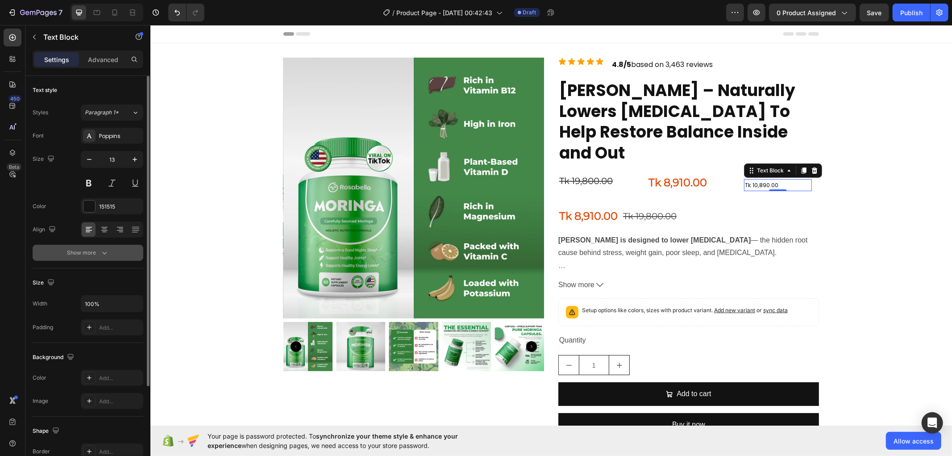
click at [105, 248] on icon "button" at bounding box center [104, 252] width 9 height 9
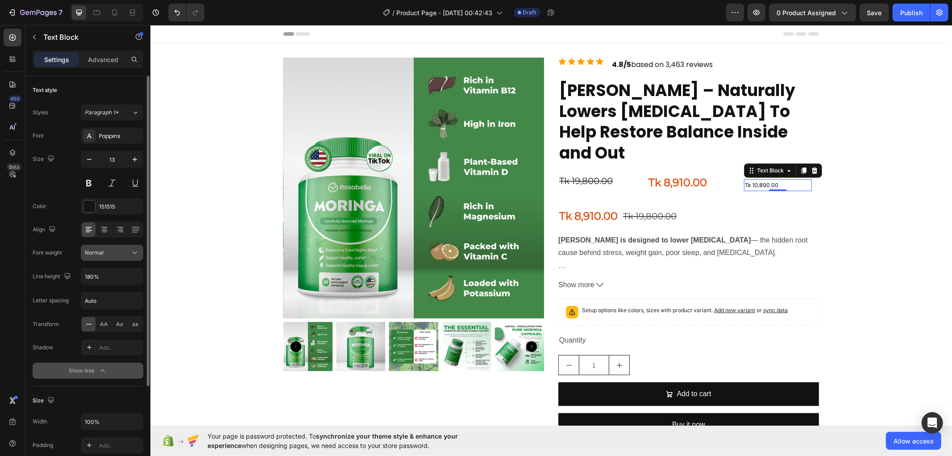
click at [135, 253] on icon at bounding box center [134, 252] width 9 height 9
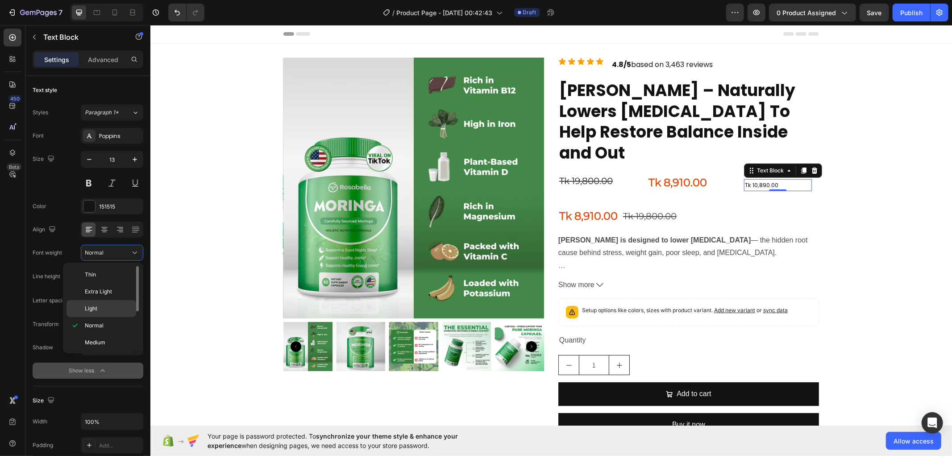
scroll to position [70, 0]
click at [108, 306] on p "Bold" at bounding box center [108, 307] width 47 height 8
click at [775, 166] on div "Text Block" at bounding box center [770, 170] width 30 height 8
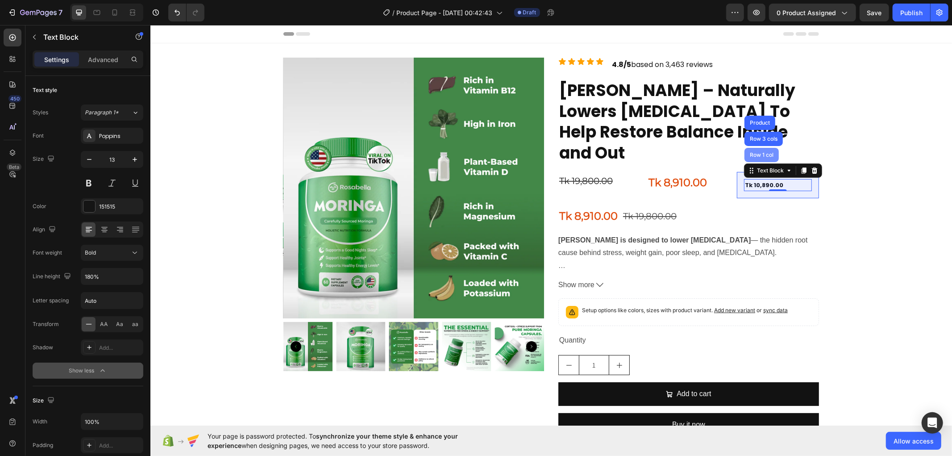
click at [766, 152] on div "Row 1 col" at bounding box center [761, 154] width 27 height 5
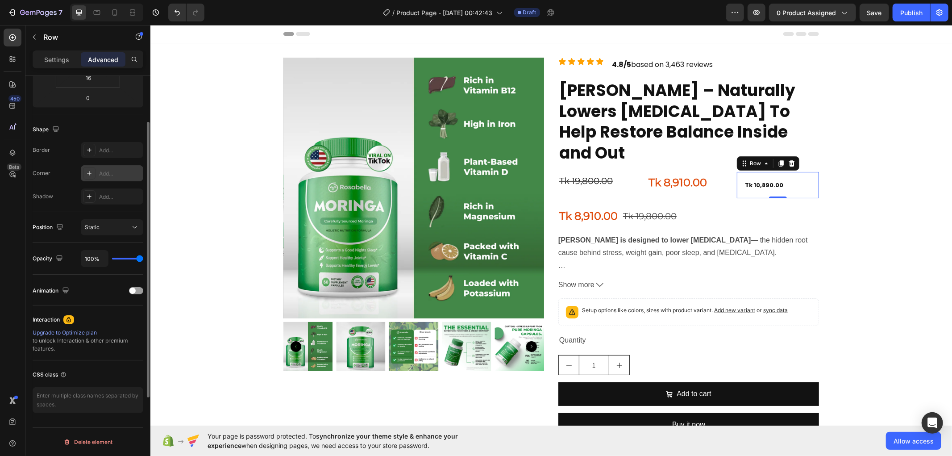
scroll to position [42, 0]
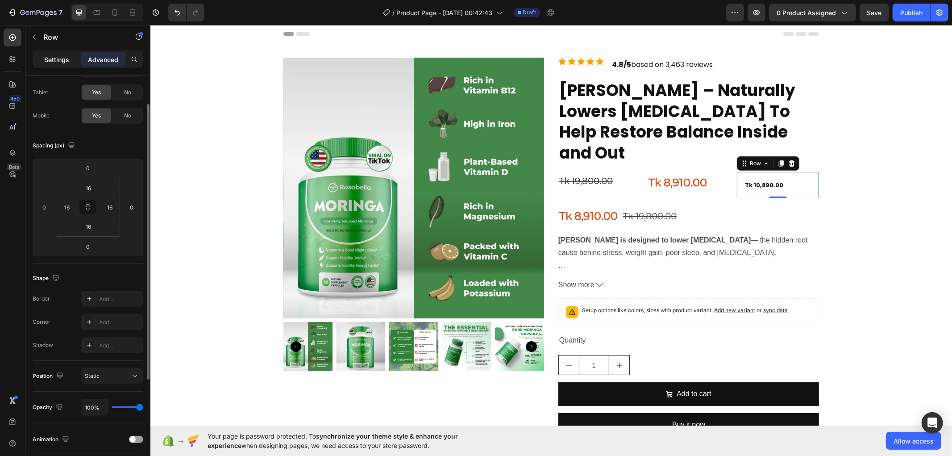
click at [54, 58] on p "Settings" at bounding box center [56, 59] width 25 height 9
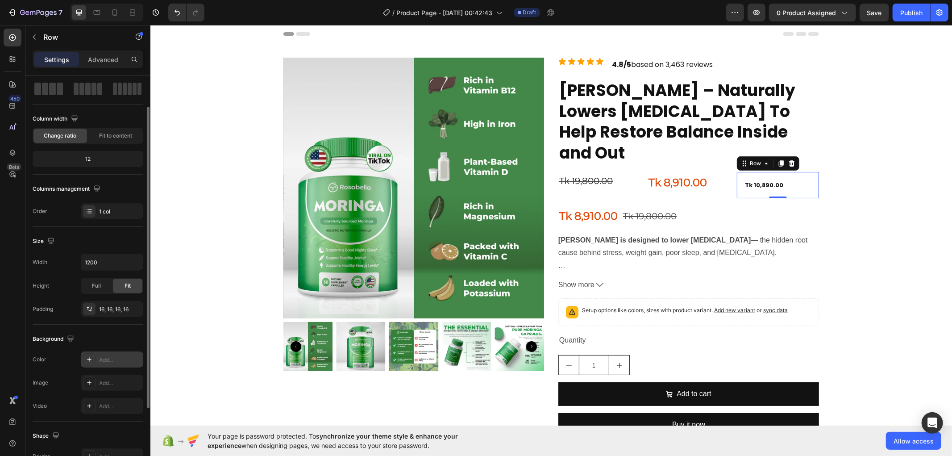
click at [108, 359] on div "Add..." at bounding box center [120, 360] width 42 height 8
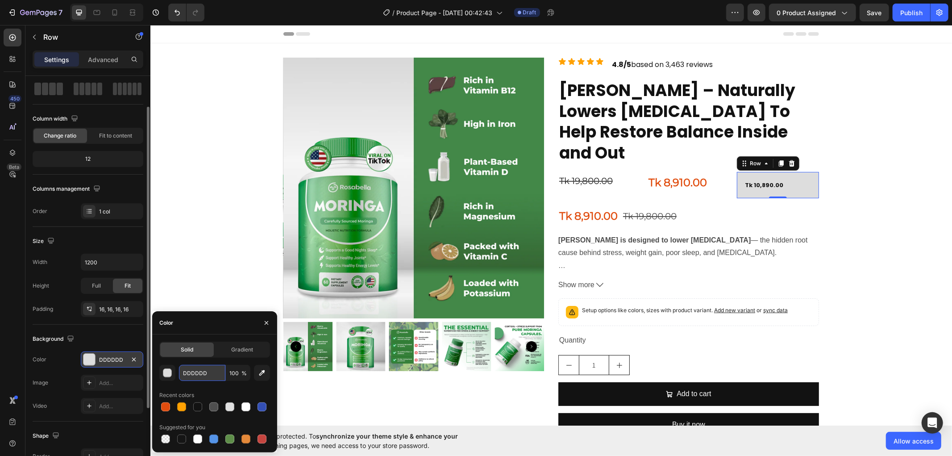
click at [205, 369] on input "DDDDDD" at bounding box center [202, 373] width 46 height 16
paste input "#135D4B"
type input "#135D4B"
click at [760, 179] on p "Tk 10,890.00" at bounding box center [778, 184] width 66 height 10
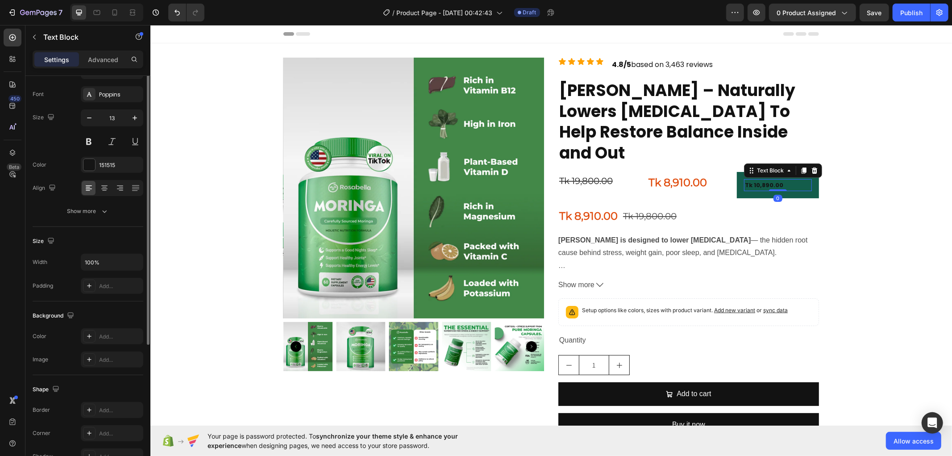
scroll to position [0, 0]
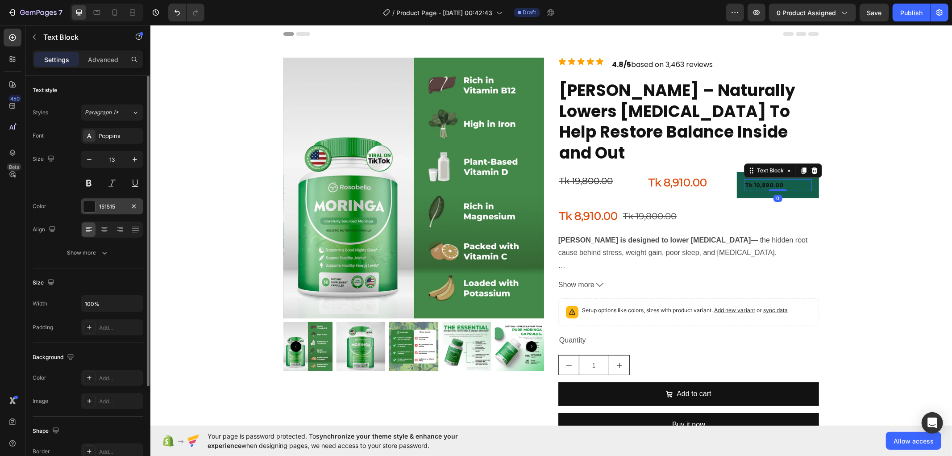
click at [89, 203] on div at bounding box center [89, 206] width 12 height 12
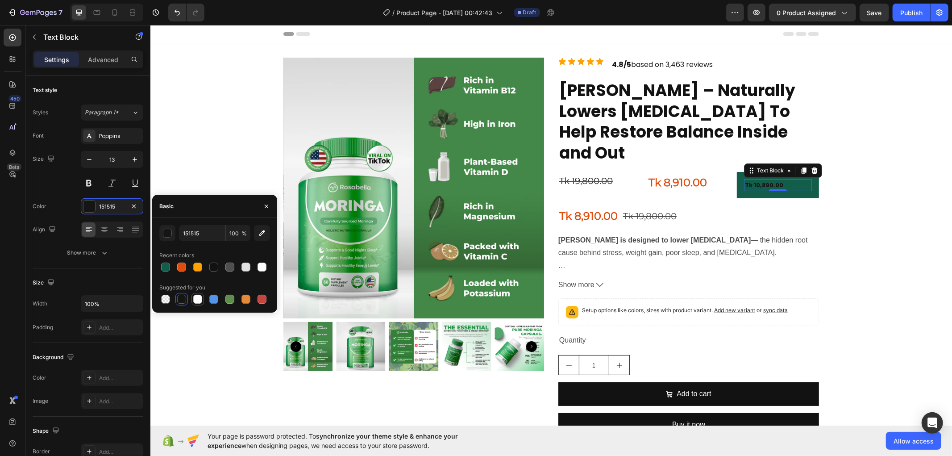
click at [199, 300] on div at bounding box center [197, 299] width 9 height 9
type input "FFFFFF"
click at [766, 166] on div "Text Block" at bounding box center [770, 170] width 30 height 8
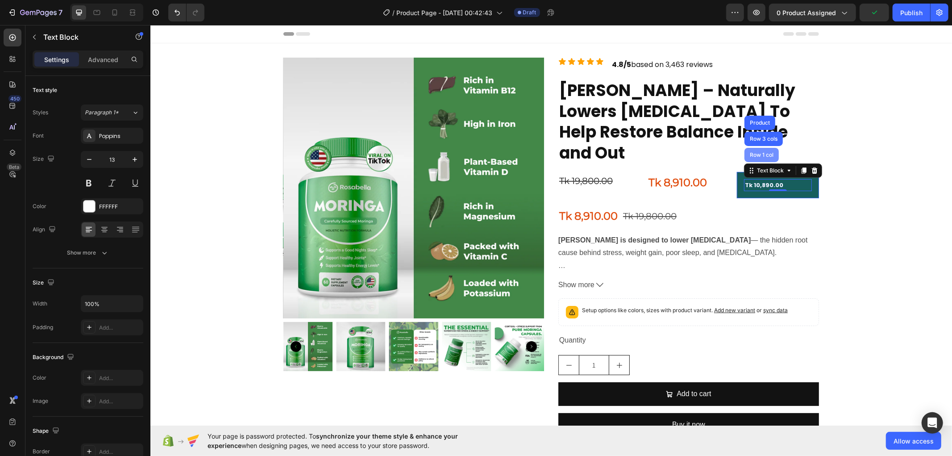
click at [764, 152] on div "Row 1 col" at bounding box center [761, 154] width 27 height 5
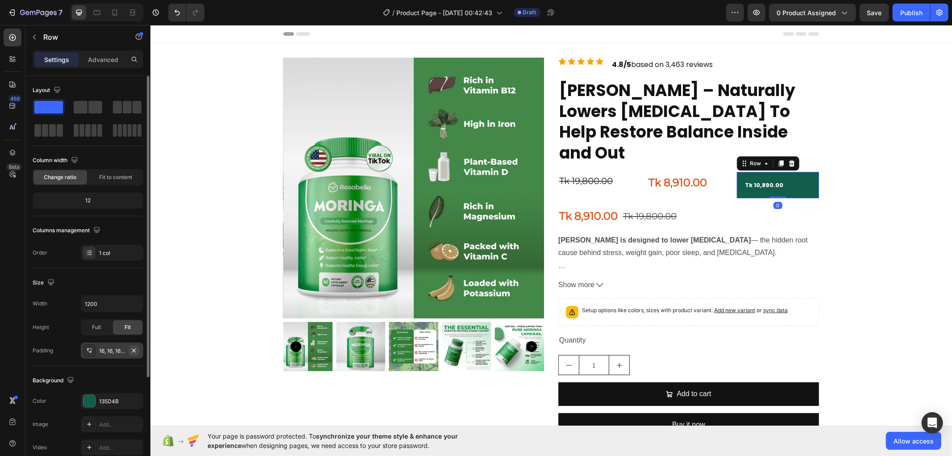
click at [136, 351] on icon "button" at bounding box center [133, 350] width 7 height 7
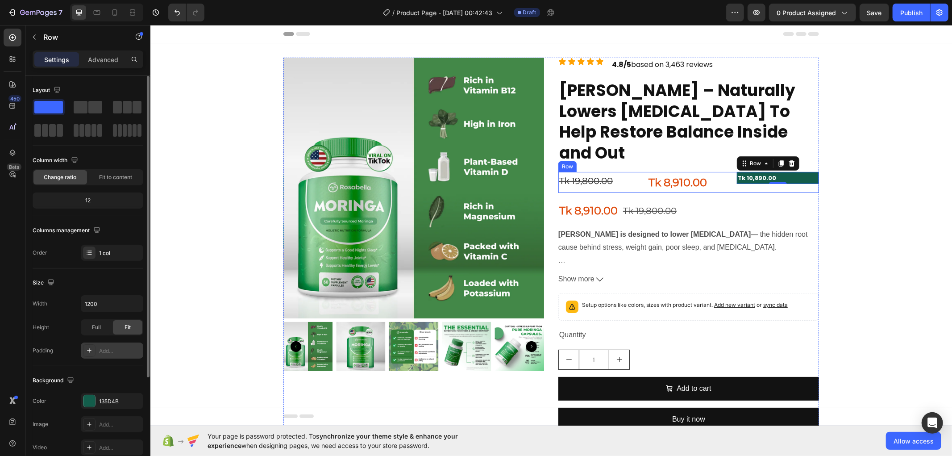
click at [728, 171] on div "Tk 19,800.00 Product Price Product Price Tk 8,910.00 Product Price Product Pric…" at bounding box center [688, 181] width 261 height 21
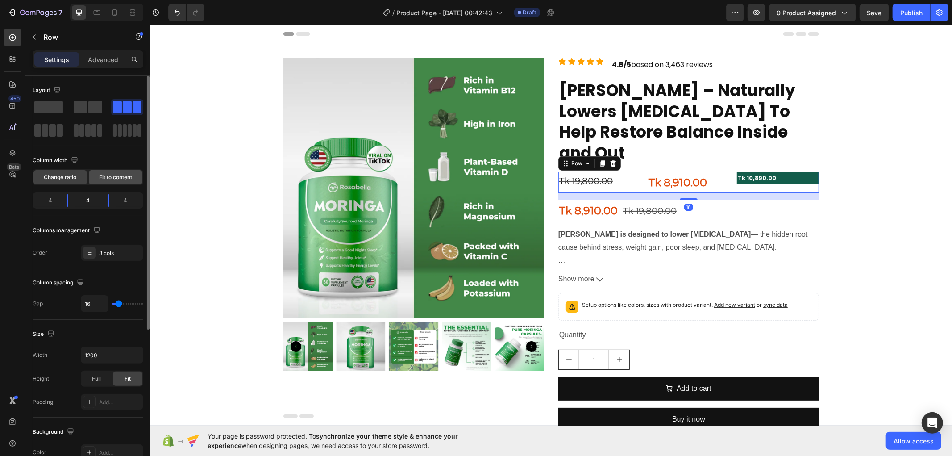
click at [118, 179] on span "Fit to content" at bounding box center [115, 177] width 33 height 8
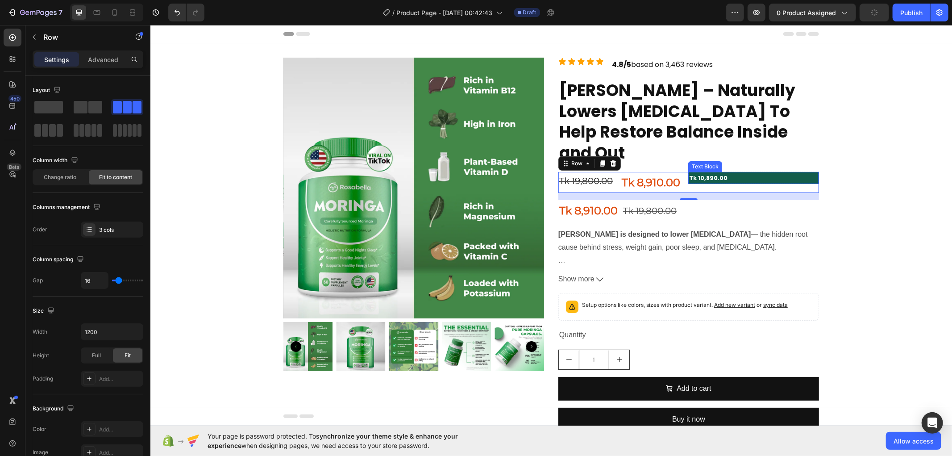
click at [746, 172] on p "Tk 10,890.00" at bounding box center [753, 177] width 129 height 10
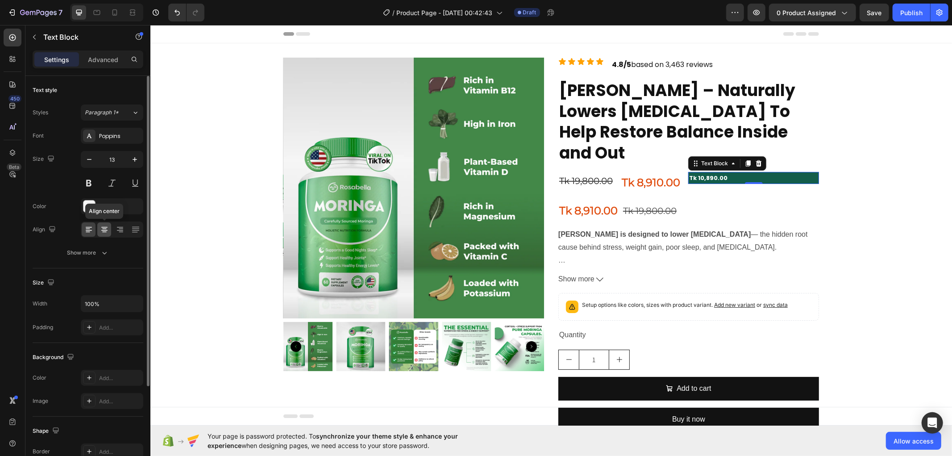
click at [108, 229] on icon at bounding box center [104, 229] width 9 height 9
click at [87, 228] on icon at bounding box center [88, 229] width 9 height 9
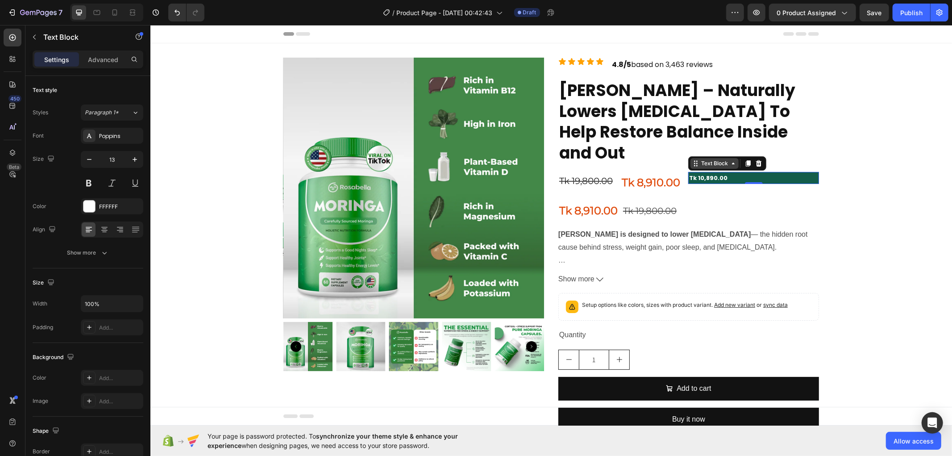
click at [721, 159] on div "Text Block" at bounding box center [714, 163] width 30 height 8
click at [704, 145] on div "Row 1 col" at bounding box center [705, 147] width 27 height 5
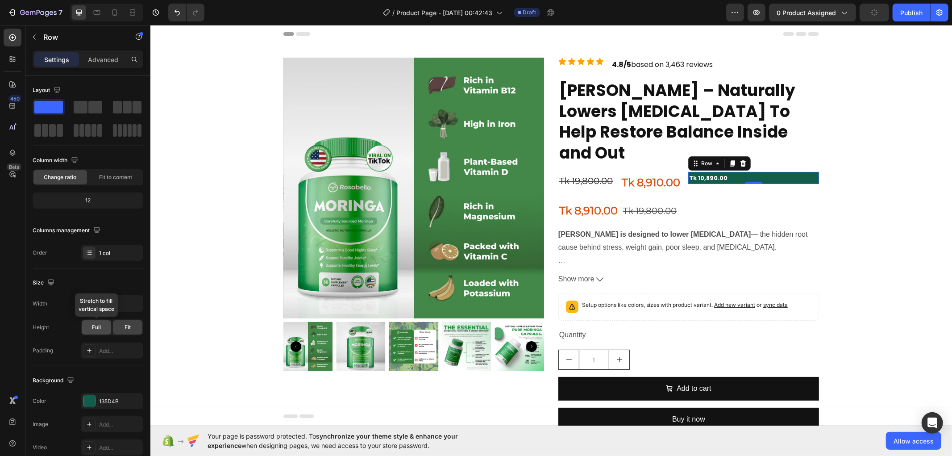
click at [95, 325] on span "Full" at bounding box center [96, 327] width 9 height 8
click at [133, 328] on div "Fit" at bounding box center [127, 327] width 29 height 14
click at [132, 302] on icon "button" at bounding box center [134, 303] width 9 height 9
click at [101, 346] on p "Full 100%" at bounding box center [109, 343] width 51 height 8
type input "100%"
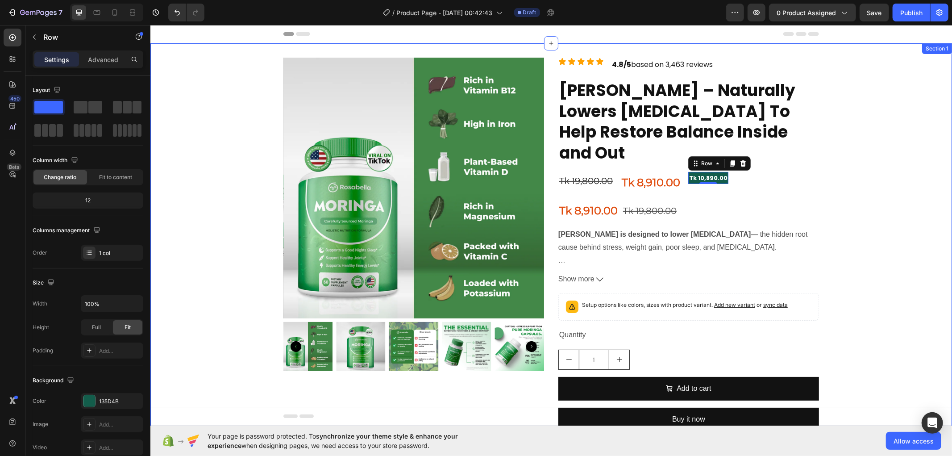
click at [838, 145] on div "Product Images Icon Icon Icon Icon Icon Icon List 4.8/5 based on 3,463 reviews …" at bounding box center [551, 247] width 802 height 381
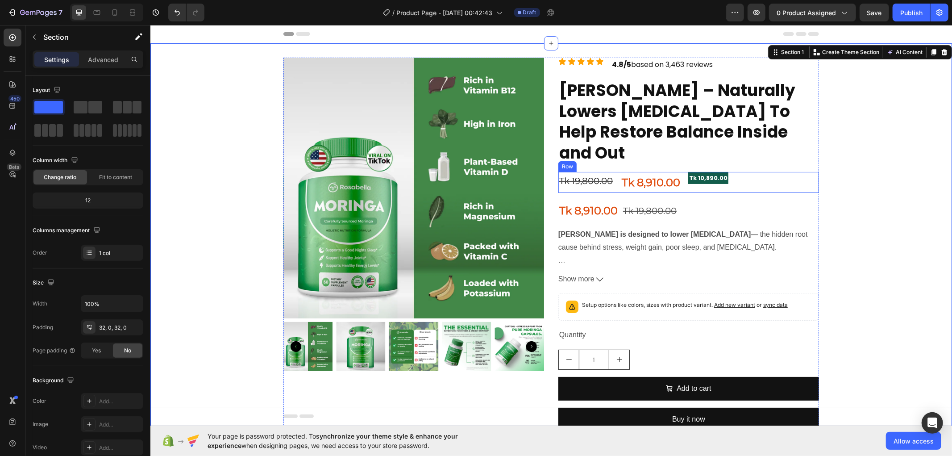
click at [747, 171] on div "Tk 19,800.00 Product Price Product Price Tk 8,910.00 Product Price Product Pric…" at bounding box center [688, 181] width 261 height 21
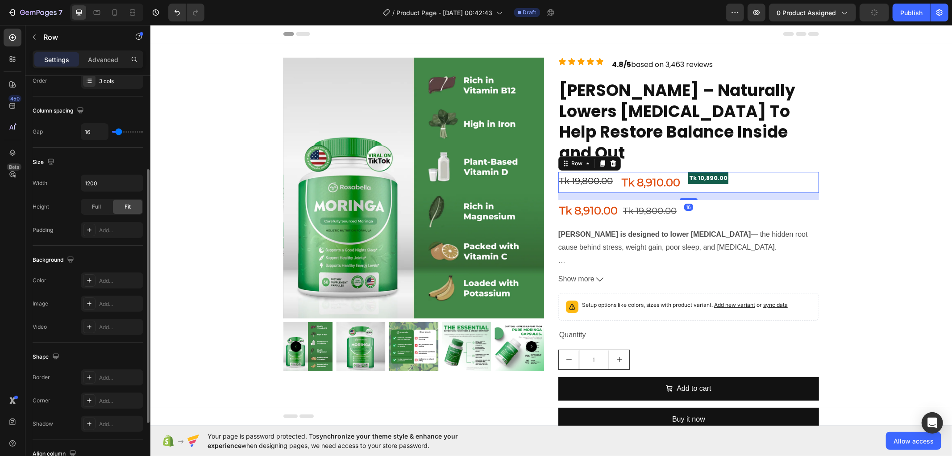
scroll to position [242, 0]
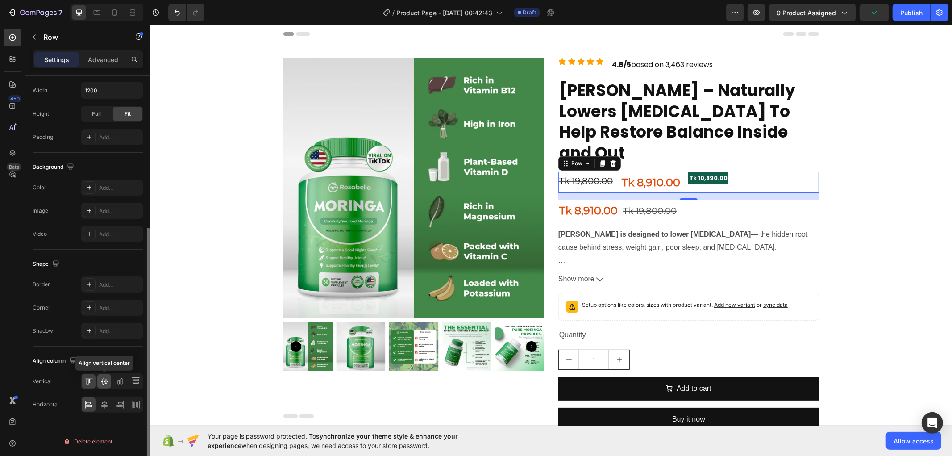
click at [103, 382] on icon at bounding box center [104, 382] width 7 height 6
click at [103, 407] on icon at bounding box center [104, 404] width 6 height 8
click at [87, 406] on icon at bounding box center [88, 404] width 9 height 9
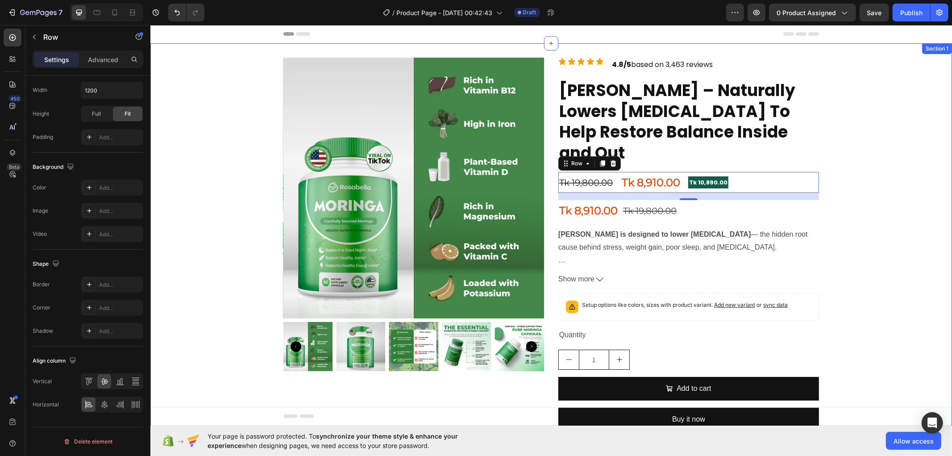
click at [905, 198] on div "Product Images Icon Icon Icon Icon Icon Icon List 4.8/5 based on 3,463 reviews …" at bounding box center [551, 247] width 802 height 381
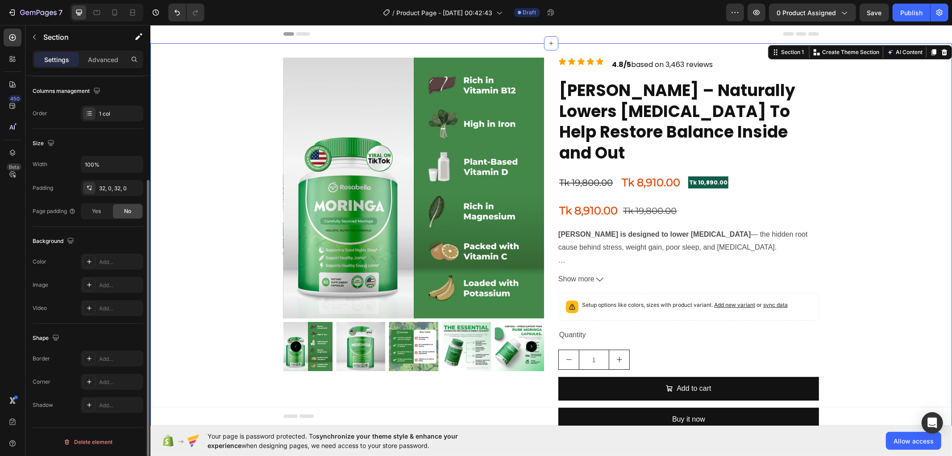
scroll to position [0, 0]
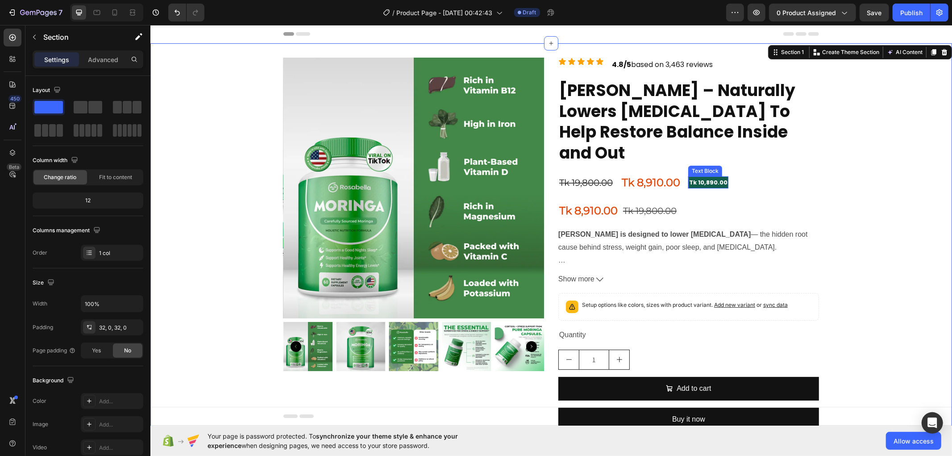
click at [703, 177] on p "Tk 10,890.00" at bounding box center [708, 182] width 38 height 10
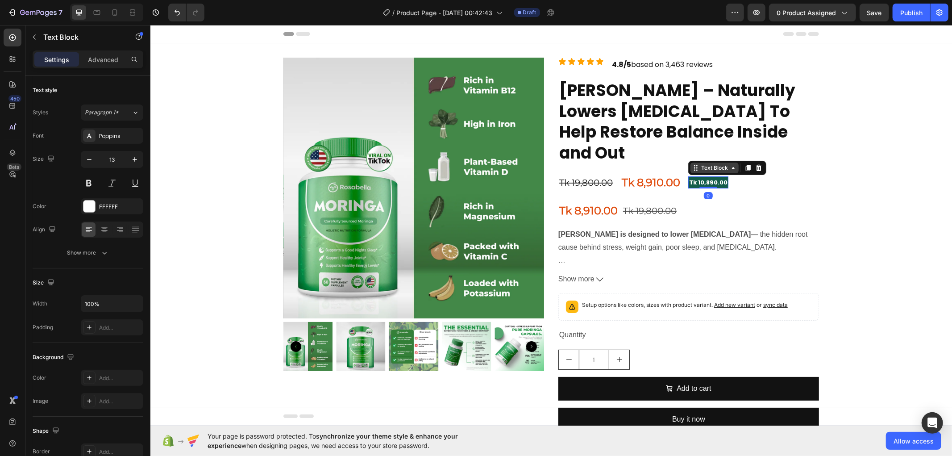
click at [704, 163] on div "Text Block" at bounding box center [714, 167] width 30 height 8
click at [708, 145] on div "Row 1 col" at bounding box center [705, 152] width 34 height 14
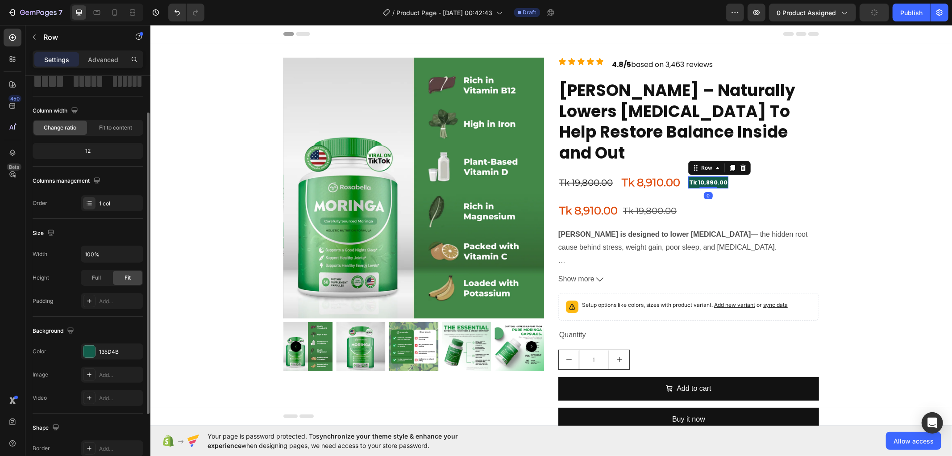
scroll to position [139, 0]
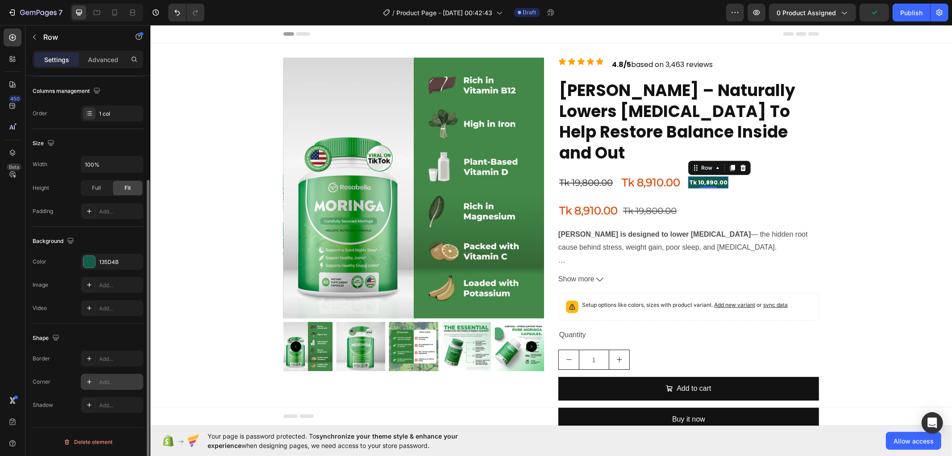
click at [103, 378] on div "Add..." at bounding box center [120, 382] width 42 height 8
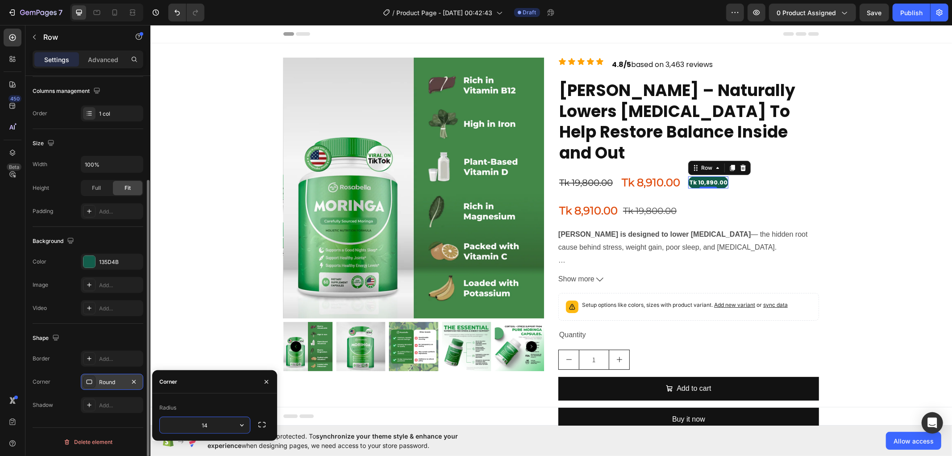
type input "15"
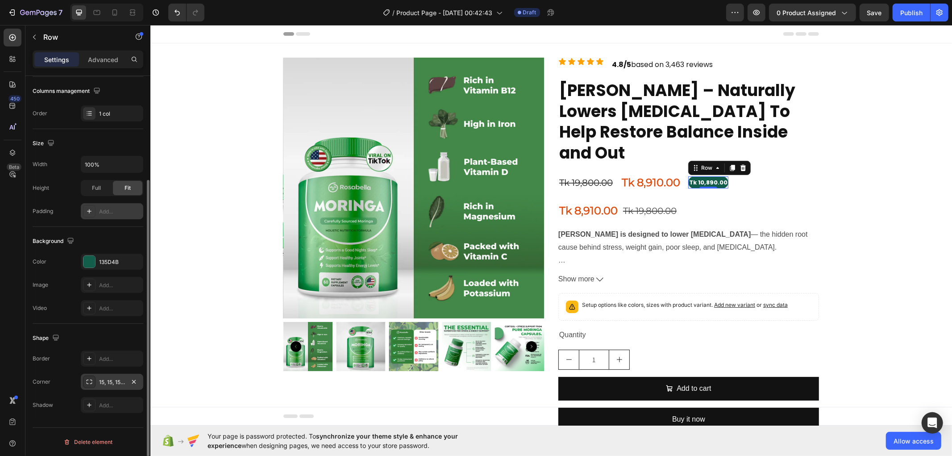
click at [103, 209] on div "Add..." at bounding box center [120, 212] width 42 height 8
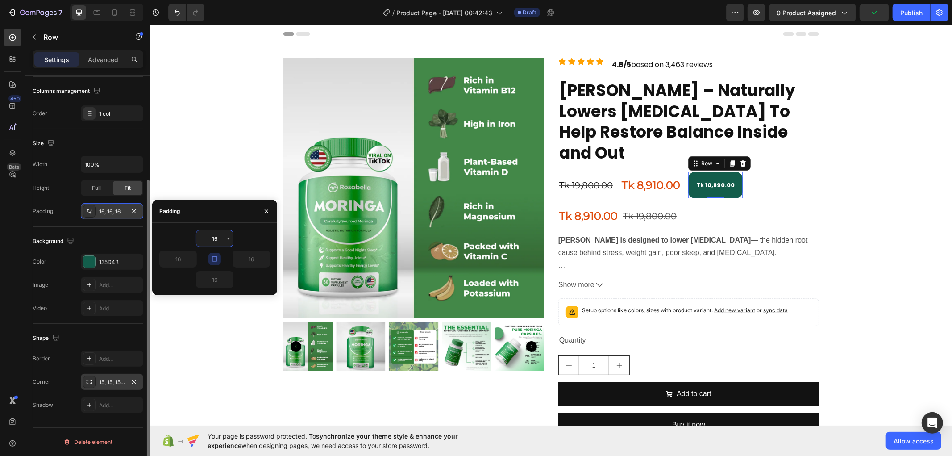
click at [217, 237] on input "16" at bounding box center [214, 238] width 37 height 16
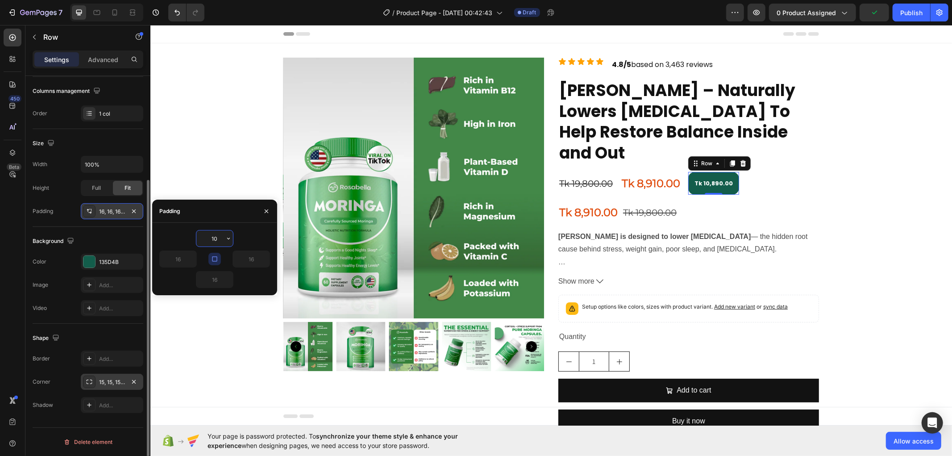
type input "9"
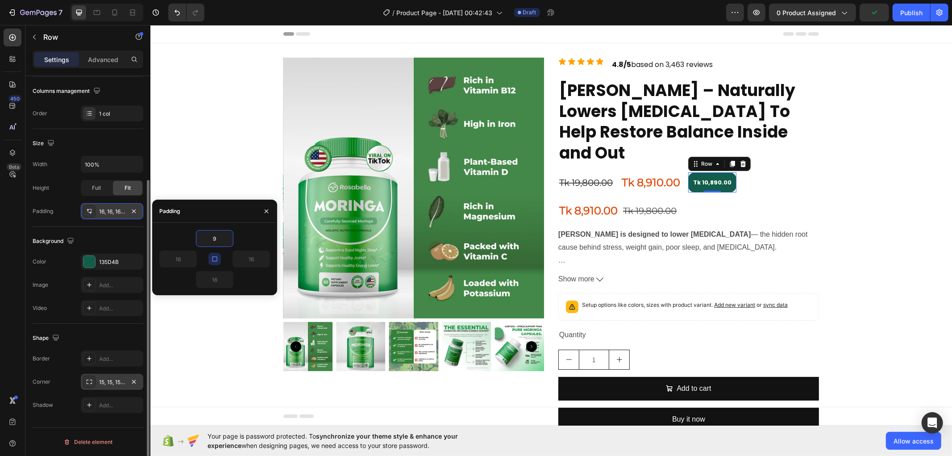
type input "9"
click at [137, 210] on icon "button" at bounding box center [133, 211] width 7 height 7
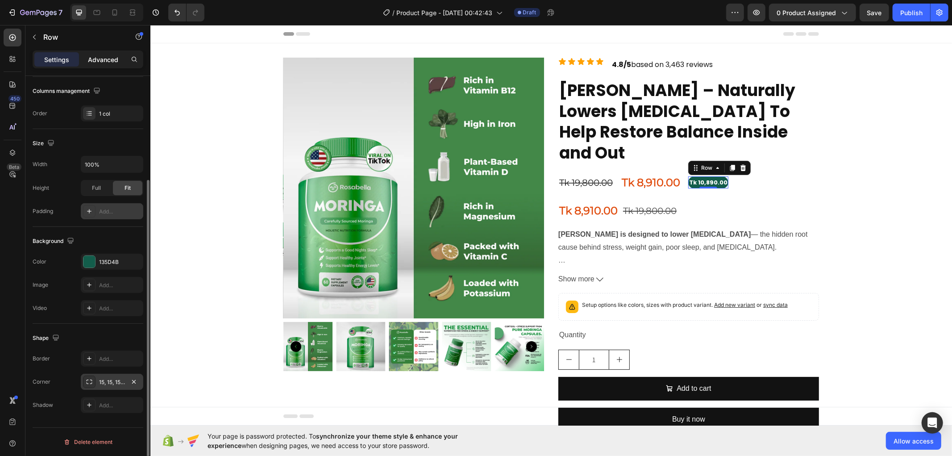
click at [107, 55] on p "Advanced" at bounding box center [103, 59] width 30 height 9
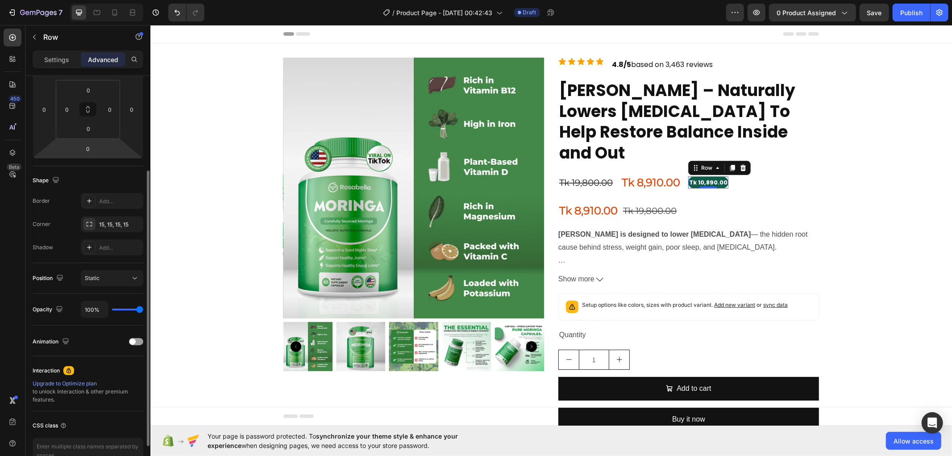
scroll to position [40, 0]
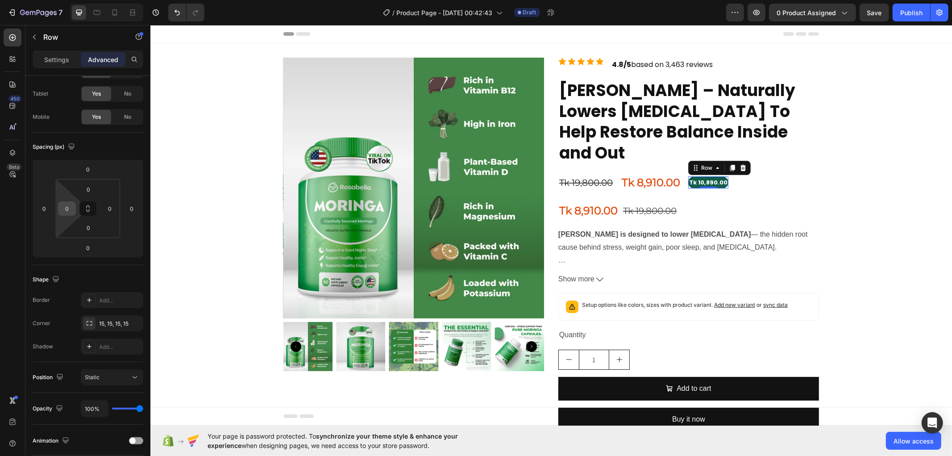
click at [67, 208] on input "0" at bounding box center [66, 208] width 13 height 13
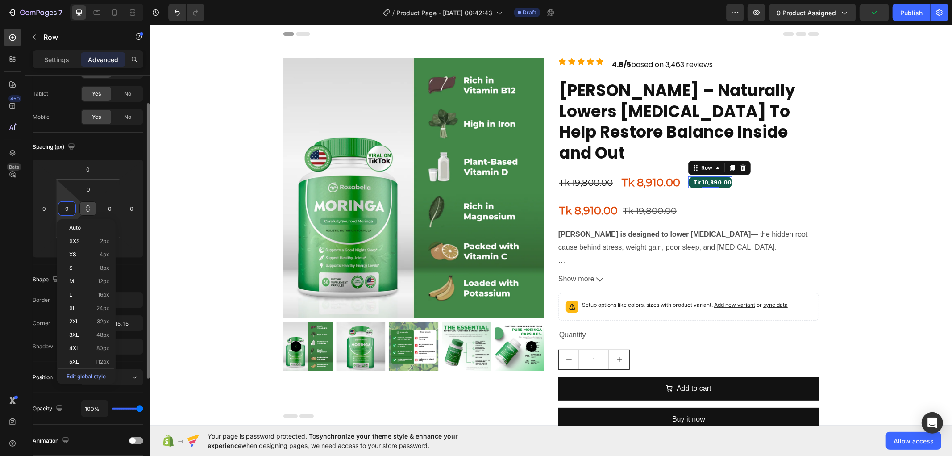
type input "10"
click at [112, 206] on input "0" at bounding box center [109, 208] width 13 height 13
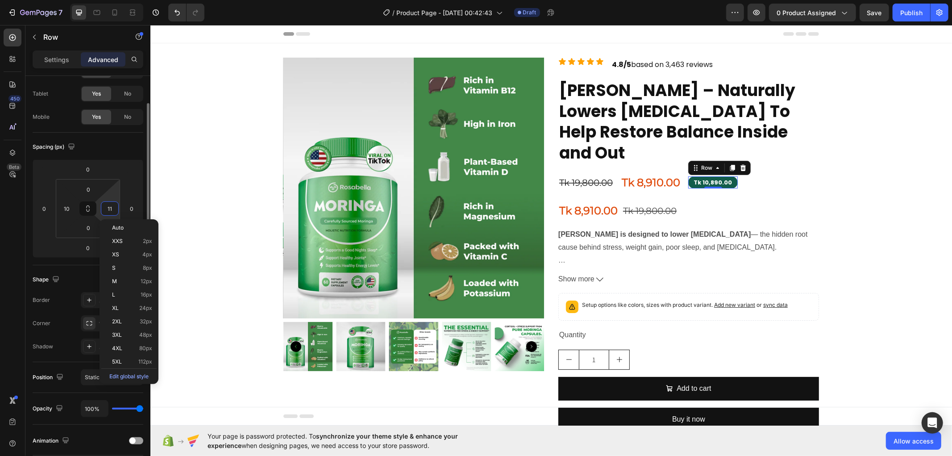
type input "10"
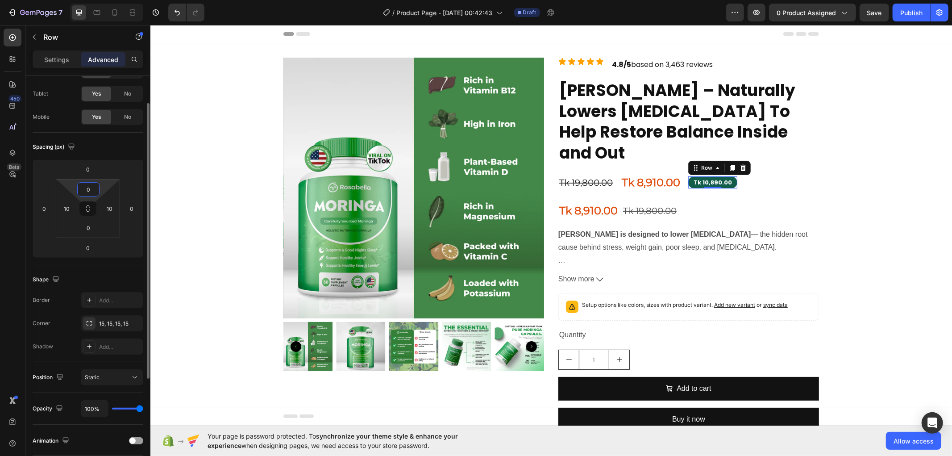
click at [94, 190] on input "0" at bounding box center [88, 189] width 18 height 13
type input "5"
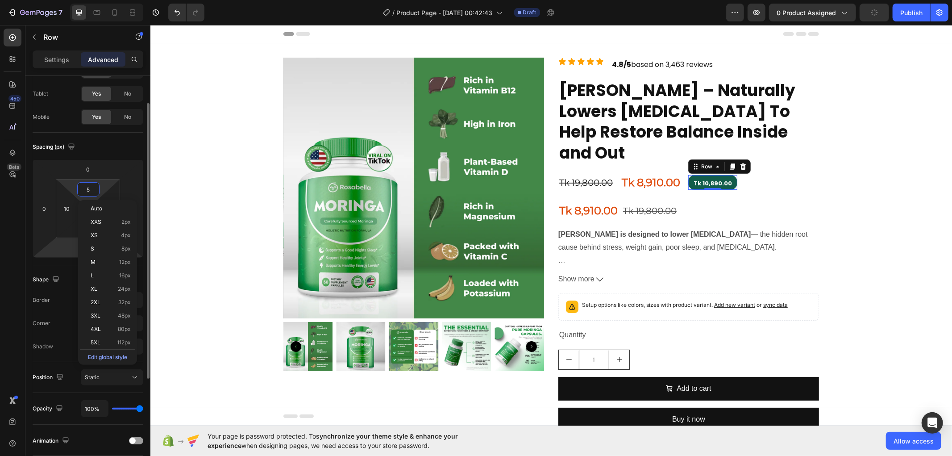
click at [43, 67] on html "7 Version history / Product Page - [DATE] 00:42:43 Draft Preview 0 product assi…" at bounding box center [476, 33] width 952 height 67
click at [88, 247] on input "0" at bounding box center [88, 247] width 18 height 13
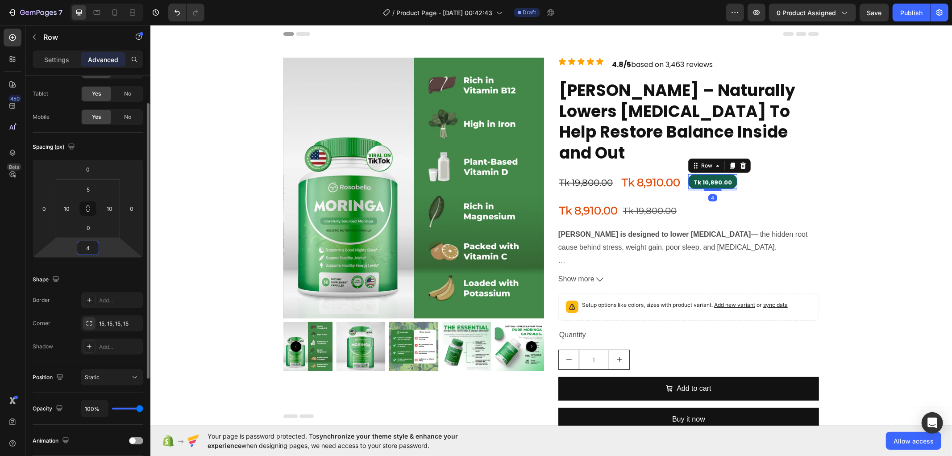
type input "5"
click at [100, 261] on div "Spacing (px) 0 0 5 0 5 10 0 10" at bounding box center [88, 199] width 111 height 133
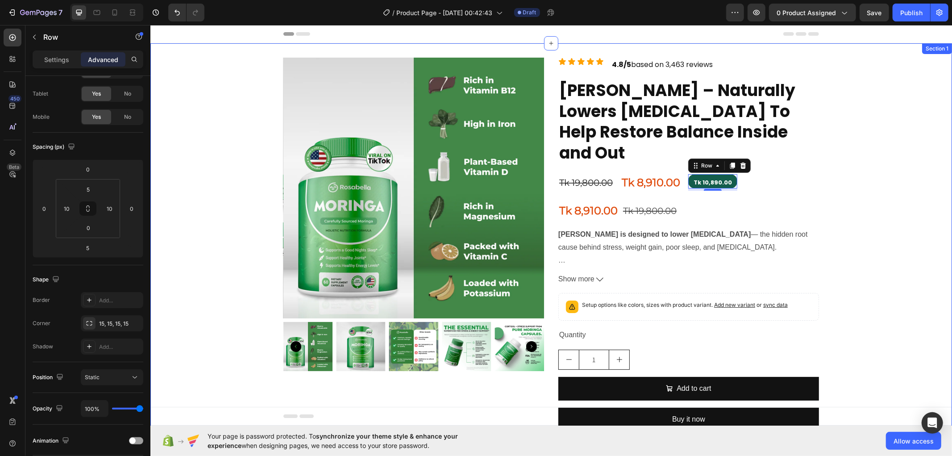
click at [837, 168] on div "Product Images Icon Icon Icon Icon Icon Icon List 4.8/5 based on 3,463 reviews …" at bounding box center [551, 247] width 802 height 381
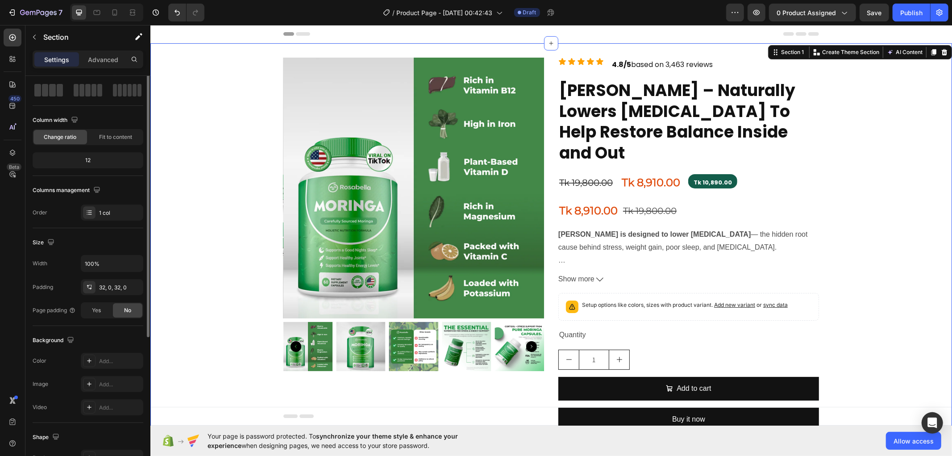
scroll to position [0, 0]
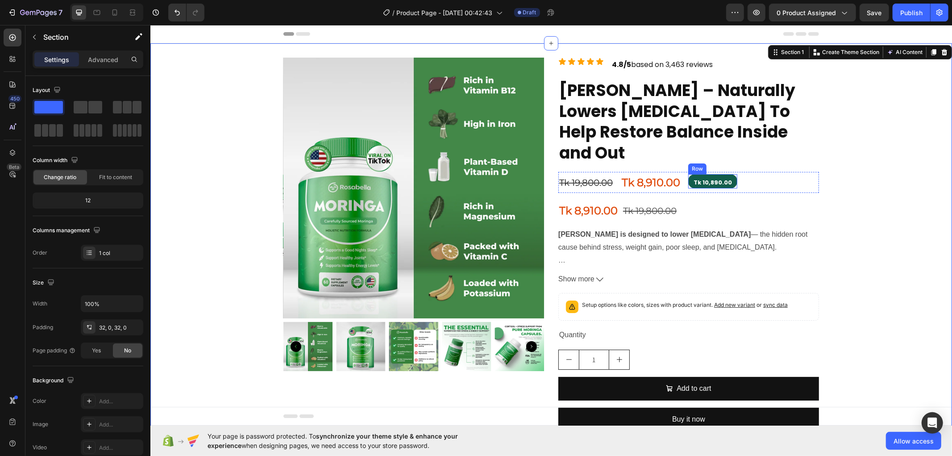
click at [729, 174] on div "Tk 10,890.00 Text Block Row" at bounding box center [712, 181] width 49 height 14
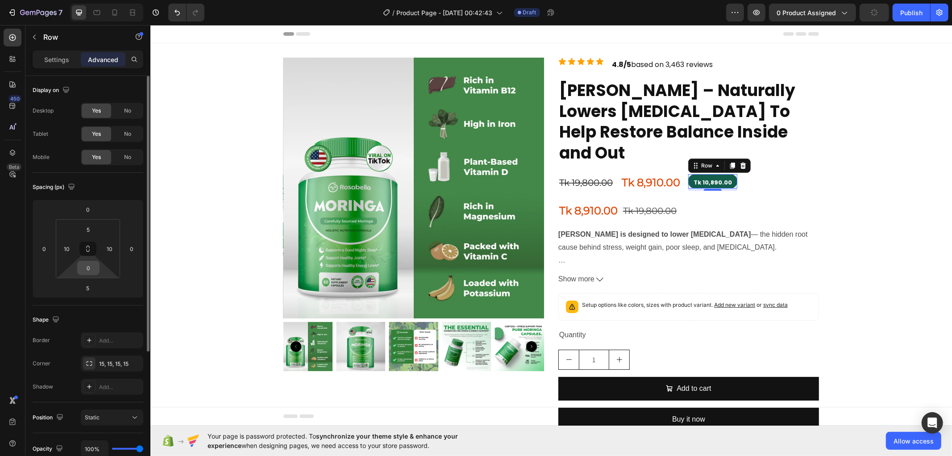
click at [91, 269] on input "0" at bounding box center [88, 267] width 18 height 13
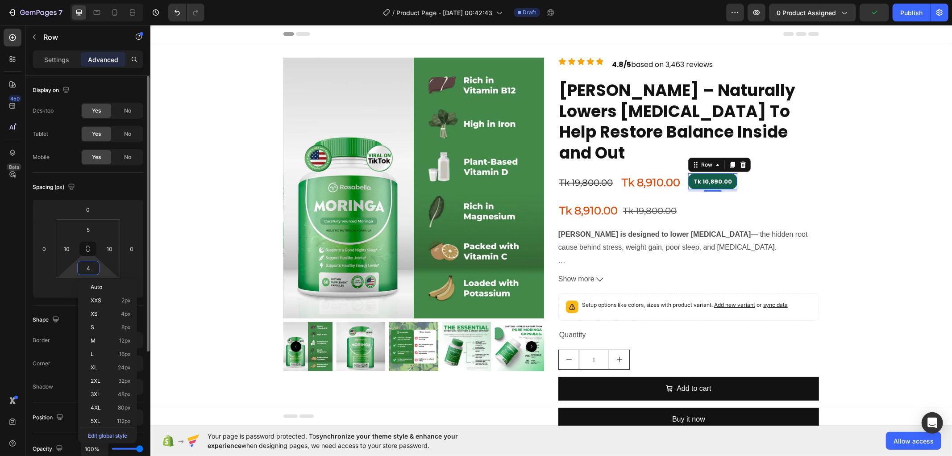
type input "5"
click at [63, 301] on div "Spacing (px) 0 0 5 0 5 10 5 10" at bounding box center [88, 239] width 111 height 133
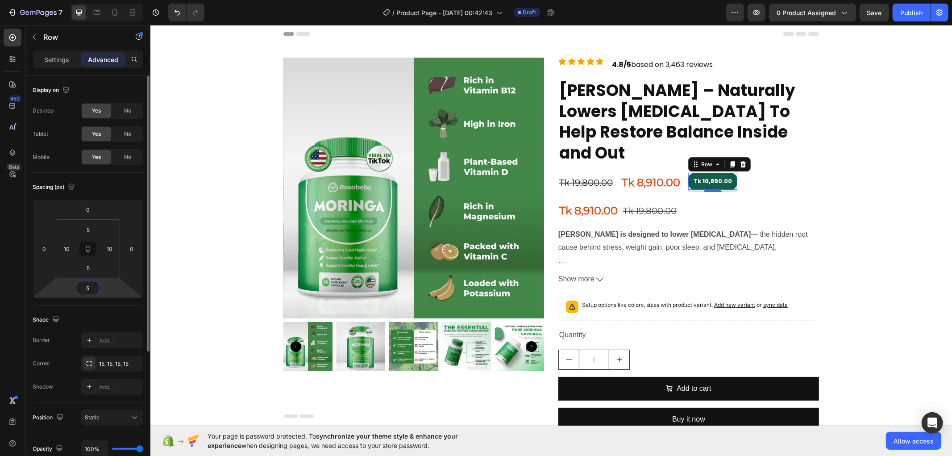
click at [94, 288] on input "5" at bounding box center [88, 287] width 18 height 13
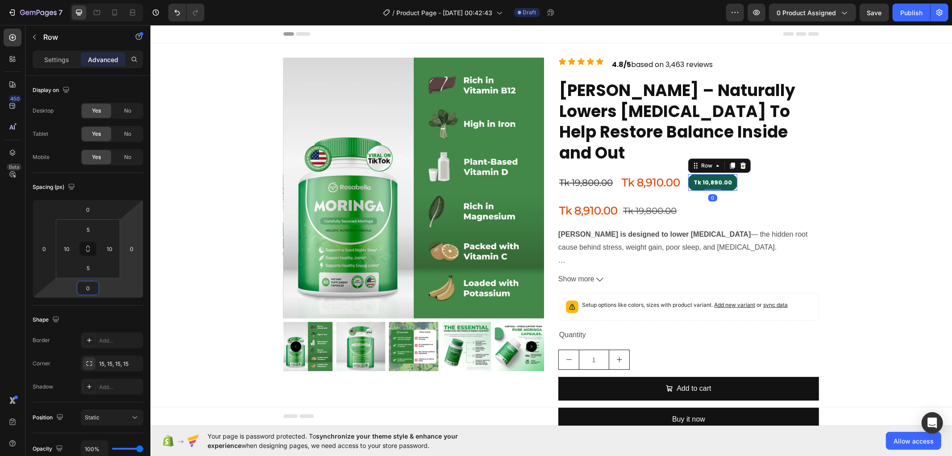
type input "0"
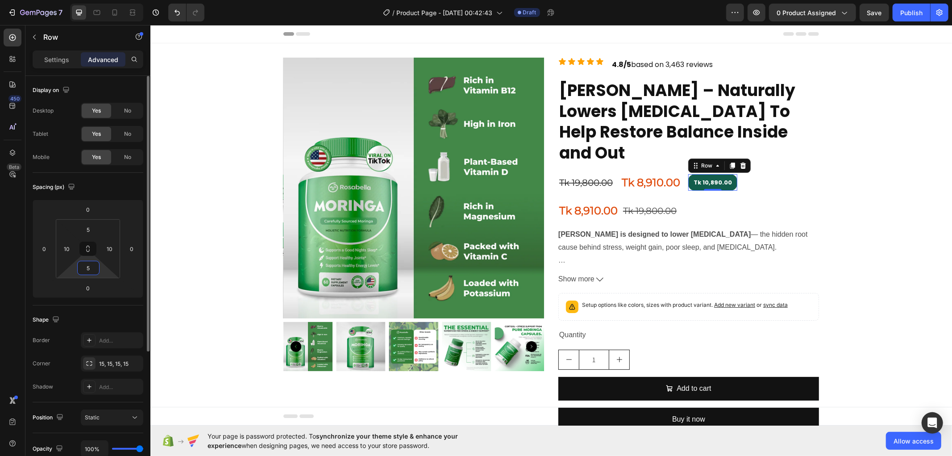
click at [92, 271] on input "5" at bounding box center [88, 267] width 18 height 13
type input "3"
click at [92, 229] on input "5" at bounding box center [88, 229] width 18 height 13
type input "3"
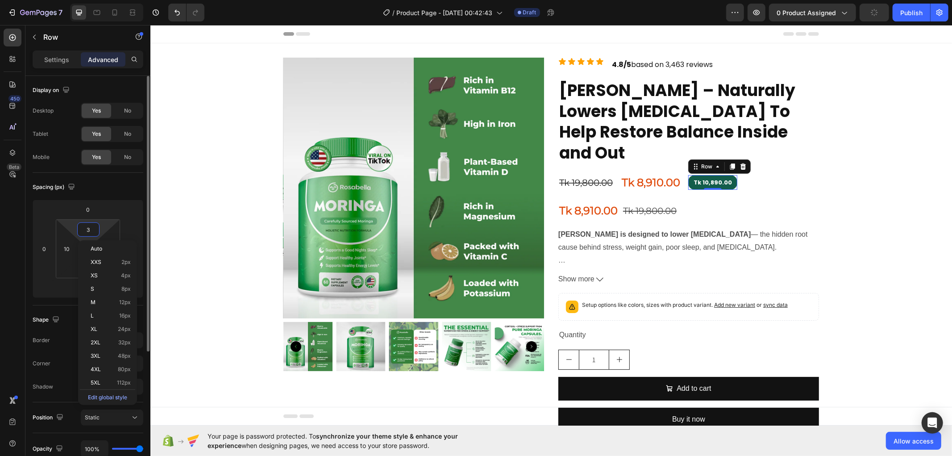
click at [30, 306] on div "Display on Desktop Yes No Tablet Yes No Mobile Yes No Spacing (px) 0 0 0 0 3 10…" at bounding box center [87, 374] width 125 height 596
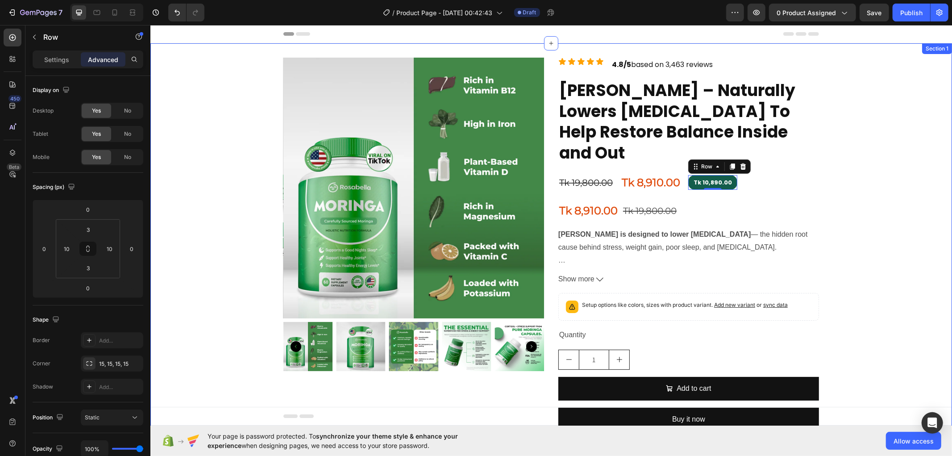
click at [841, 215] on div "Product Images Icon Icon Icon Icon Icon Icon List 4.8/5 based on 3,463 reviews …" at bounding box center [551, 247] width 802 height 381
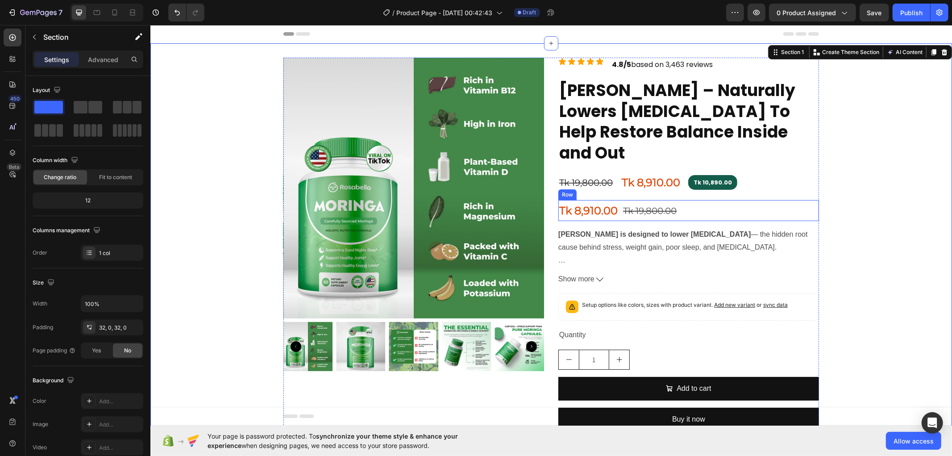
click at [698, 200] on div "Tk 8,910.00 Product Price Product Price Tk 19,800.00 Product Price Product Pric…" at bounding box center [688, 210] width 261 height 21
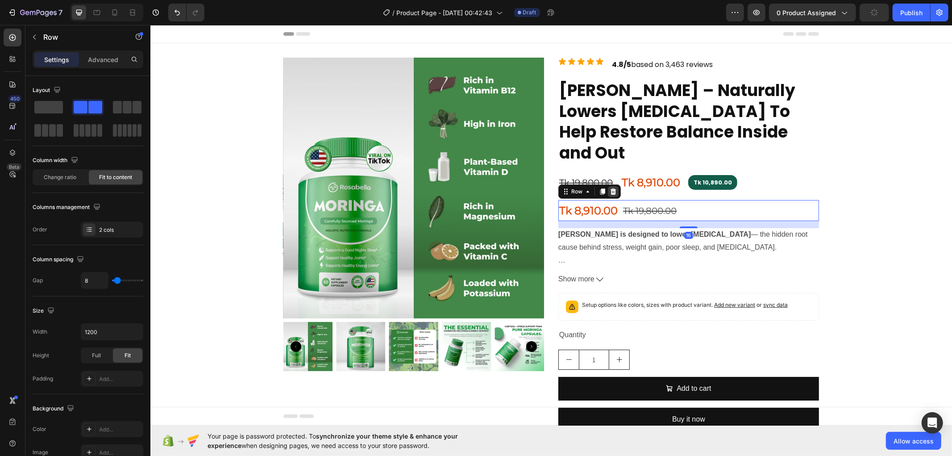
click at [610, 188] on icon at bounding box center [613, 191] width 6 height 6
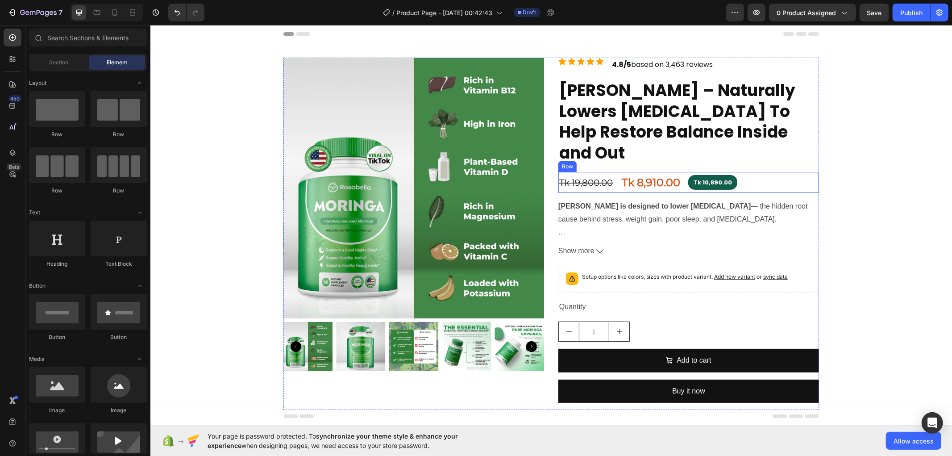
click at [788, 171] on div "Tk 19,800.00 Product Price Product Price Tk 8,910.00 Product Price Product Pric…" at bounding box center [688, 181] width 261 height 21
